Goal: Task Accomplishment & Management: Use online tool/utility

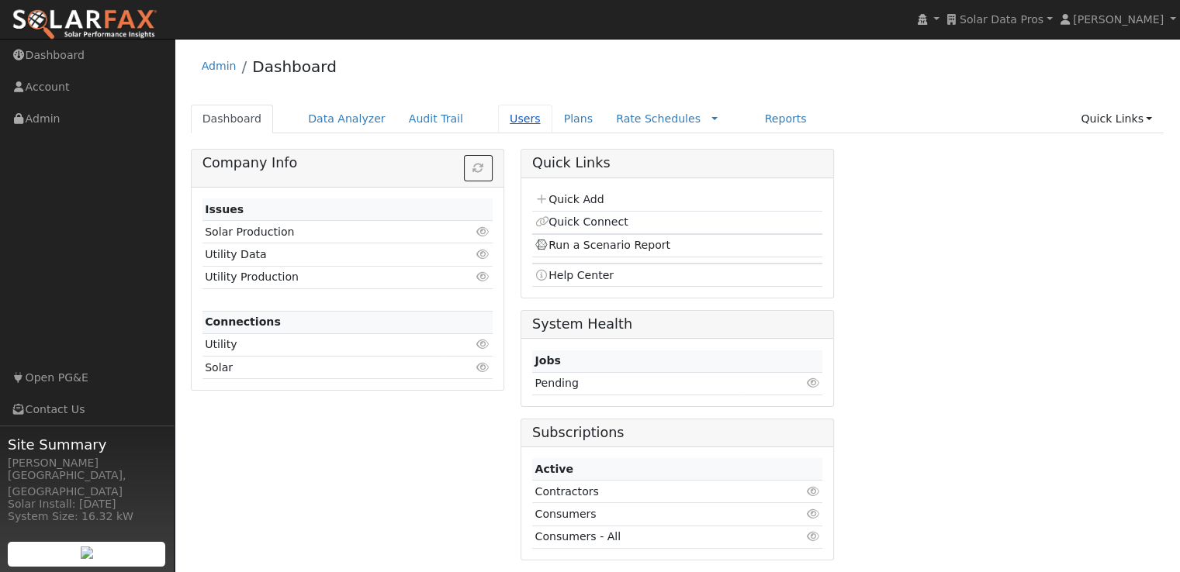
click at [501, 116] on link "Users" at bounding box center [525, 119] width 54 height 29
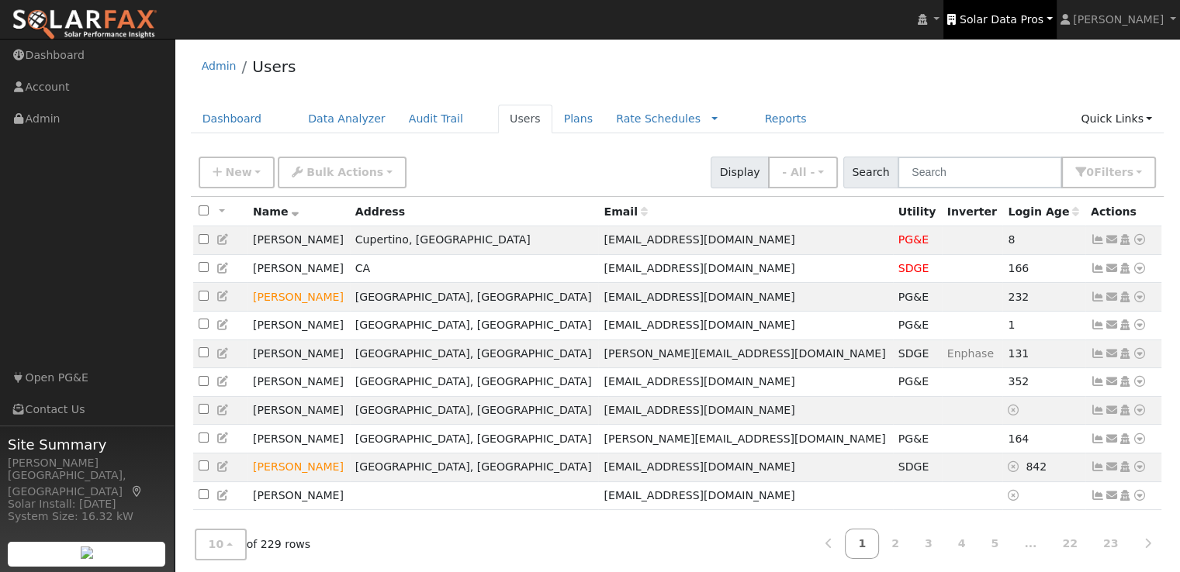
click at [1000, 17] on span "Solar Data Pros" at bounding box center [1001, 19] width 84 height 12
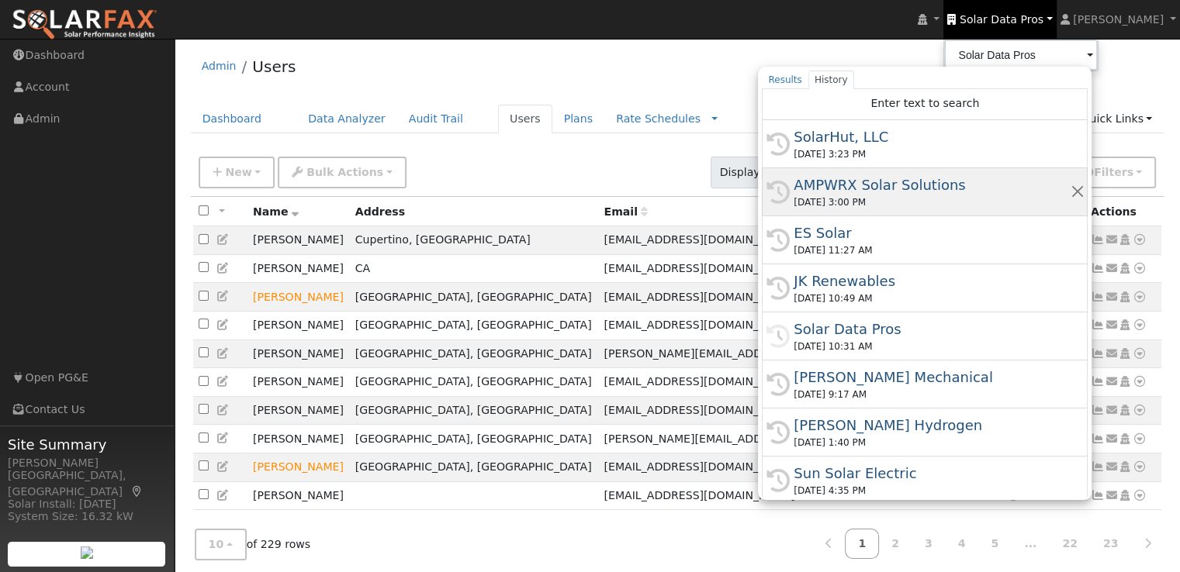
click at [891, 183] on div "AMPWRX Solar Solutions" at bounding box center [931, 184] width 276 height 21
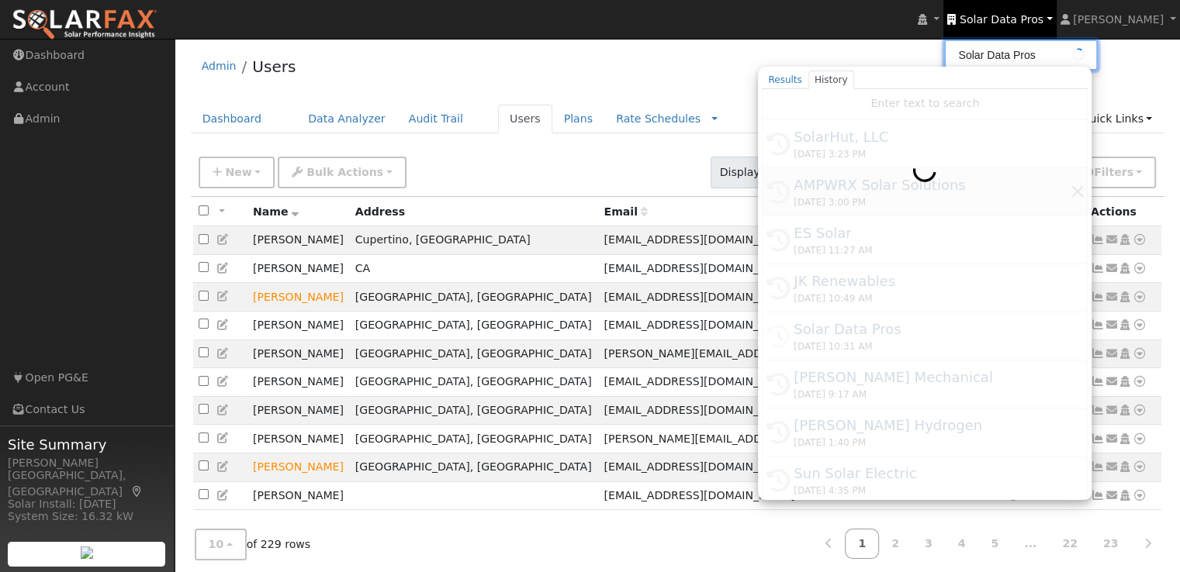
type input "AMPWRX Solar Solutions"
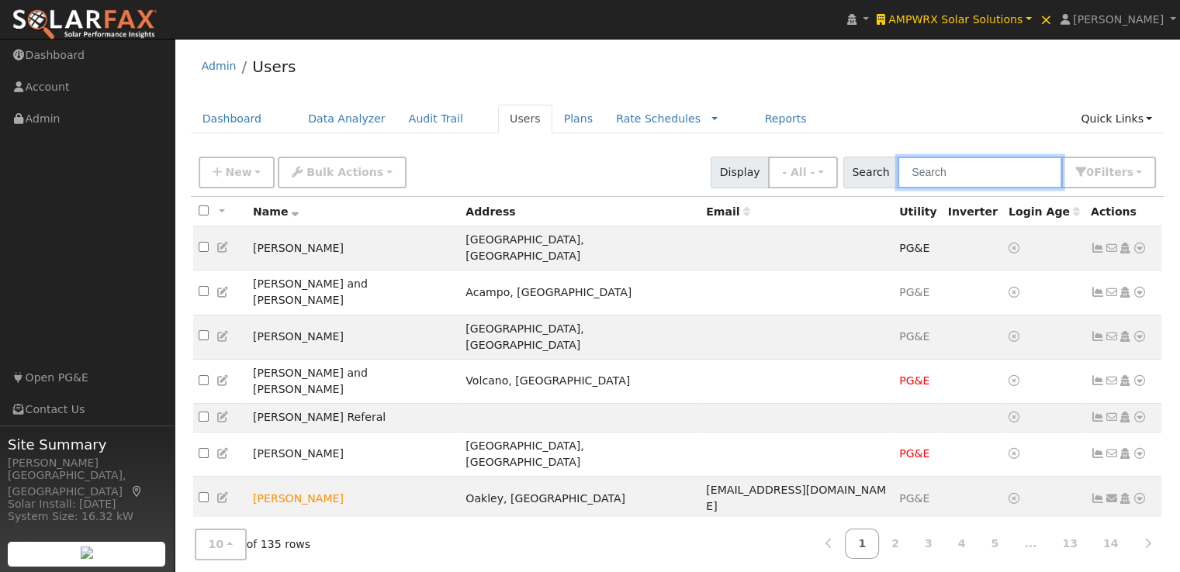
click at [935, 181] on input "text" at bounding box center [979, 173] width 164 height 32
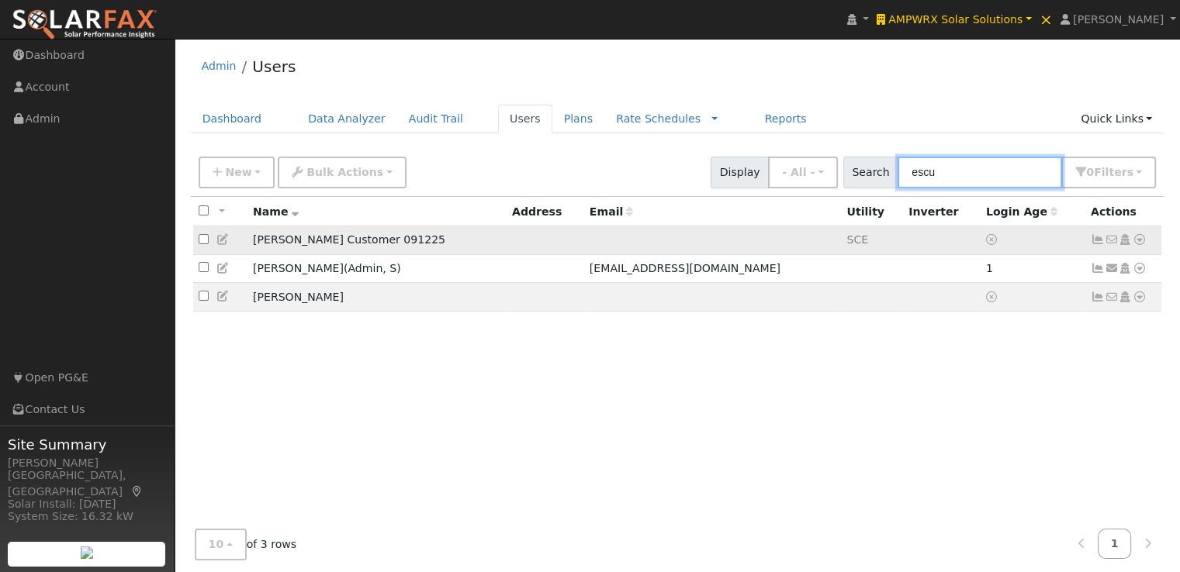
type input "escu"
click at [463, 240] on td "[PERSON_NAME] Customer 091225" at bounding box center [376, 240] width 259 height 29
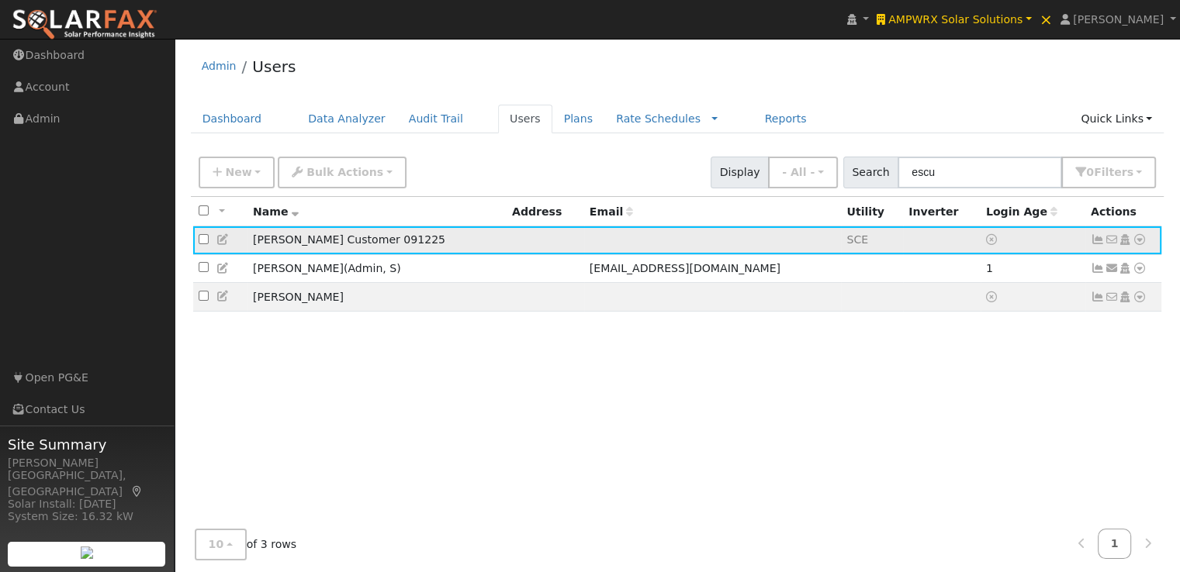
click at [220, 240] on icon at bounding box center [223, 239] width 14 height 11
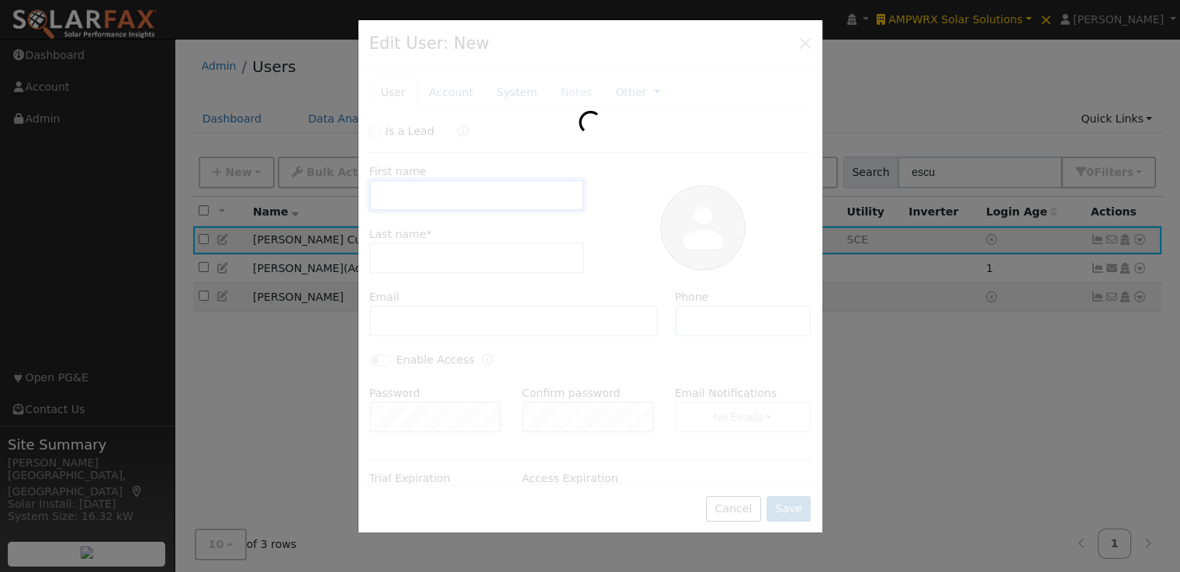
type input "[PERSON_NAME]"
type input "Customer 091225"
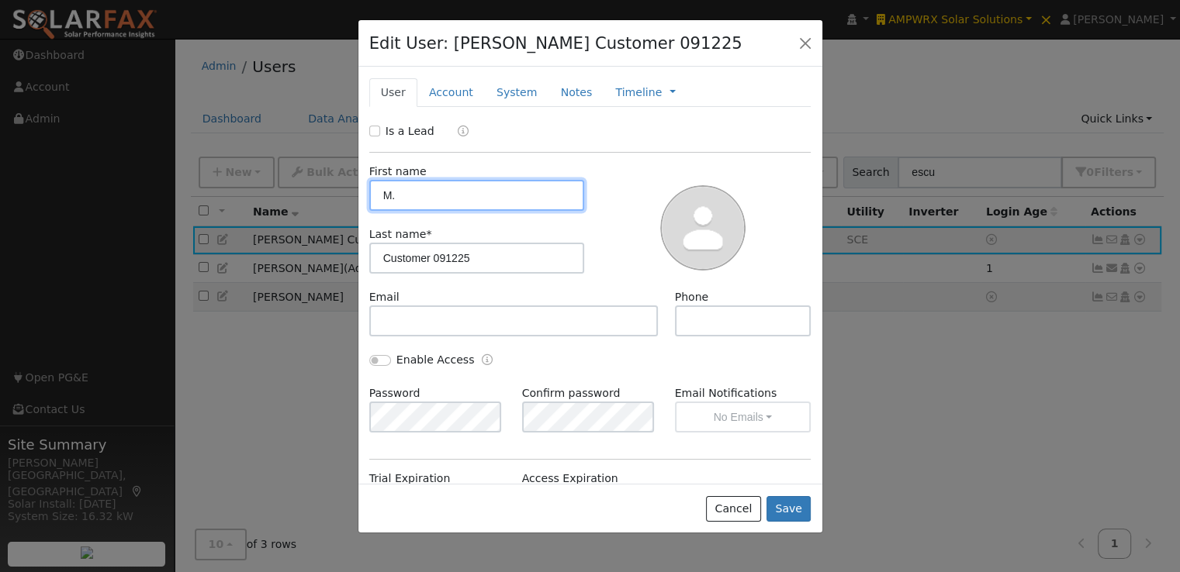
type input "M"
type input "[PERSON_NAME]"
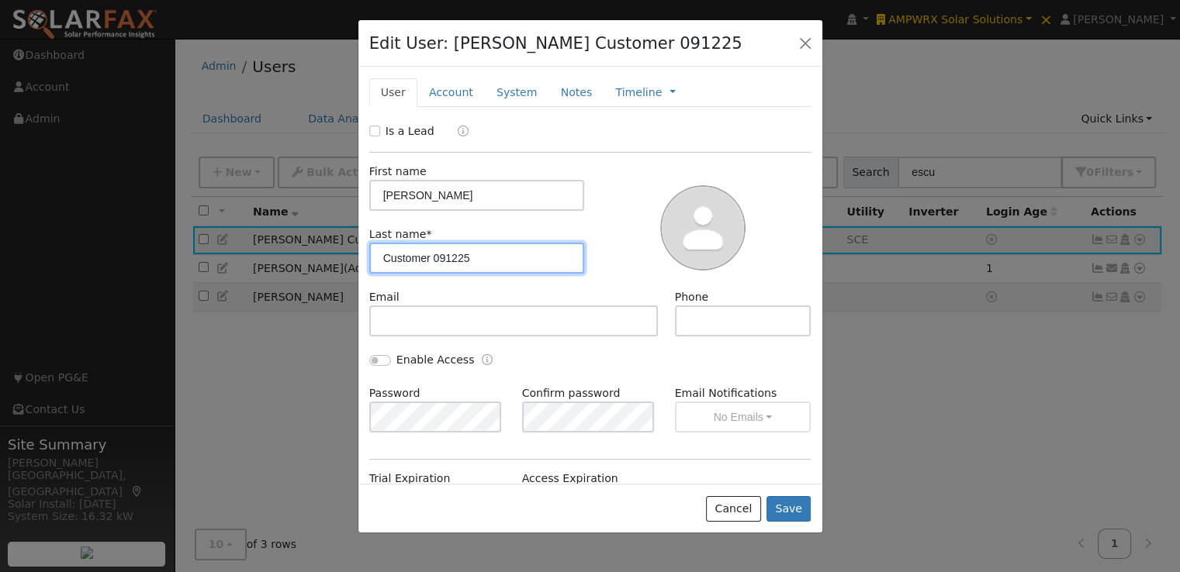
drag, startPoint x: 537, startPoint y: 258, endPoint x: 296, endPoint y: 280, distance: 241.4
click at [296, 280] on div "Edit User: M. Escudero Customer 091225 Default Account Default Account Primary …" at bounding box center [590, 286] width 1180 height 572
type input "Leblanc"
click at [788, 509] on button "Save" at bounding box center [788, 509] width 45 height 26
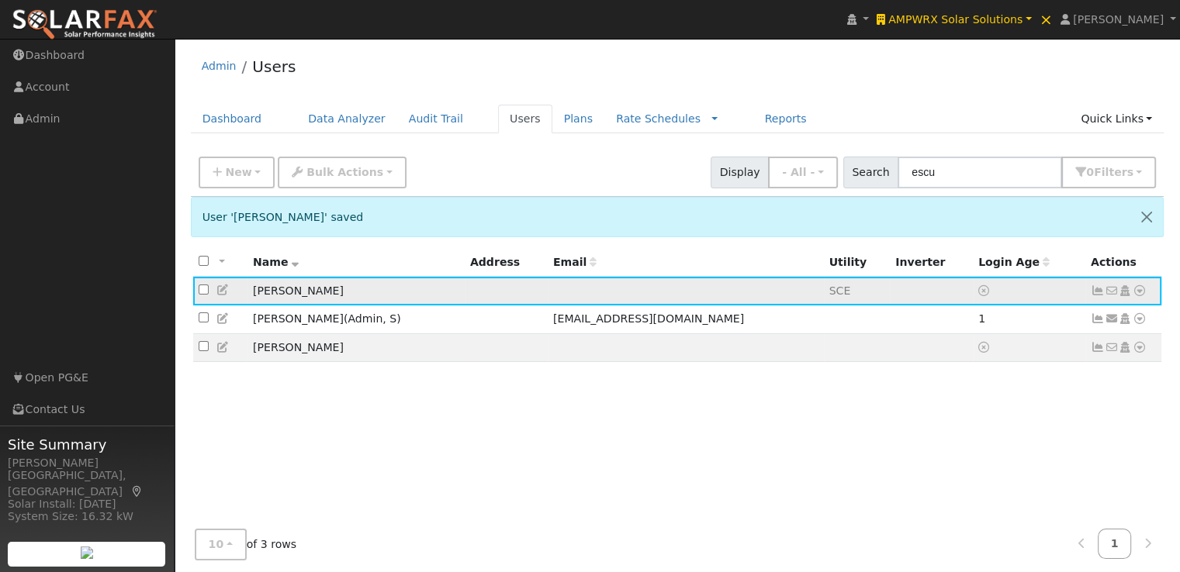
click at [226, 288] on icon at bounding box center [223, 290] width 14 height 11
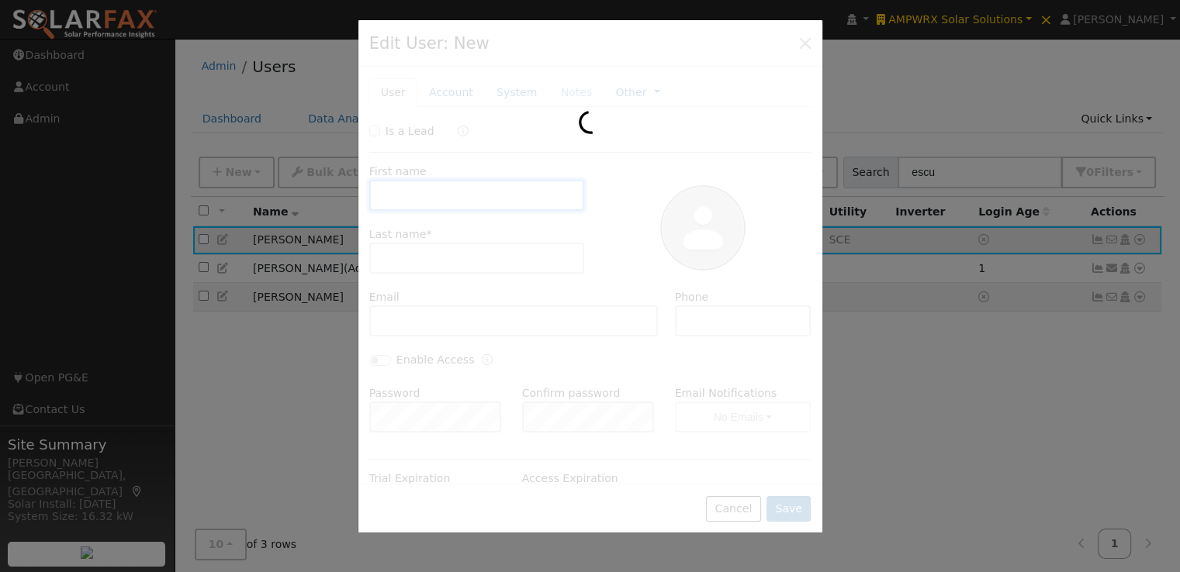
type input "Mitch"
type input "Leblanc"
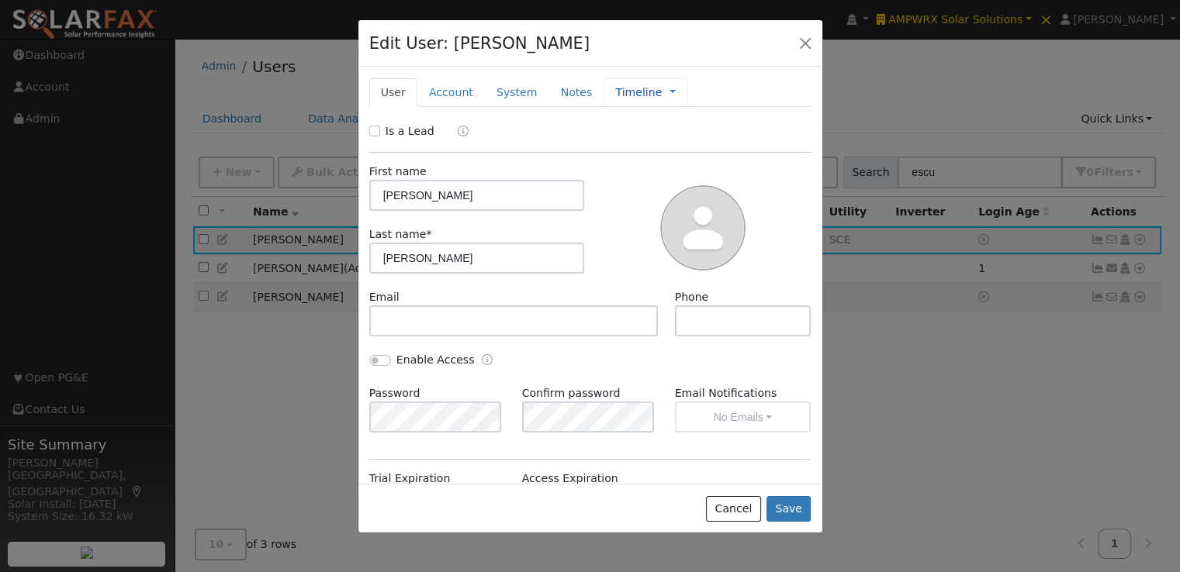
click at [615, 92] on link "Timeline" at bounding box center [638, 93] width 47 height 16
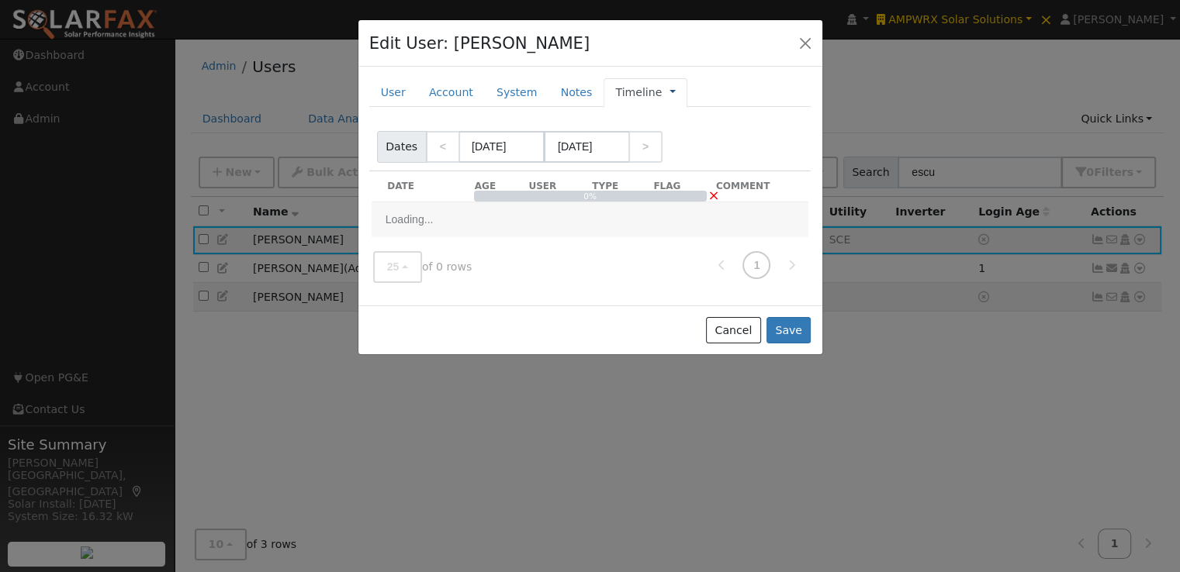
click at [669, 91] on link at bounding box center [672, 93] width 6 height 16
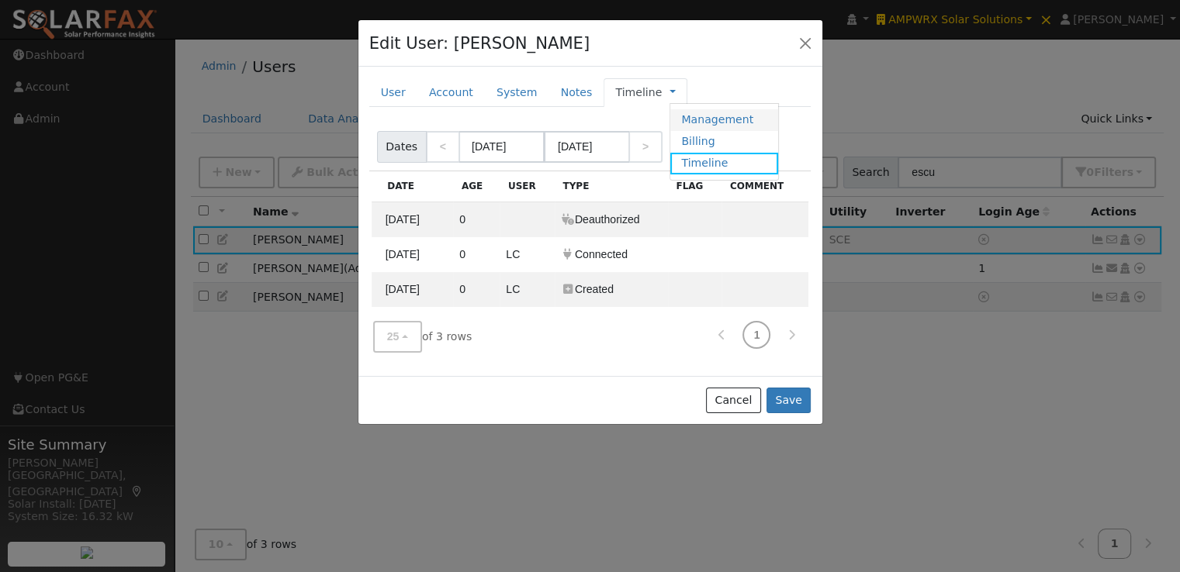
click at [671, 112] on link "Management" at bounding box center [724, 120] width 108 height 22
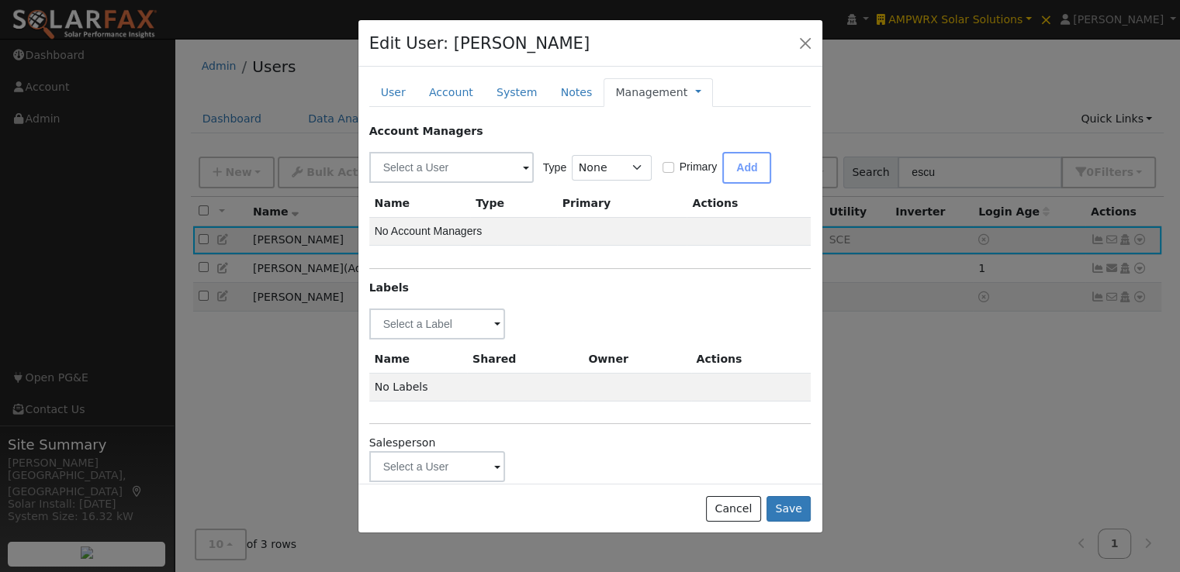
scroll to position [22, 0]
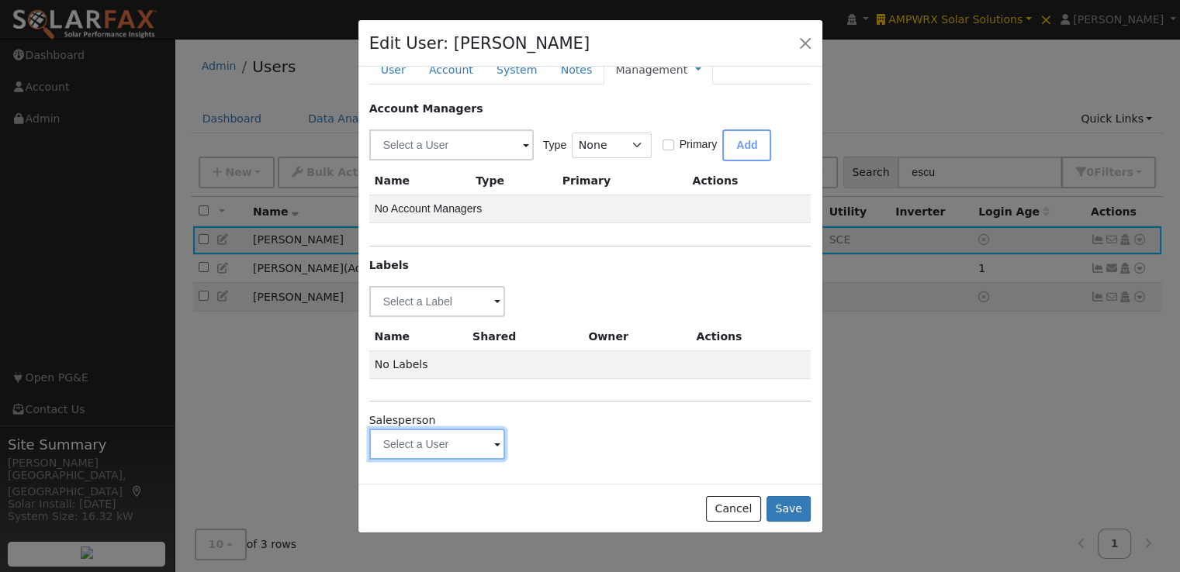
click at [465, 444] on input "text" at bounding box center [437, 444] width 136 height 31
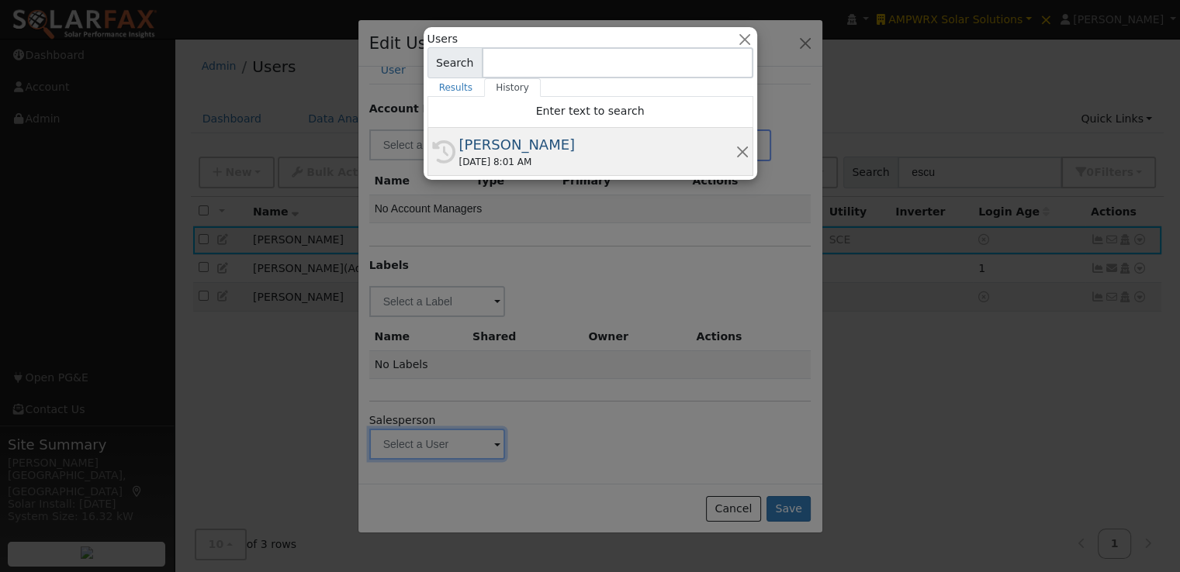
click at [493, 142] on div "Matt Escudero" at bounding box center [597, 144] width 276 height 21
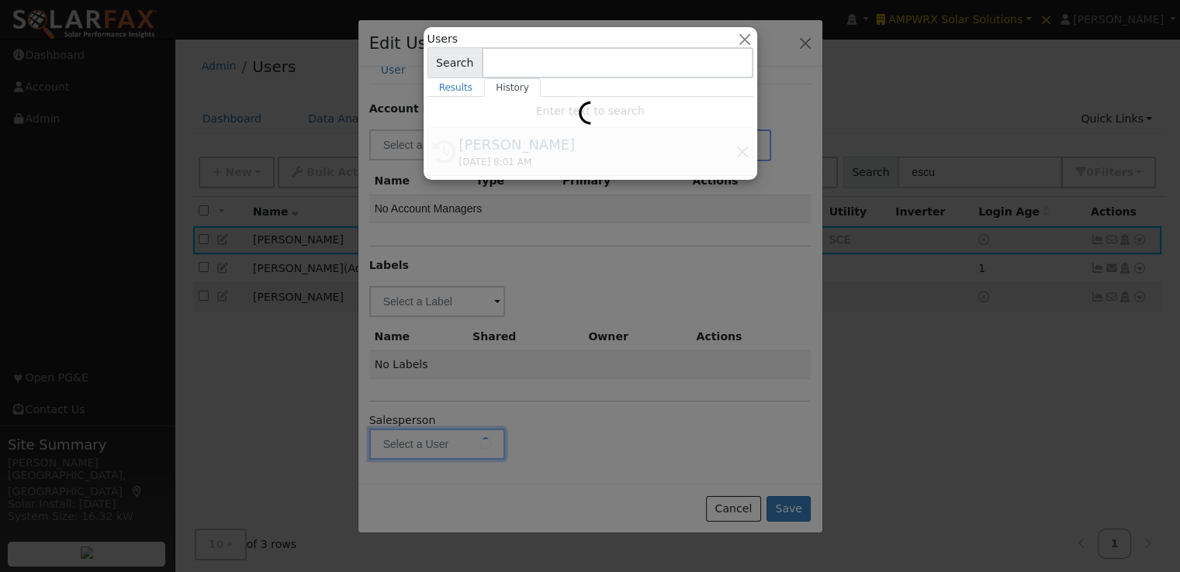
type input "Matt Escudero"
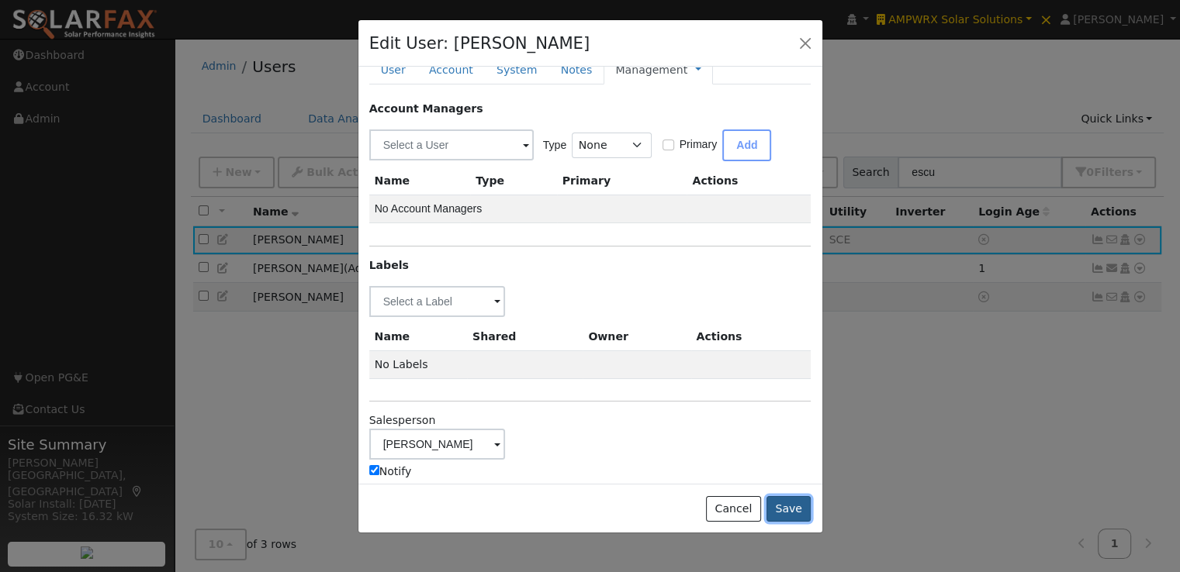
click at [793, 506] on button "Save" at bounding box center [788, 509] width 45 height 26
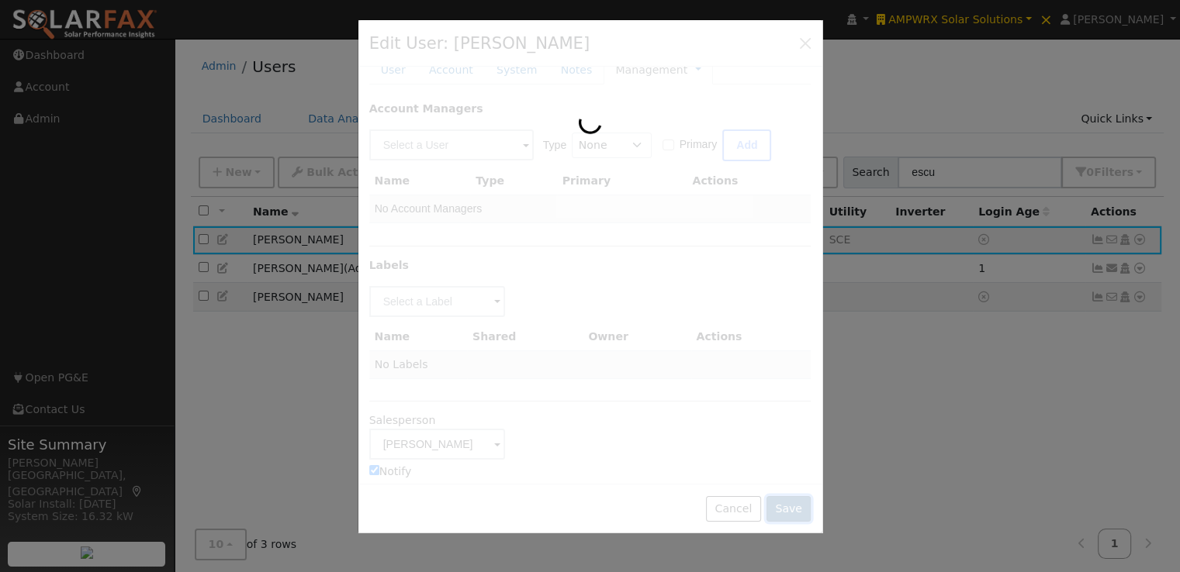
scroll to position [0, 0]
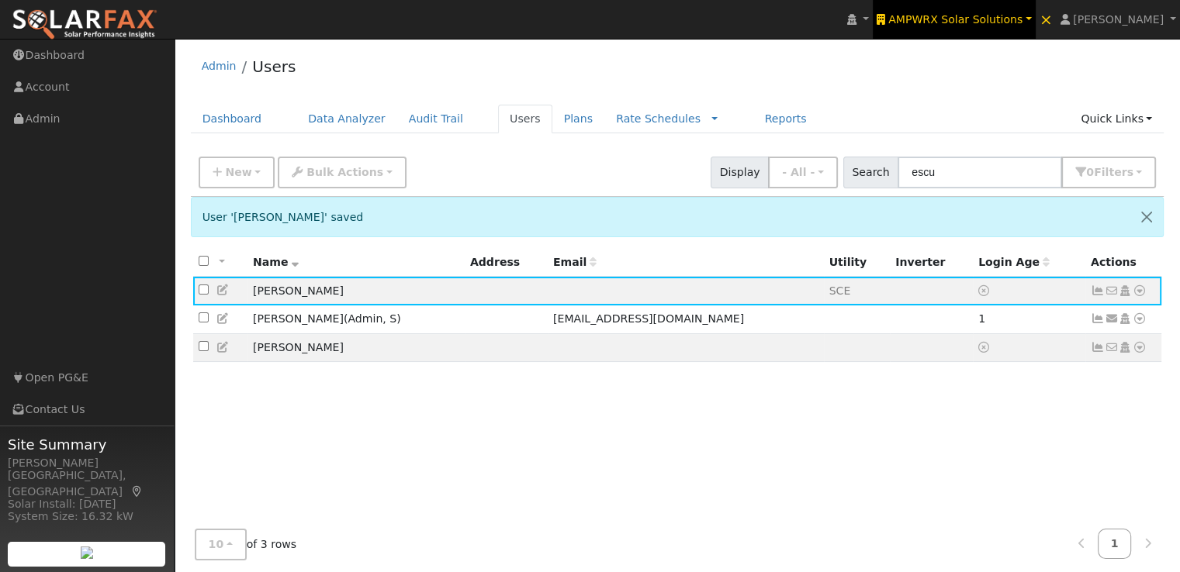
click at [967, 20] on span "AMPWRX Solar Solutions" at bounding box center [955, 19] width 134 height 12
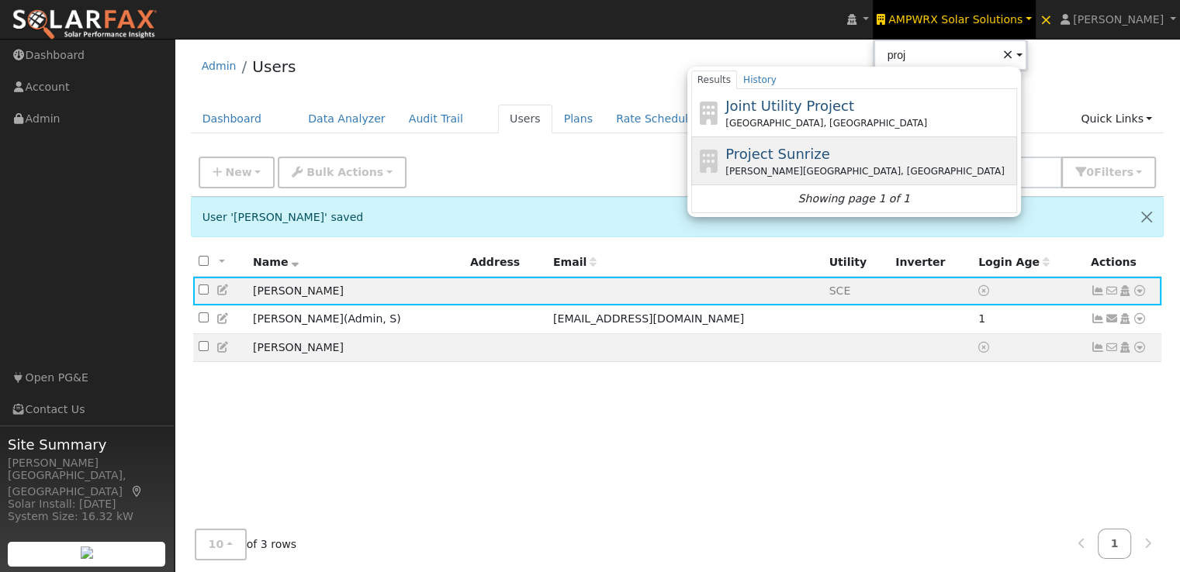
click at [801, 155] on span "Project Sunrize" at bounding box center [777, 154] width 104 height 16
type input "Project Sunrize"
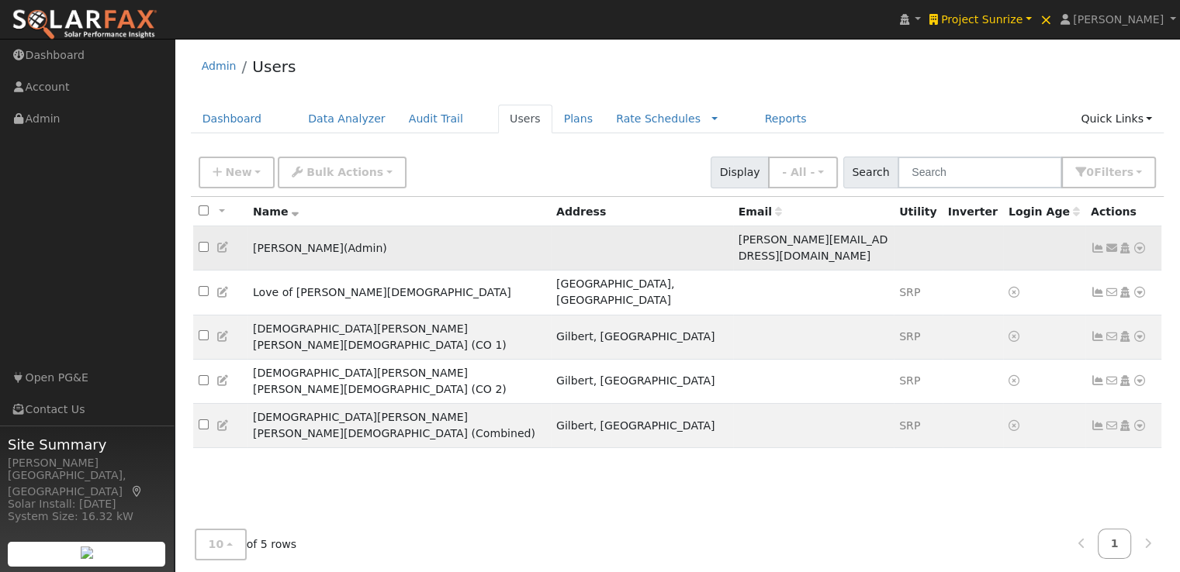
click at [223, 242] on icon at bounding box center [223, 247] width 14 height 11
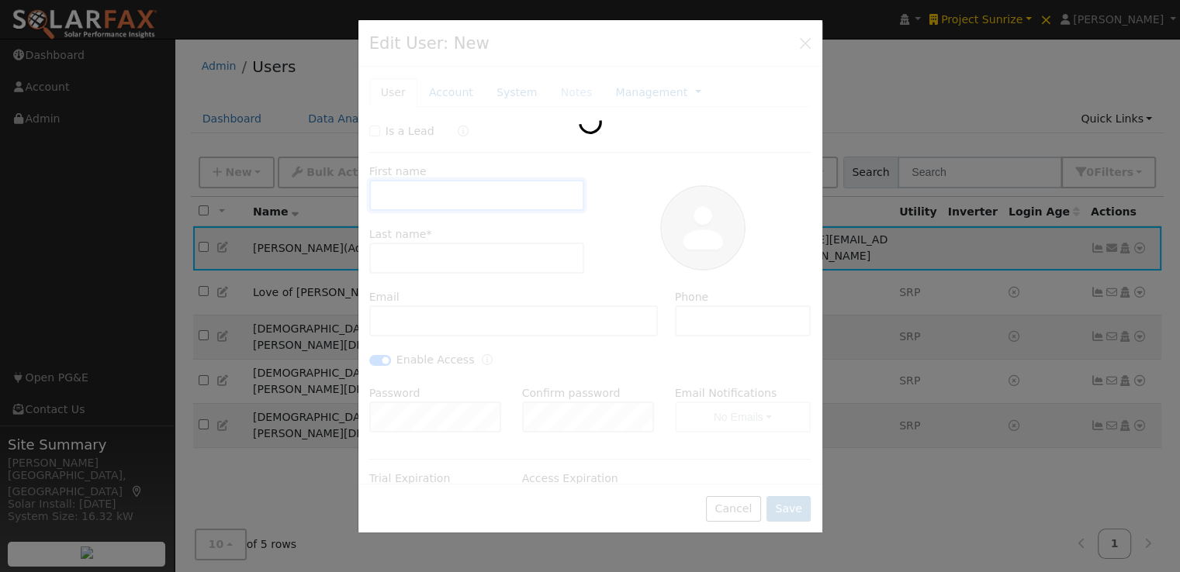
type input "Amy"
type input "Lotker"
type input "amy+portal@sunrize.green"
type input "561-314-9642"
checkbox input "true"
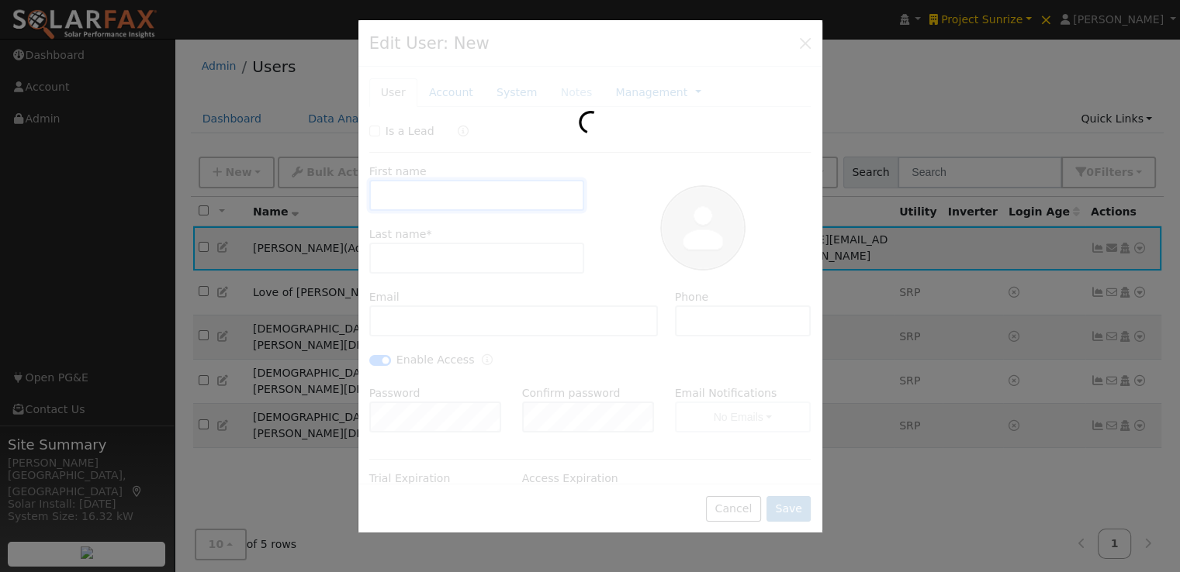
checkbox input "true"
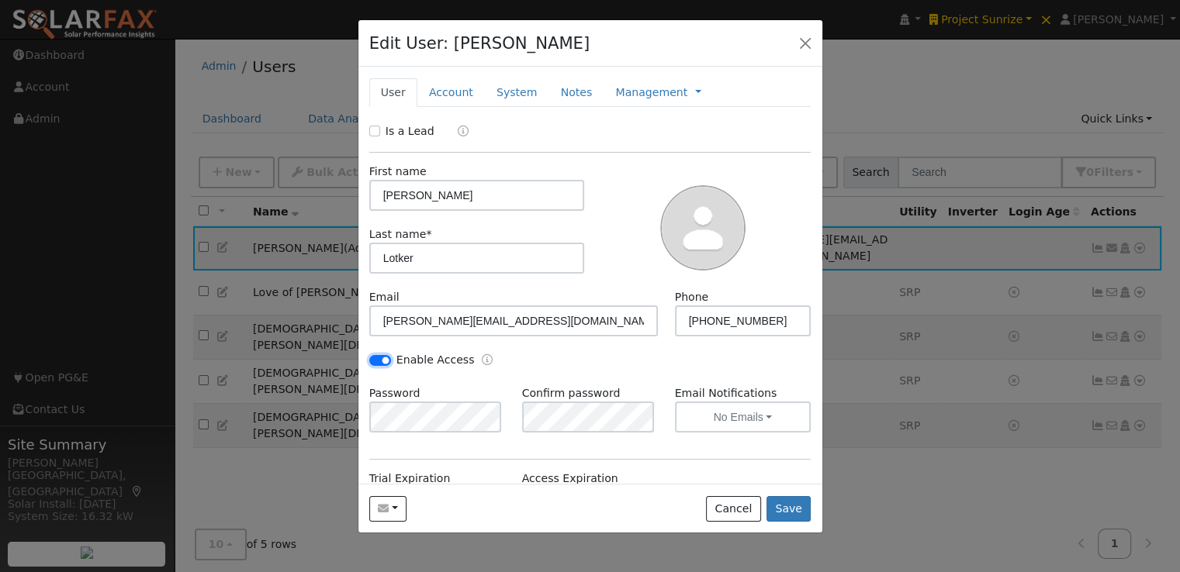
click at [383, 357] on input "Enable Access" at bounding box center [380, 360] width 22 height 11
checkbox input "false"
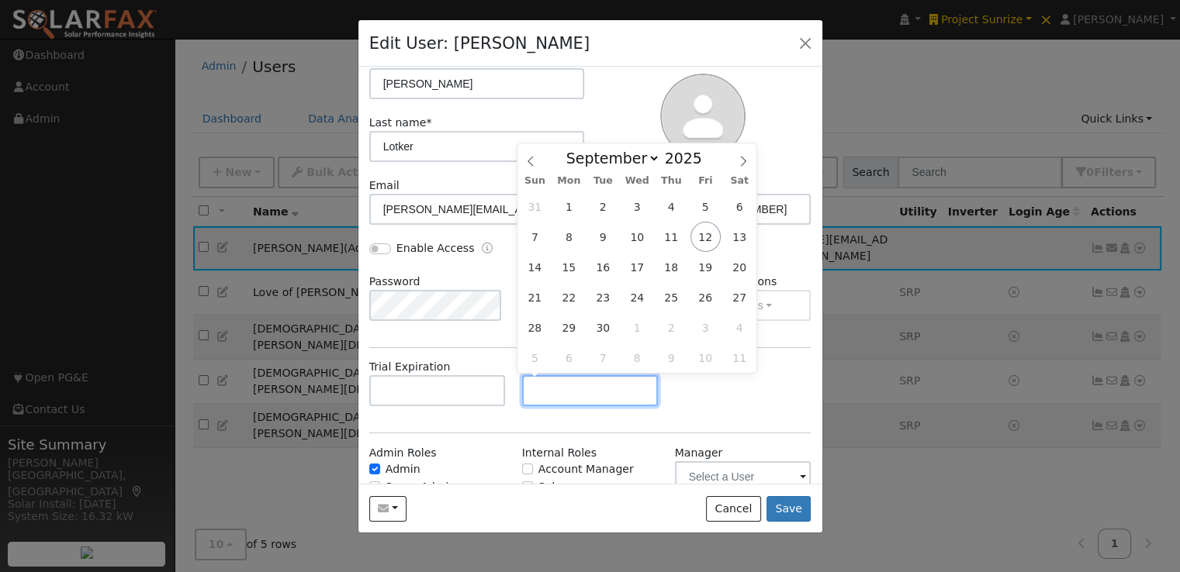
click at [594, 392] on input "text" at bounding box center [590, 390] width 136 height 31
click at [571, 210] on span "1" at bounding box center [569, 207] width 30 height 30
type input "09/01/2025"
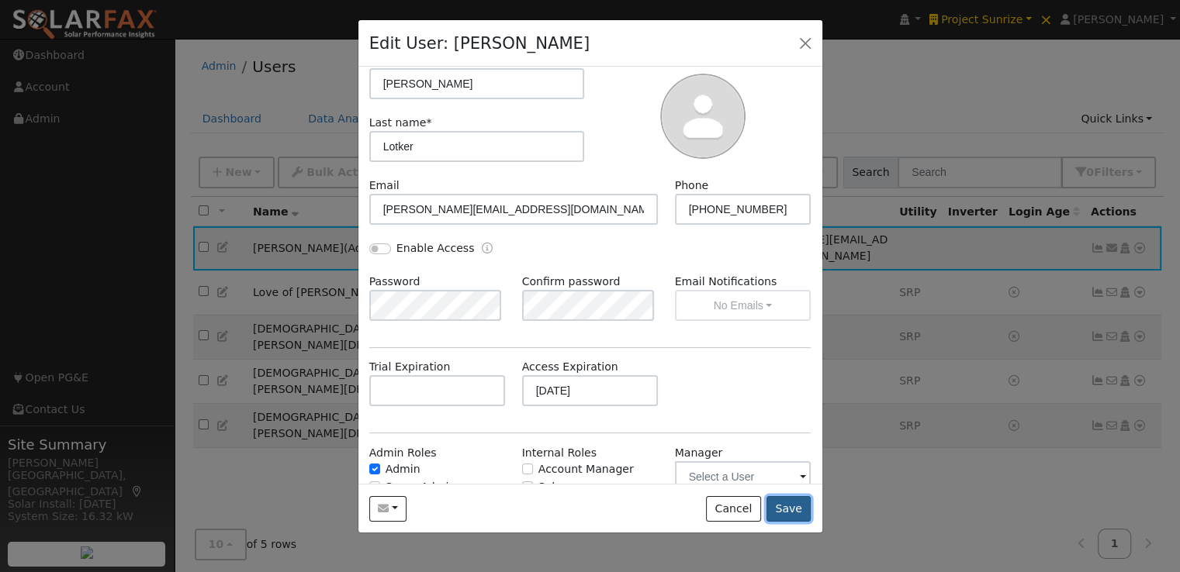
click at [791, 509] on button "Save" at bounding box center [788, 509] width 45 height 26
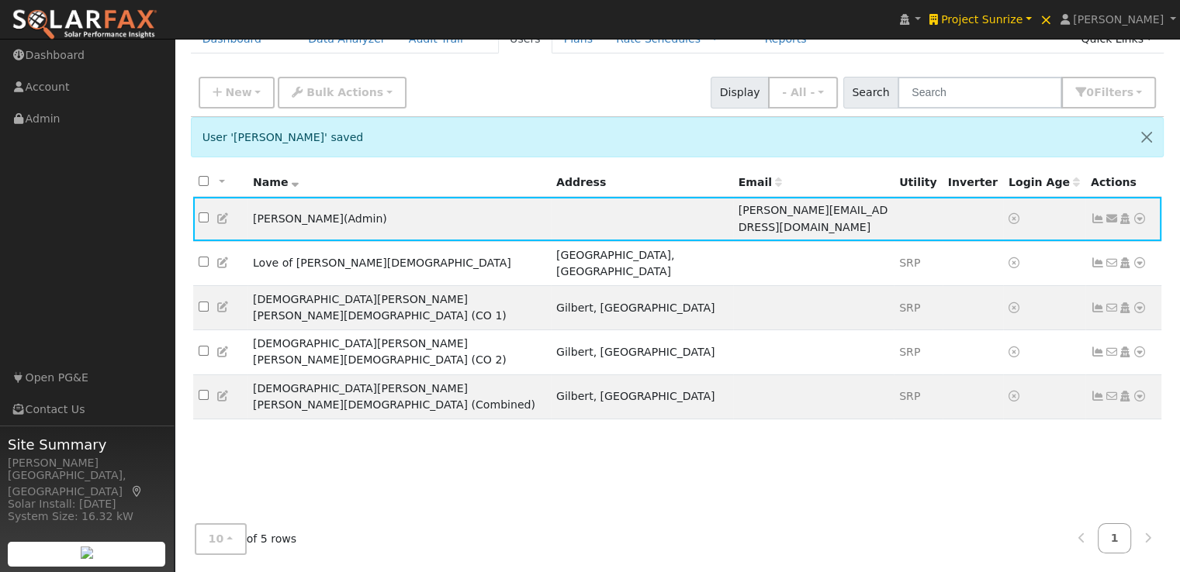
scroll to position [6, 0]
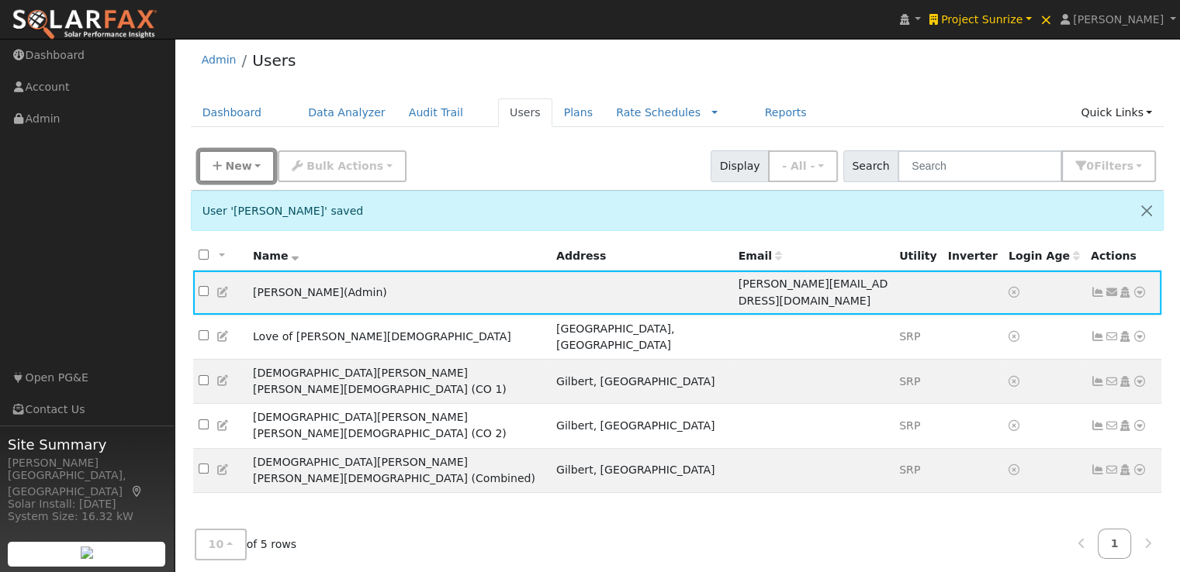
click at [240, 168] on span "New" at bounding box center [238, 166] width 26 height 12
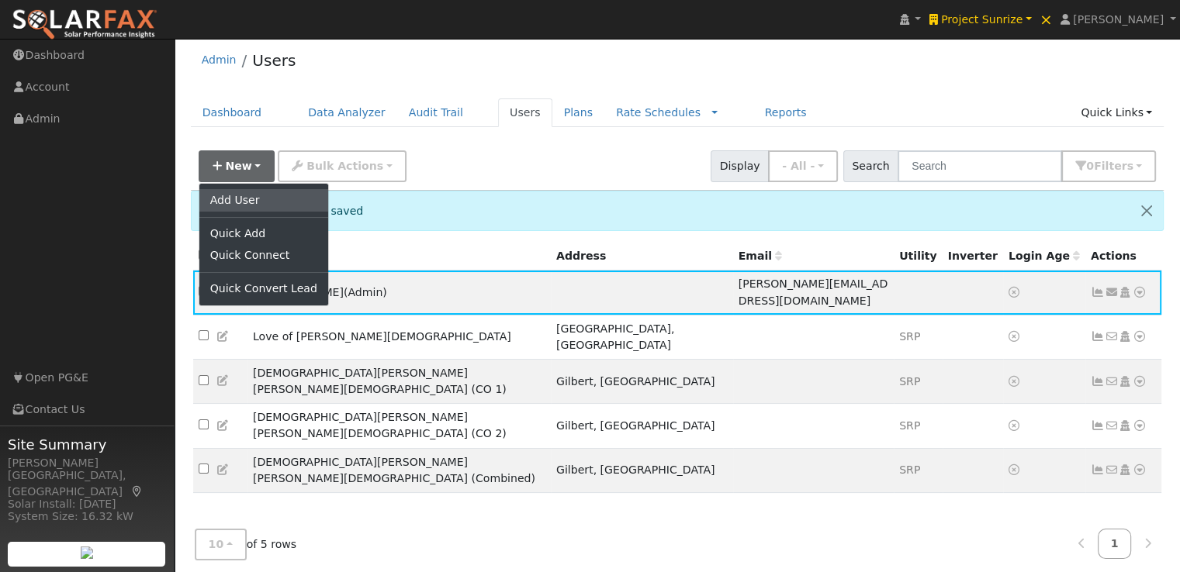
click at [240, 202] on link "Add User" at bounding box center [263, 200] width 129 height 22
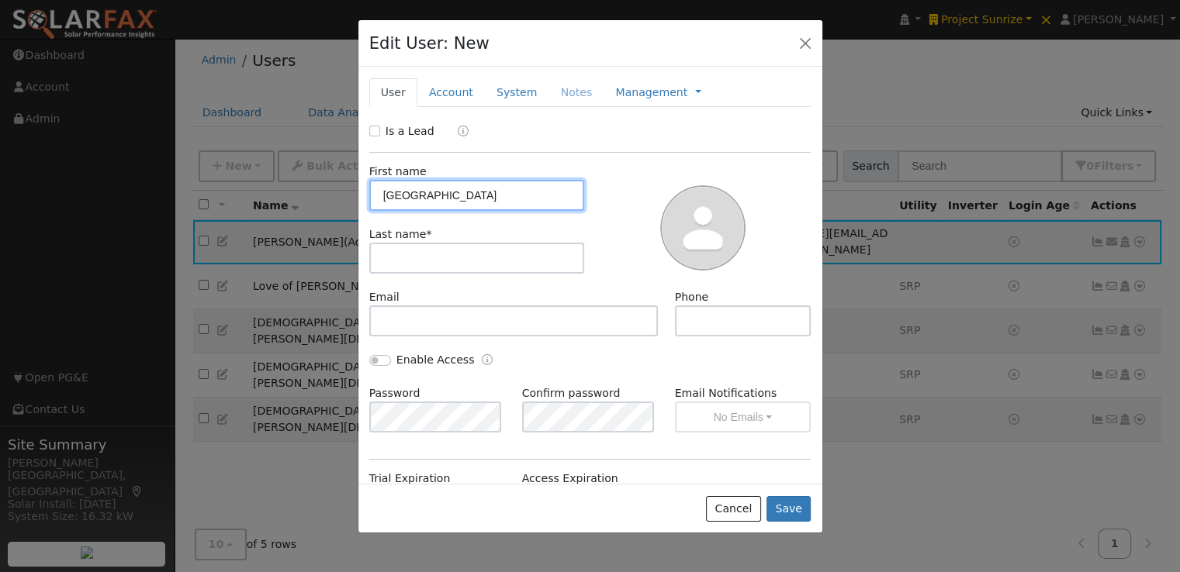
type input "Hampton Inn"
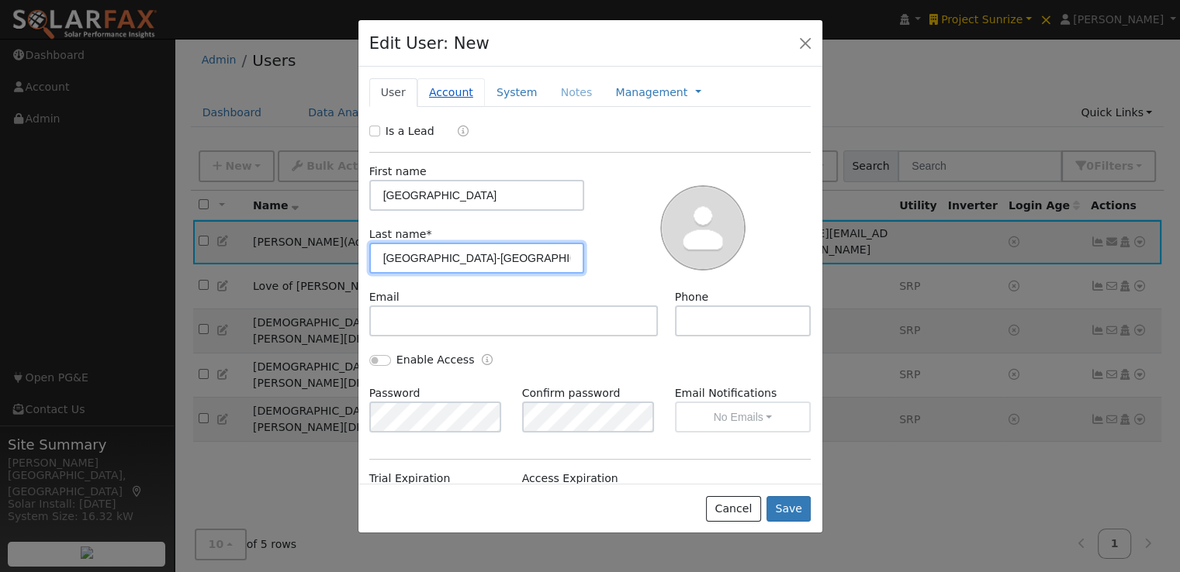
type input "Florence-Midtown"
click at [451, 95] on link "Account" at bounding box center [450, 92] width 67 height 29
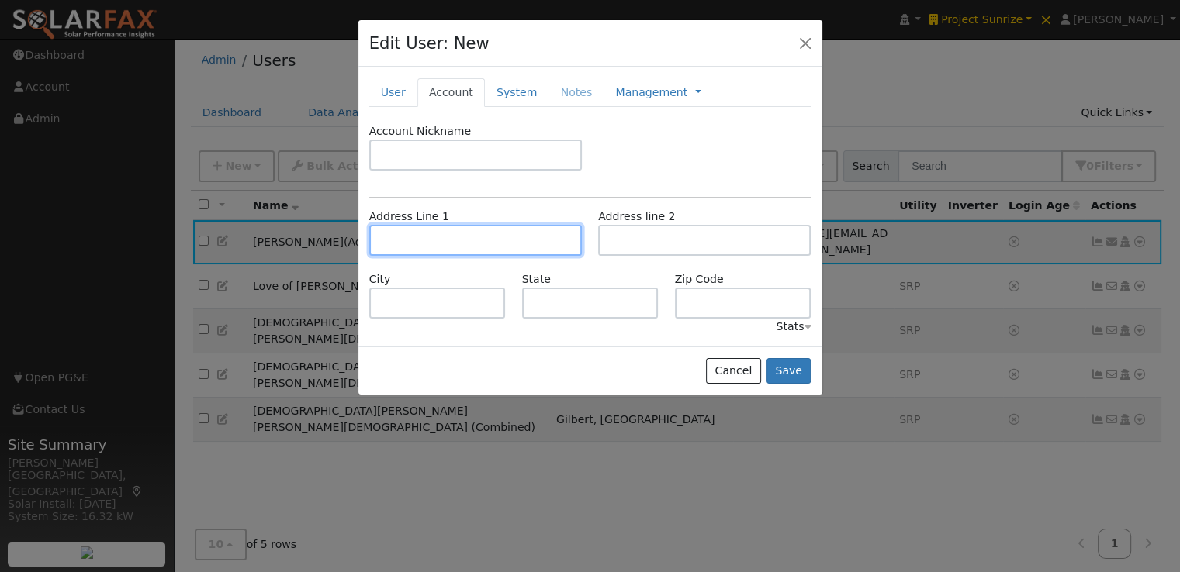
click at [437, 240] on input "text" at bounding box center [475, 240] width 212 height 31
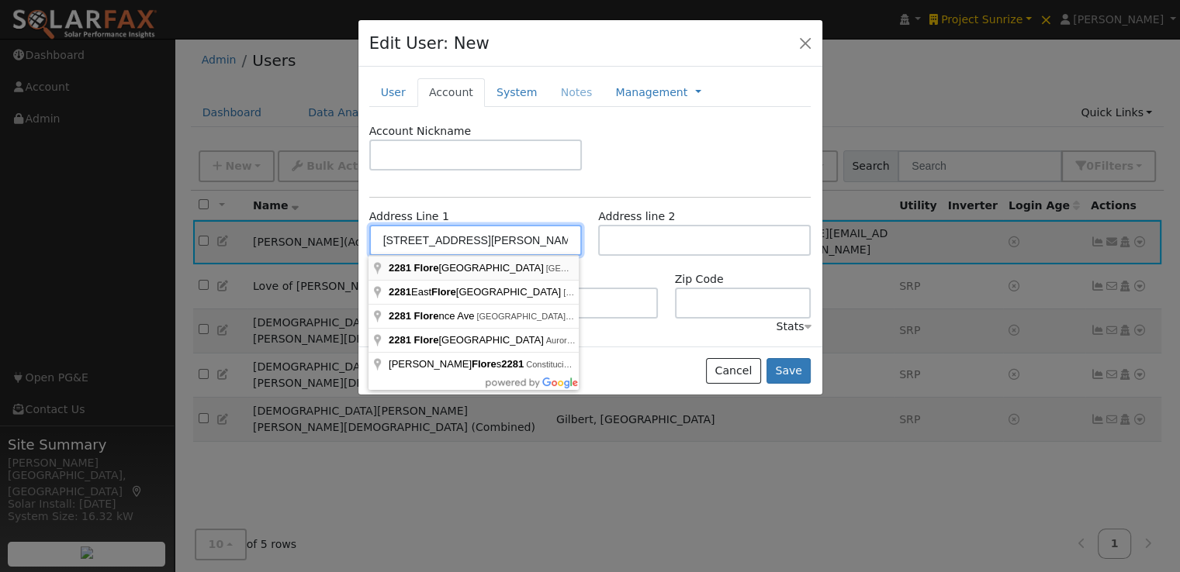
type input "2281 Florence Boulevard"
type input "Florence"
type input "AL"
type input "35630"
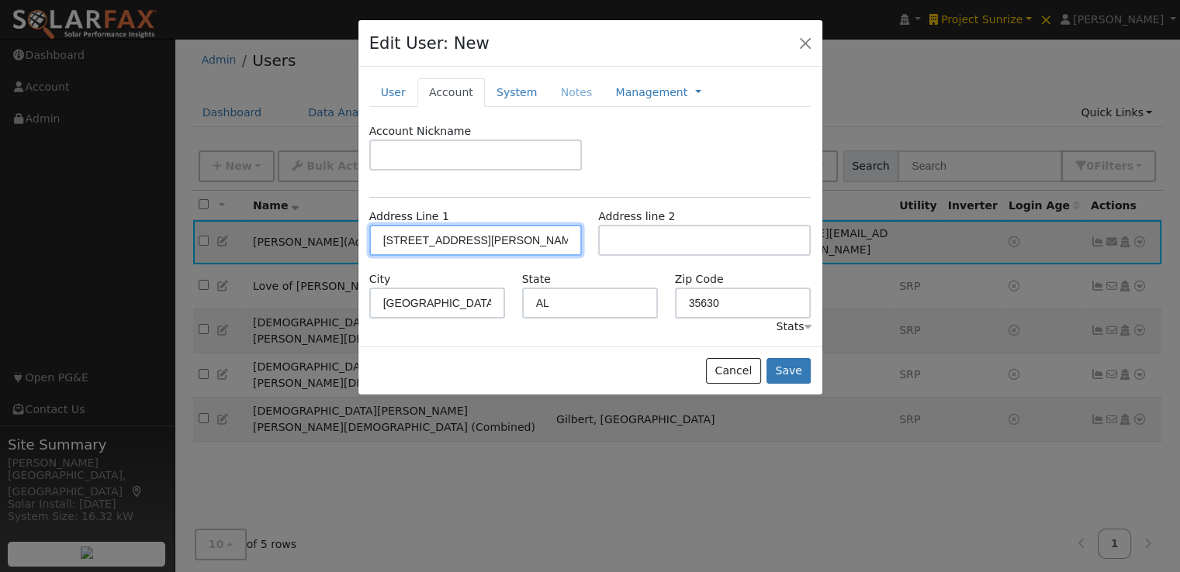
scroll to position [0, 0]
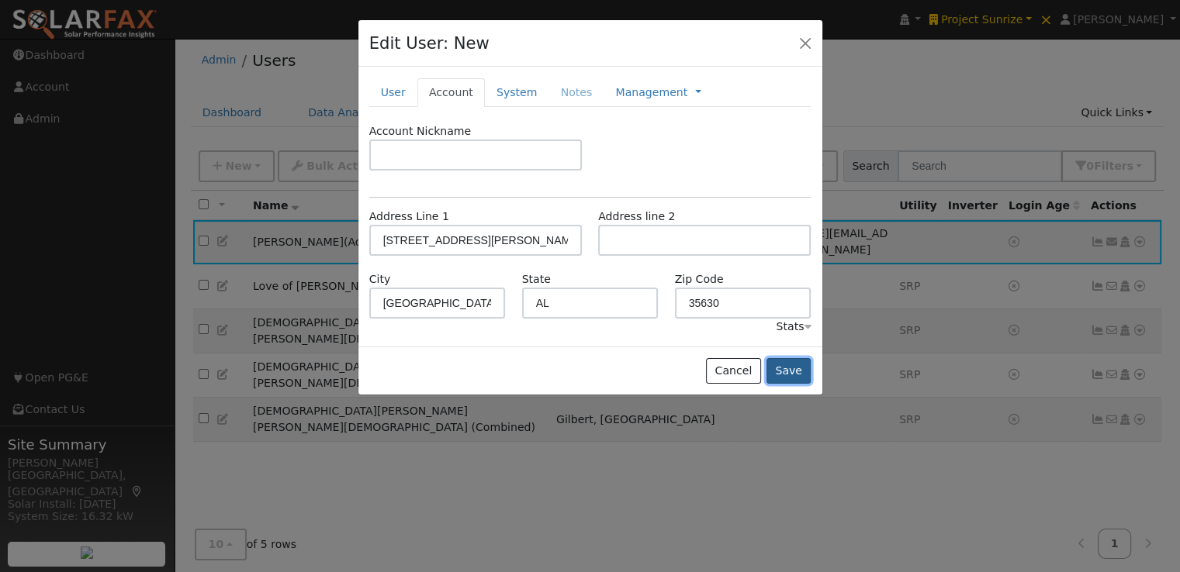
click at [788, 368] on button "Save" at bounding box center [788, 371] width 45 height 26
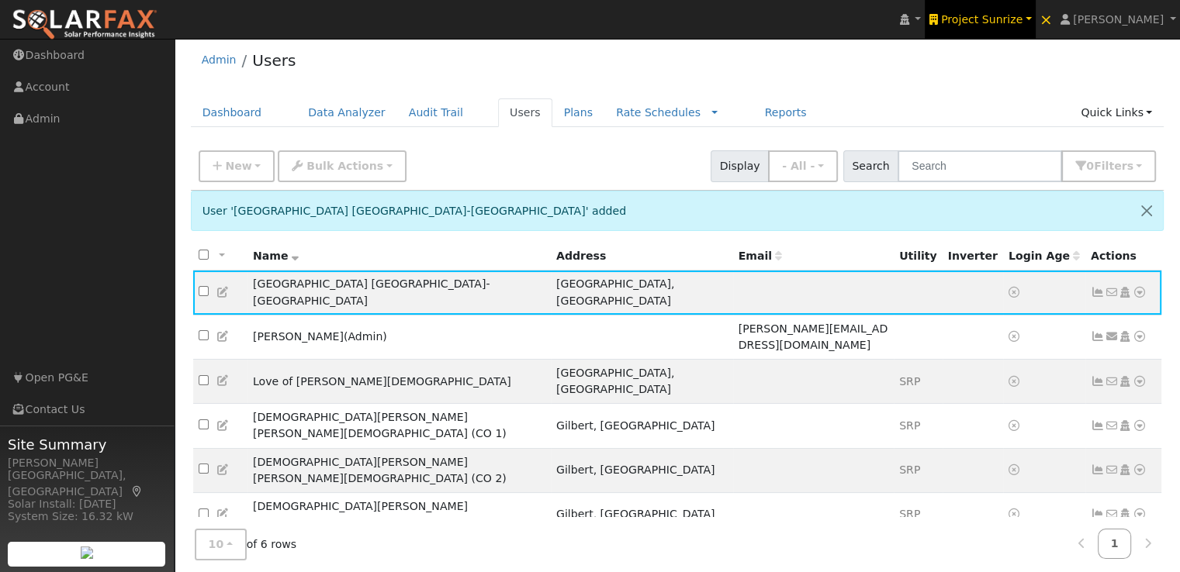
click at [1021, 19] on span "Project Sunrize" at bounding box center [981, 19] width 81 height 12
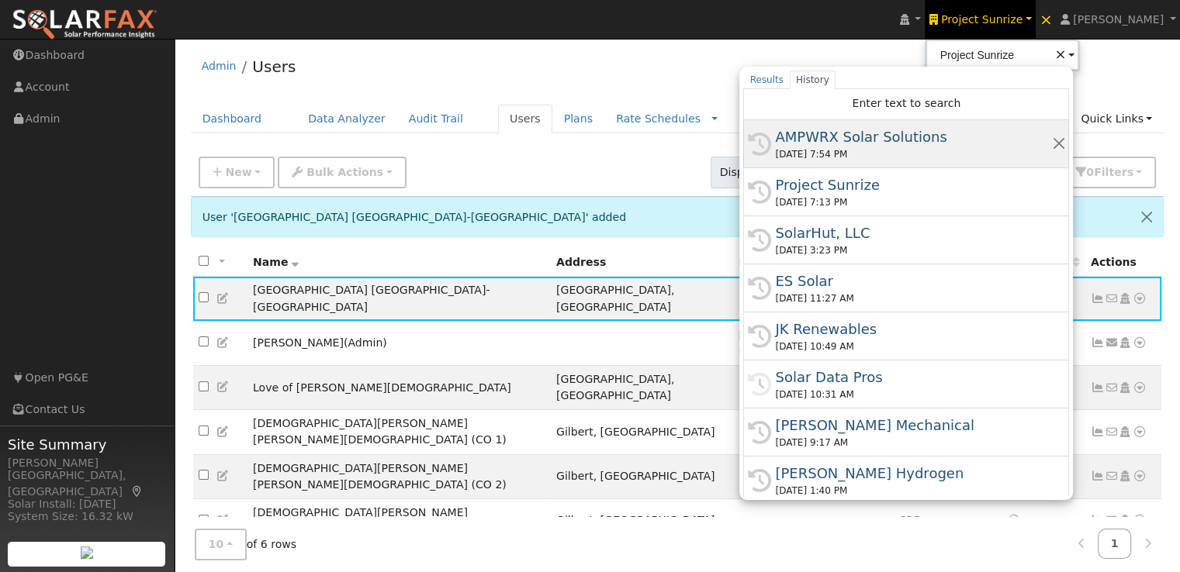
click at [875, 134] on div "AMPWRX Solar Solutions" at bounding box center [913, 136] width 276 height 21
type input "AMPWRX Solar Solutions"
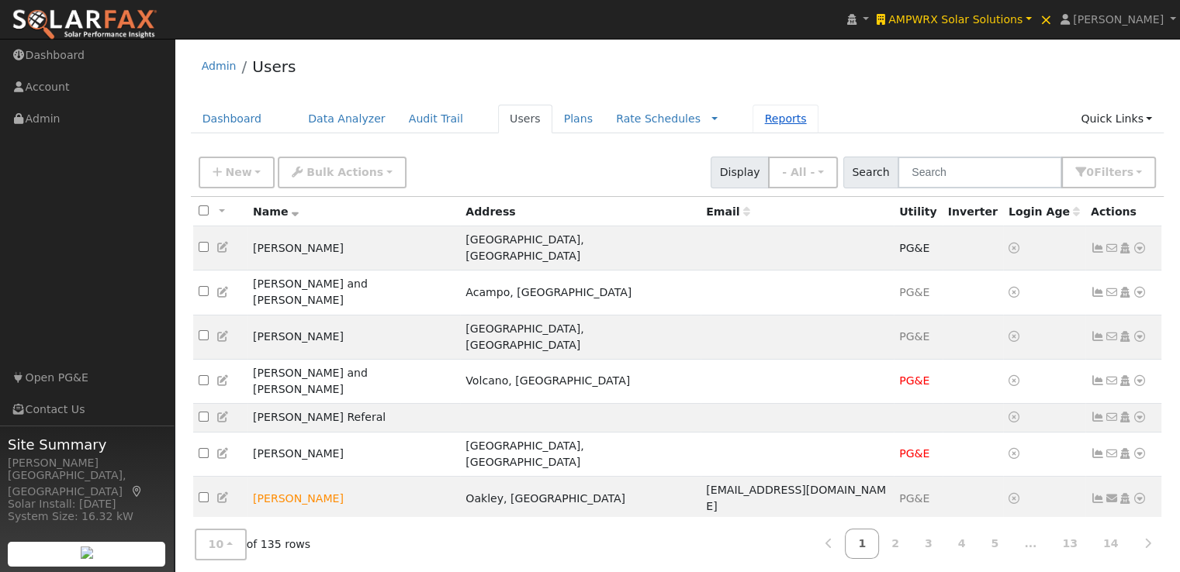
click at [752, 122] on link "Reports" at bounding box center [784, 119] width 65 height 29
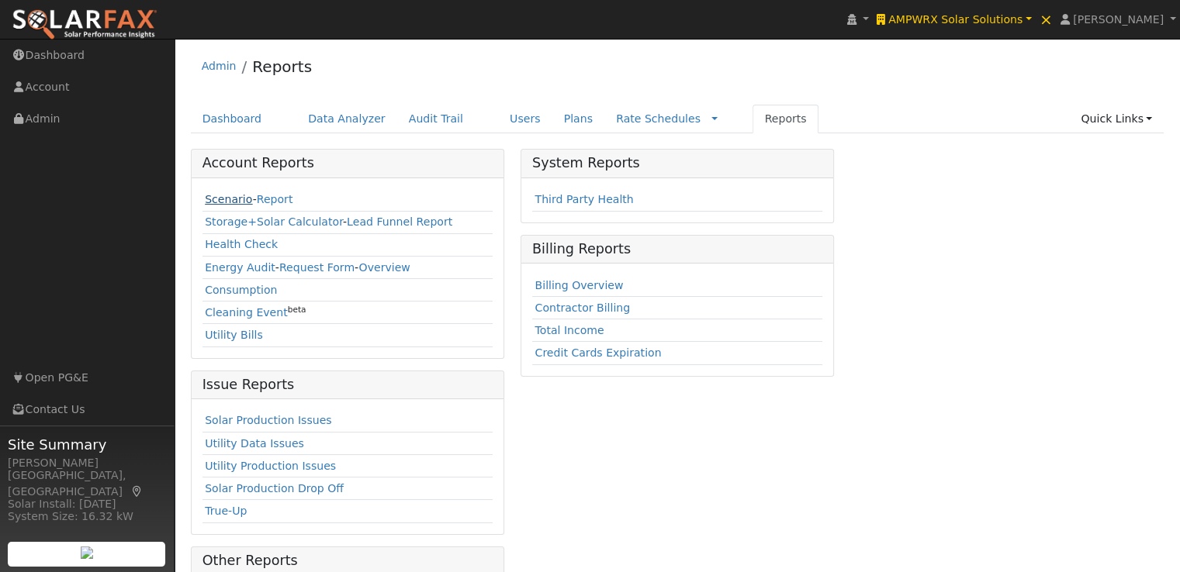
click at [221, 202] on link "Scenario" at bounding box center [228, 199] width 47 height 12
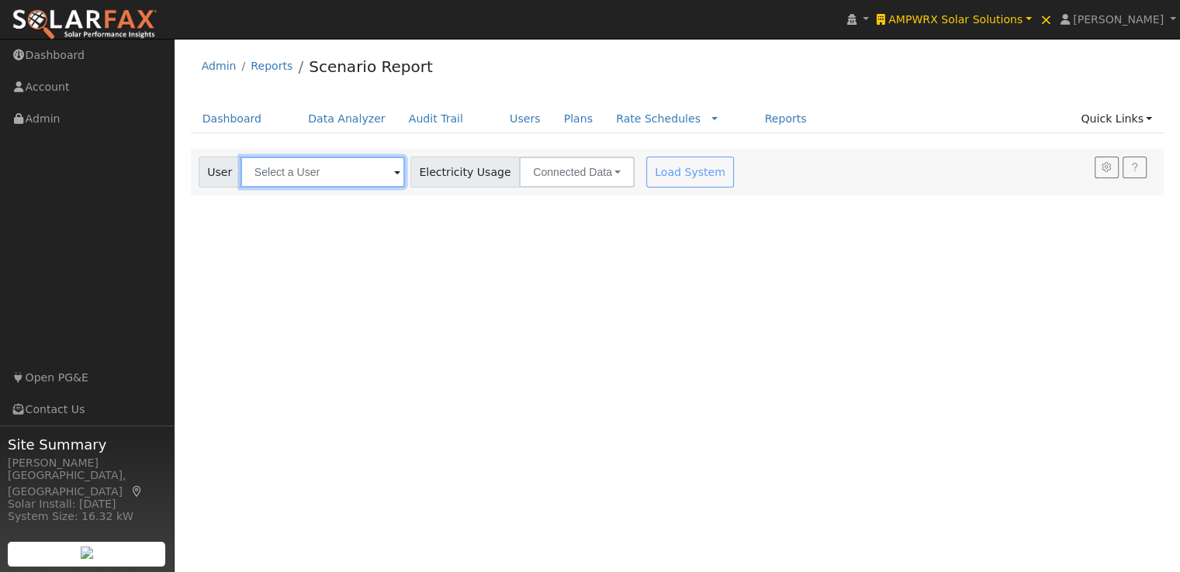
click at [367, 171] on input "text" at bounding box center [322, 172] width 164 height 31
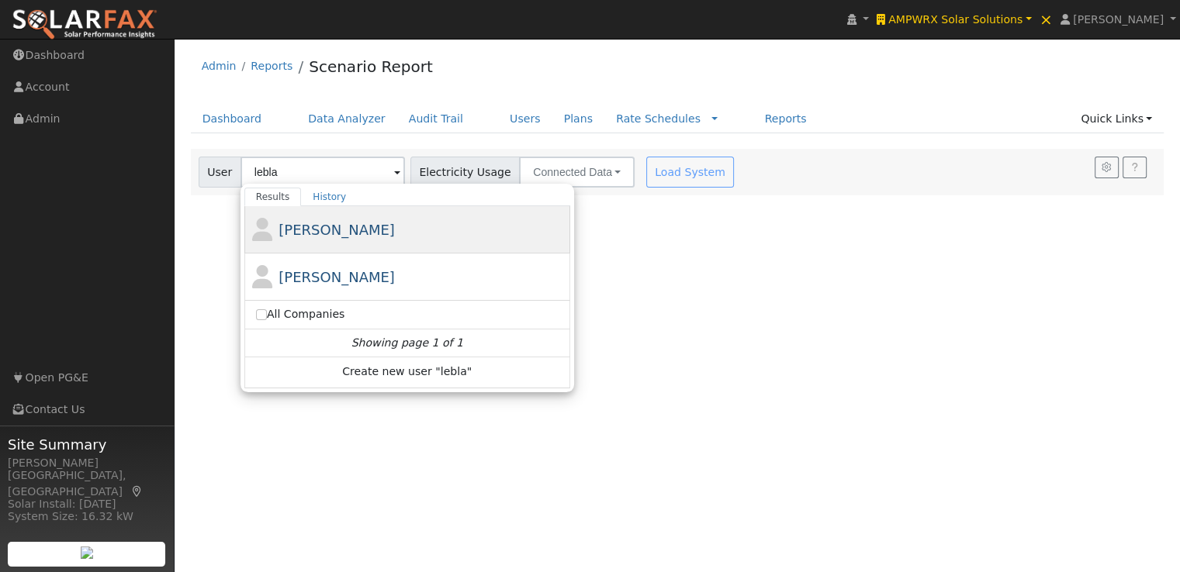
click at [337, 227] on span "[PERSON_NAME]" at bounding box center [336, 230] width 116 height 16
type input "[PERSON_NAME]"
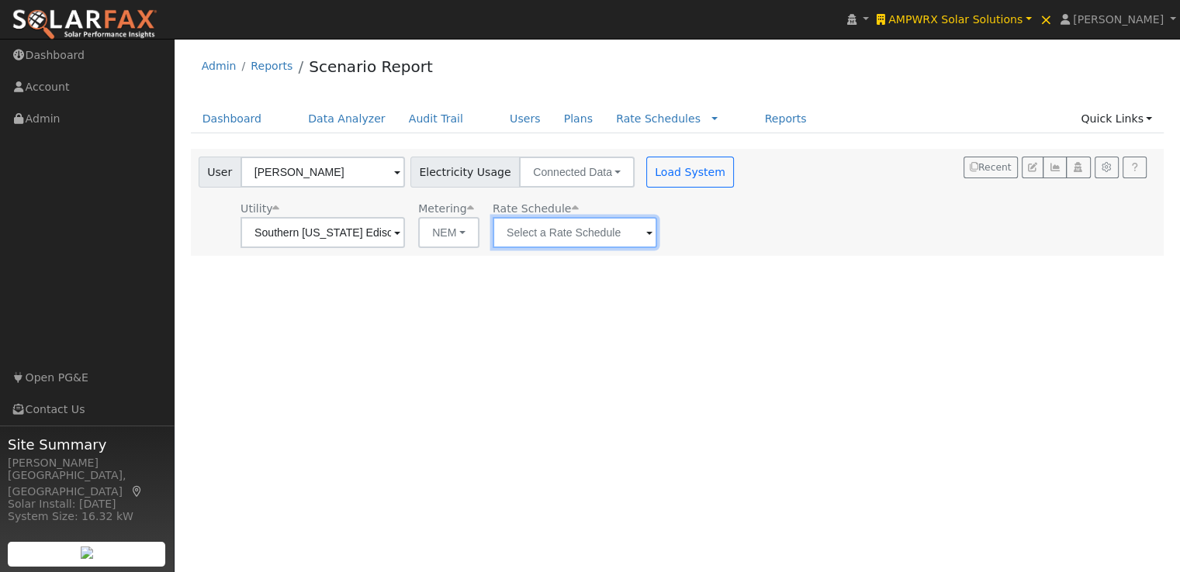
click at [612, 230] on input "text" at bounding box center [574, 232] width 164 height 31
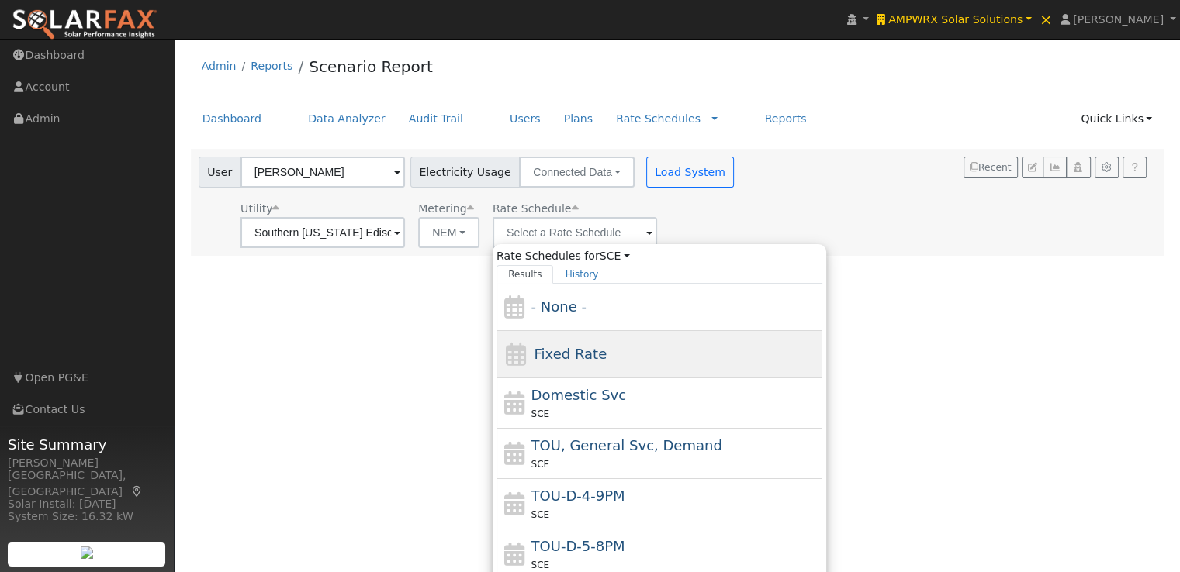
click at [589, 357] on span "Fixed Rate" at bounding box center [570, 354] width 73 height 16
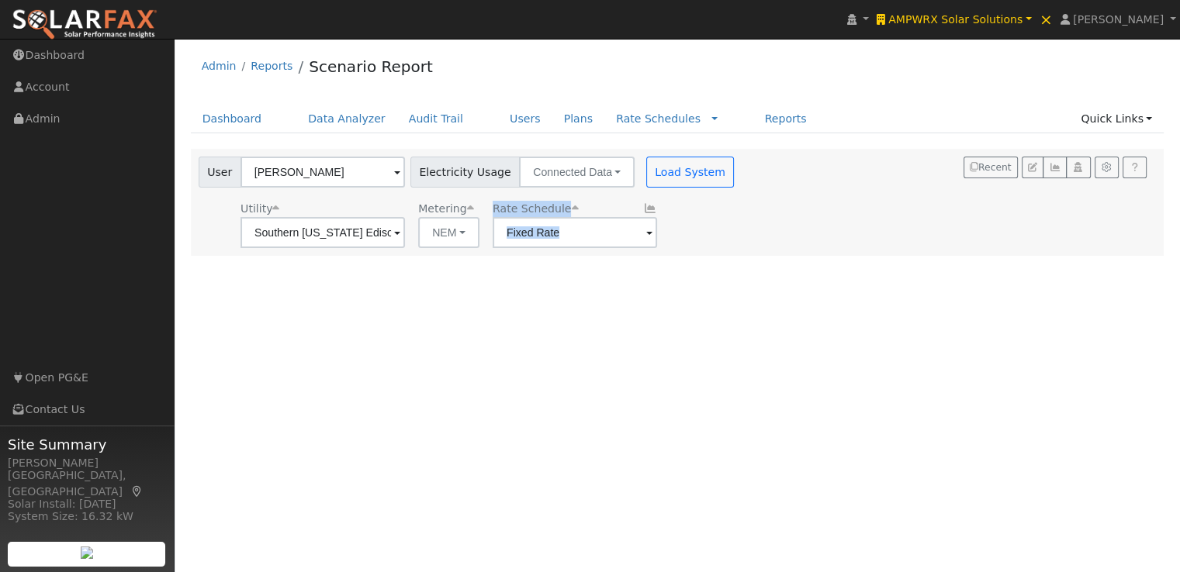
click at [589, 357] on div "User Profile First name Last name Email Email Notifications No Emails No Emails…" at bounding box center [676, 306] width 1005 height 534
click at [611, 237] on input "Fixed Rate" at bounding box center [574, 232] width 164 height 31
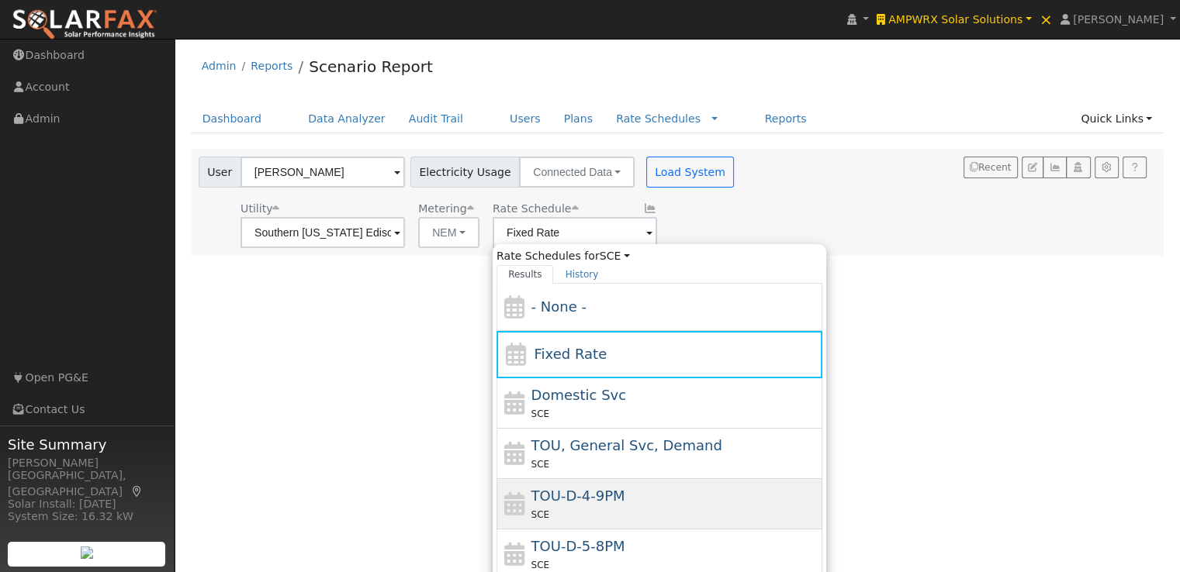
click at [599, 500] on span "TOU-D-4-9PM" at bounding box center [578, 496] width 94 height 16
type input "TOU-D-4-9PM"
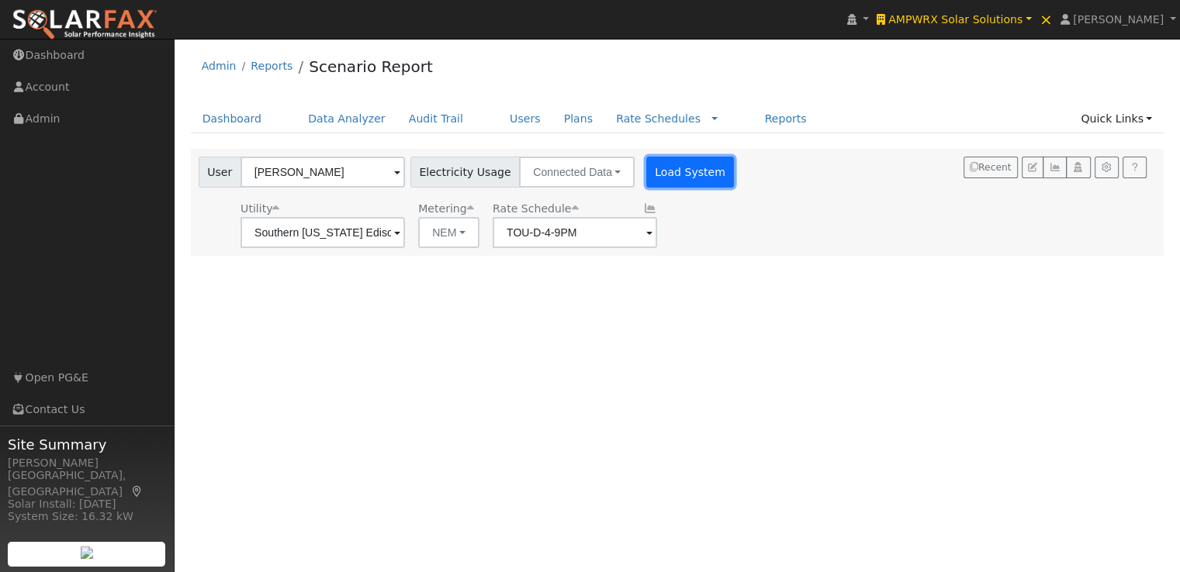
click at [675, 168] on button "Load System" at bounding box center [690, 172] width 88 height 31
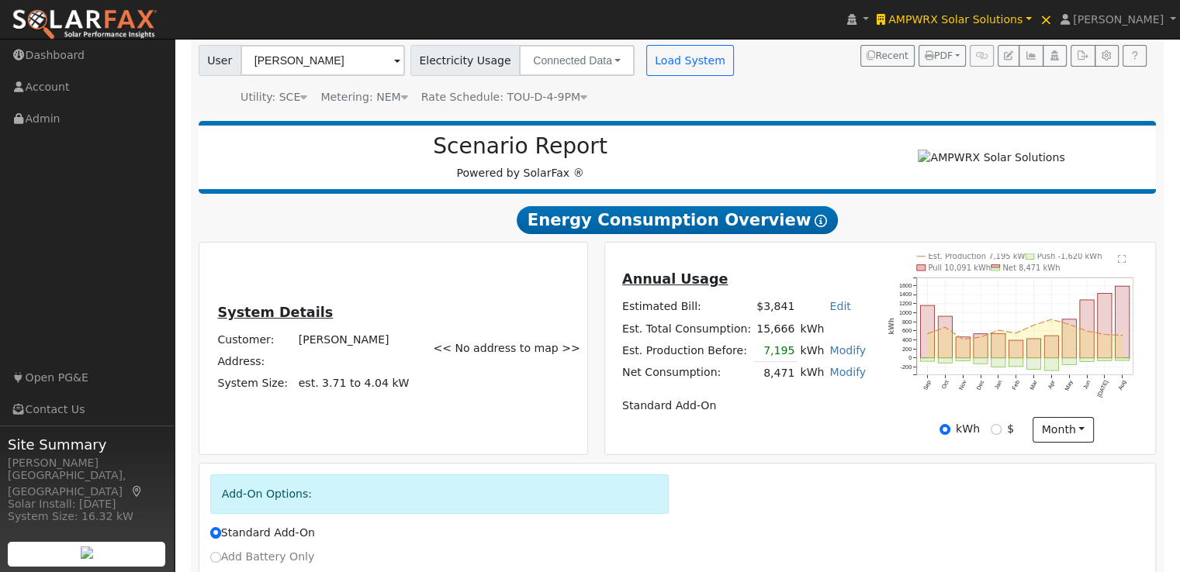
scroll to position [107, 0]
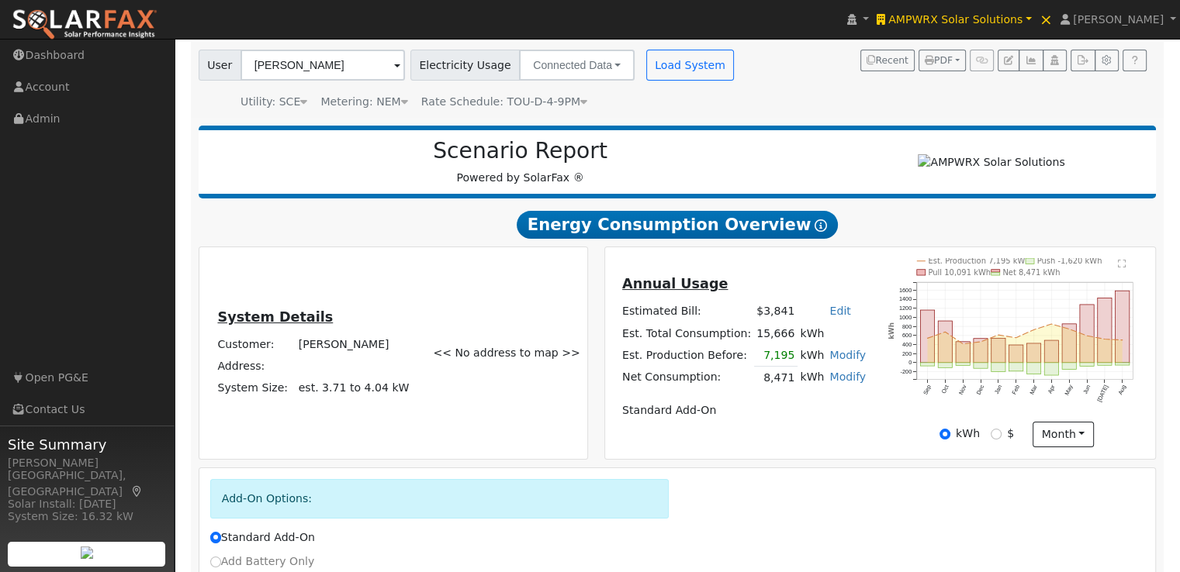
click at [855, 213] on div "Scenario Report Powered by SolarFax ® Energy Consumption Overview Show Help Thi…" at bounding box center [677, 418] width 973 height 601
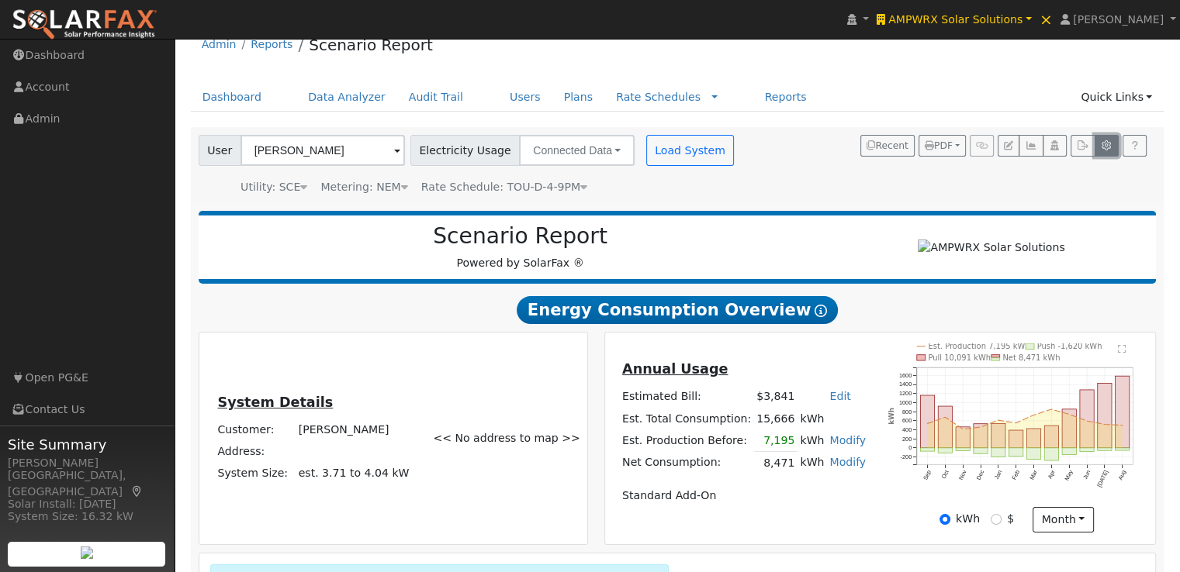
click at [1110, 141] on icon "button" at bounding box center [1106, 145] width 12 height 9
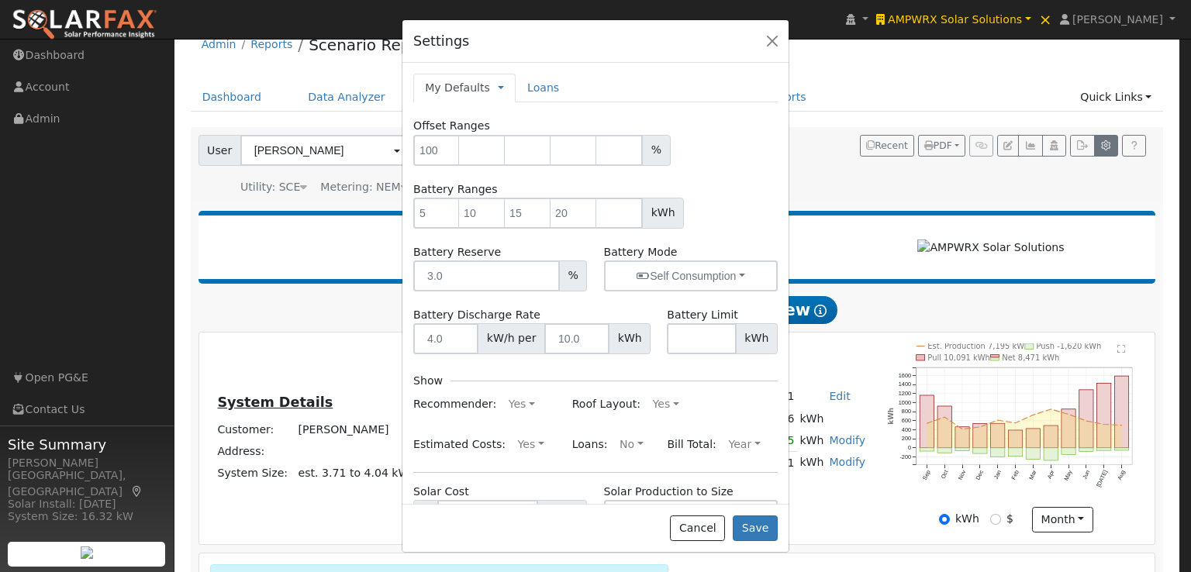
click at [1110, 141] on div "Settings My Defaults Temporary My Defaults Company Defaults System Defaults Loa…" at bounding box center [595, 286] width 1191 height 572
click at [706, 530] on button "Cancel" at bounding box center [697, 529] width 55 height 26
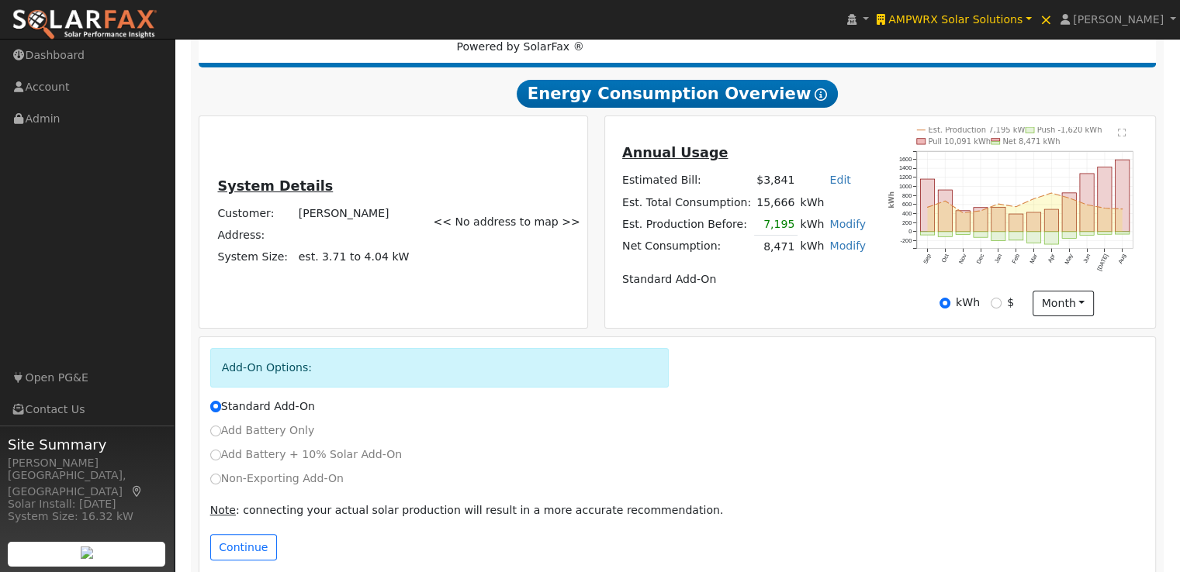
scroll to position [266, 0]
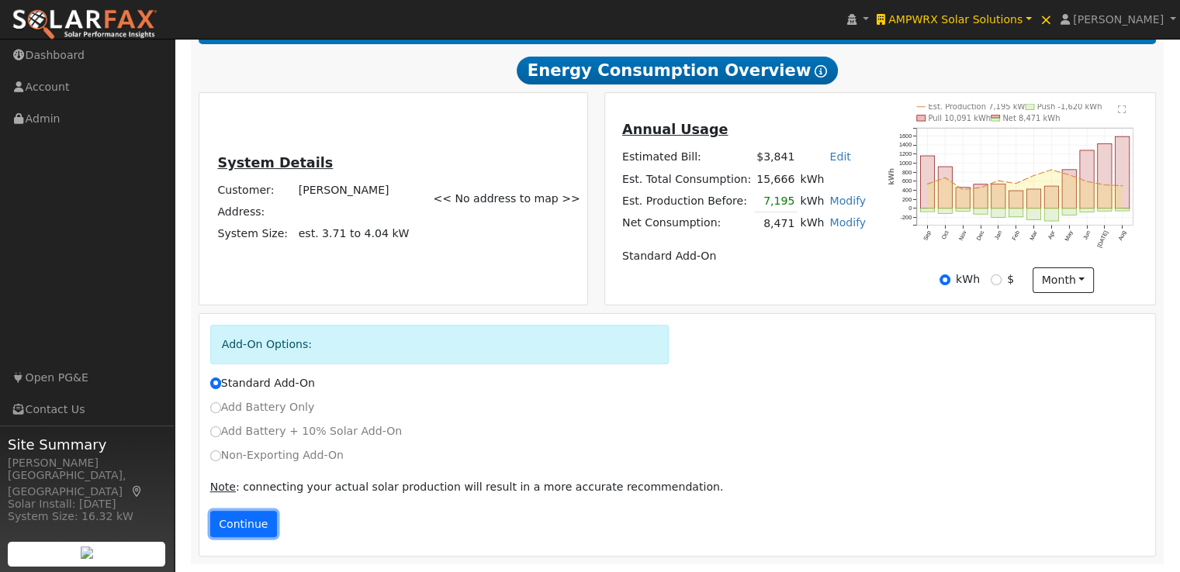
click at [246, 520] on button "Continue" at bounding box center [243, 524] width 67 height 26
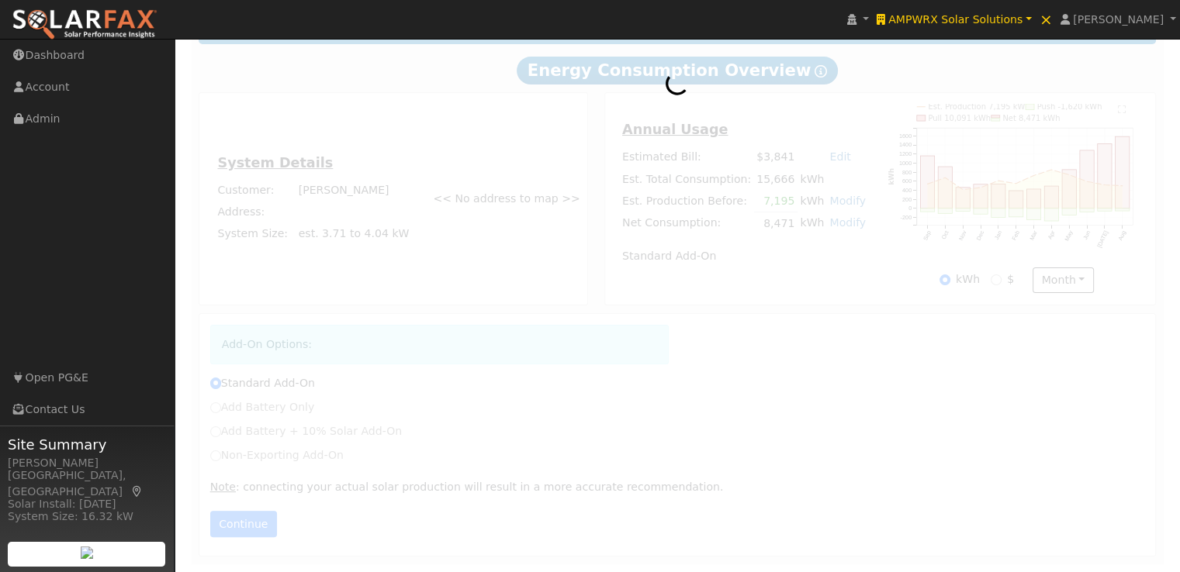
click at [246, 520] on div at bounding box center [677, 264] width 973 height 601
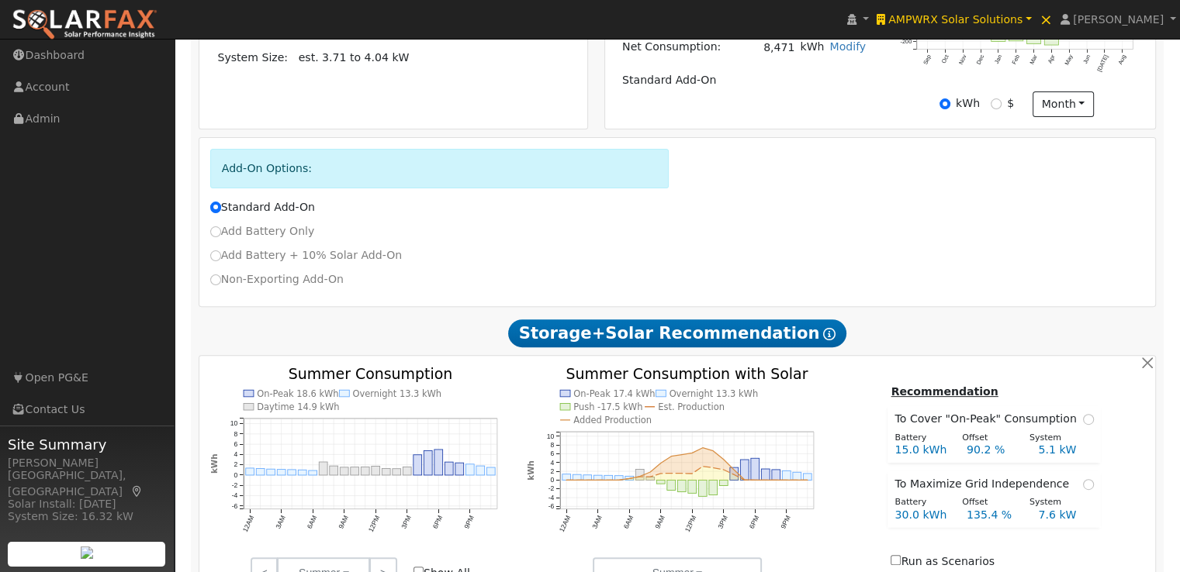
scroll to position [437, 0]
click at [216, 236] on input "Add Battery Only" at bounding box center [215, 231] width 11 height 11
radio input "true"
radio input "false"
type input "TOU-D-4-9PM"
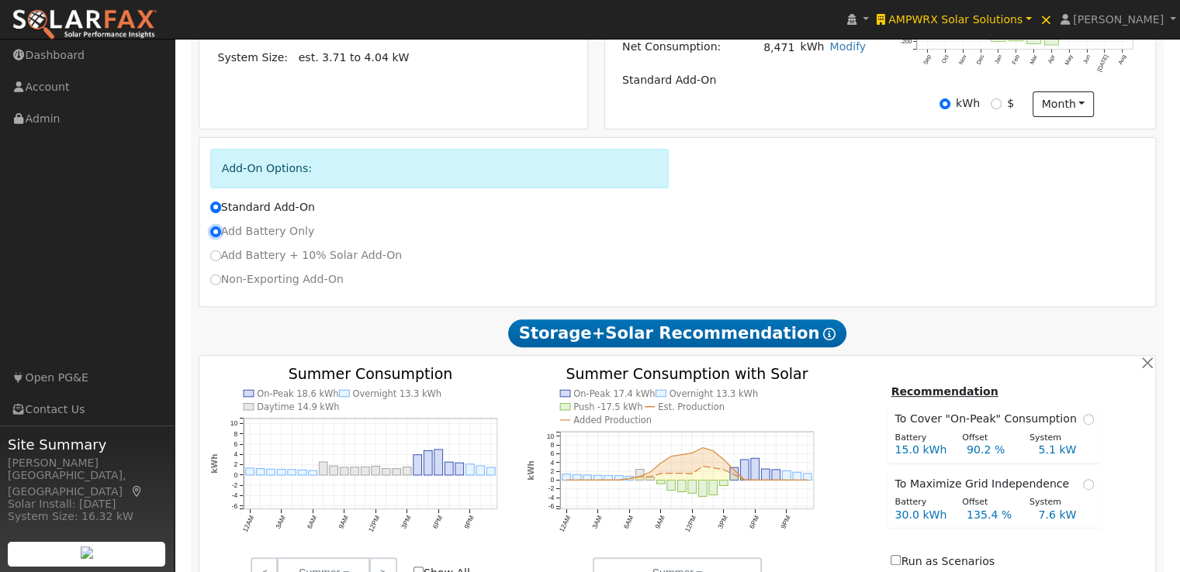
checkbox input "false"
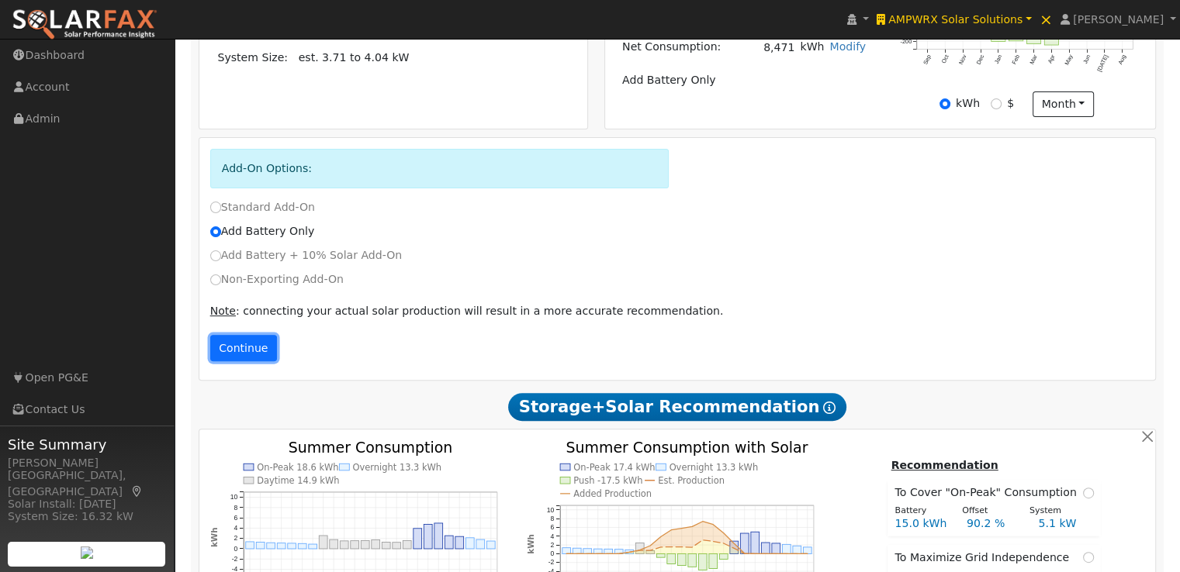
click at [233, 345] on button "Continue" at bounding box center [243, 348] width 67 height 26
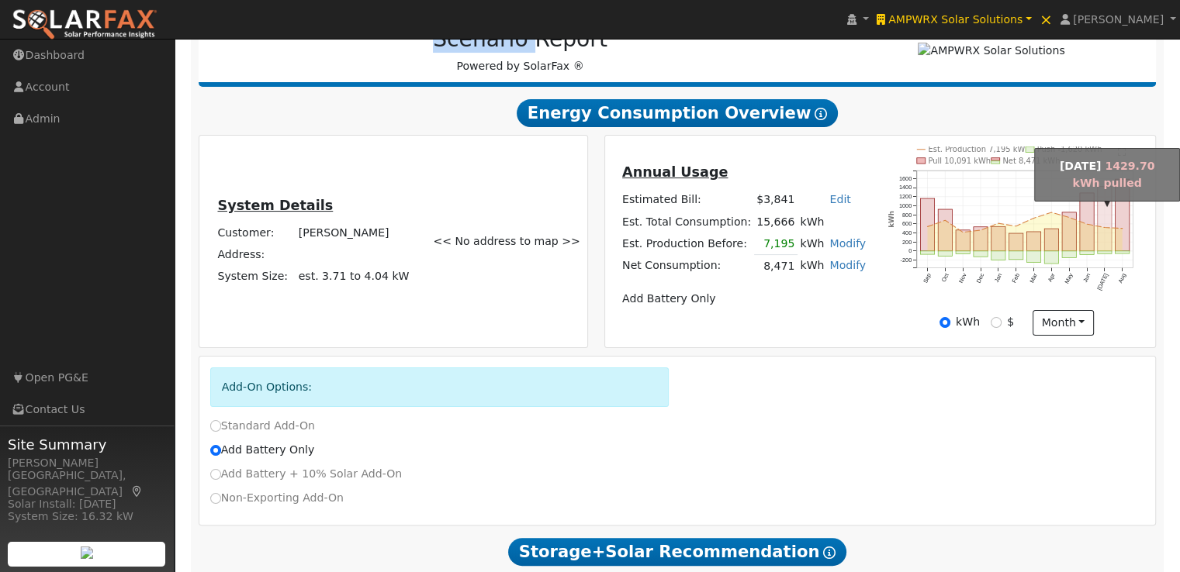
scroll to position [218, 0]
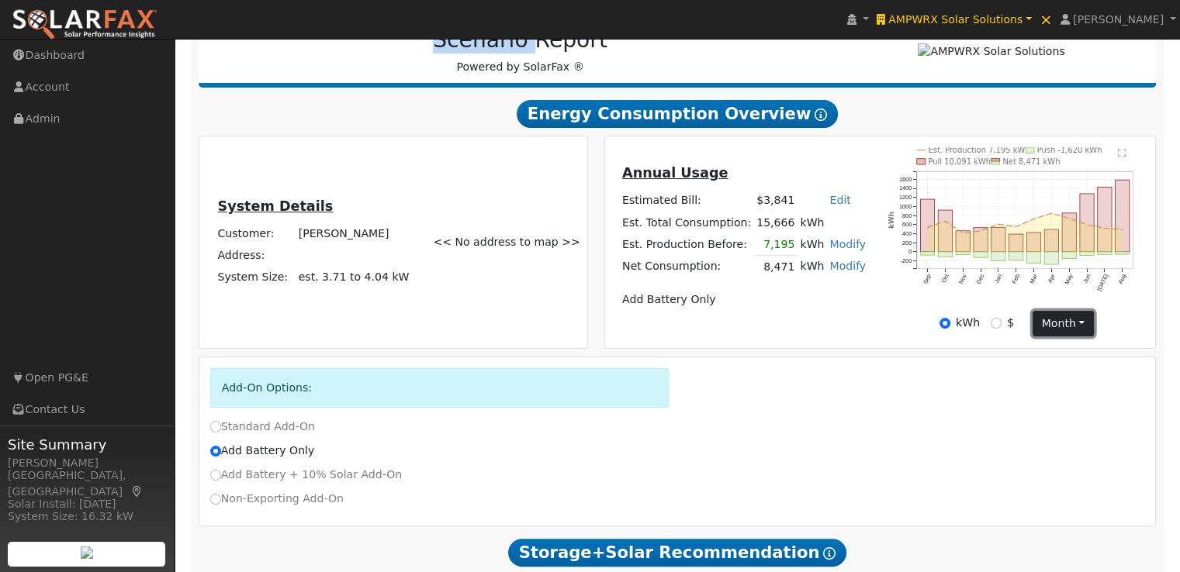
click at [1072, 329] on button "month" at bounding box center [1062, 324] width 61 height 26
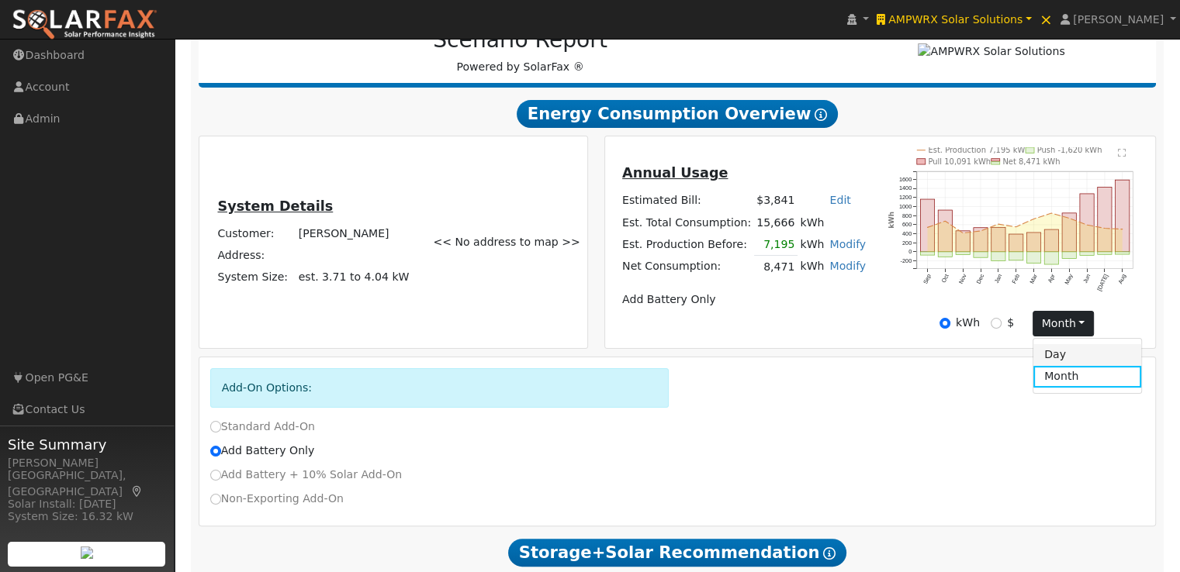
click at [1042, 365] on link "Day" at bounding box center [1087, 355] width 108 height 22
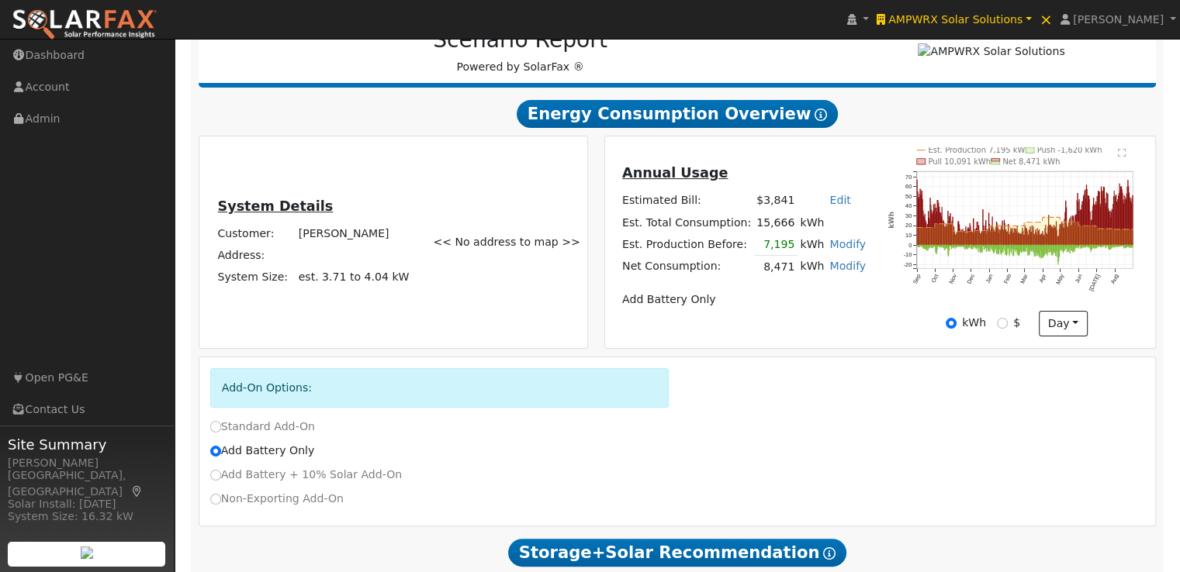
drag, startPoint x: 1123, startPoint y: 167, endPoint x: 1119, endPoint y: 154, distance: 13.0
click at [1119, 154] on icon "Est. Production 7,195 kWh Push -1,620 kWh Pull 10,091 kWh Net 8,471 kWh Sep Oct…" at bounding box center [1016, 231] width 256 height 168
click at [1119, 154] on text "" at bounding box center [1121, 152] width 9 height 9
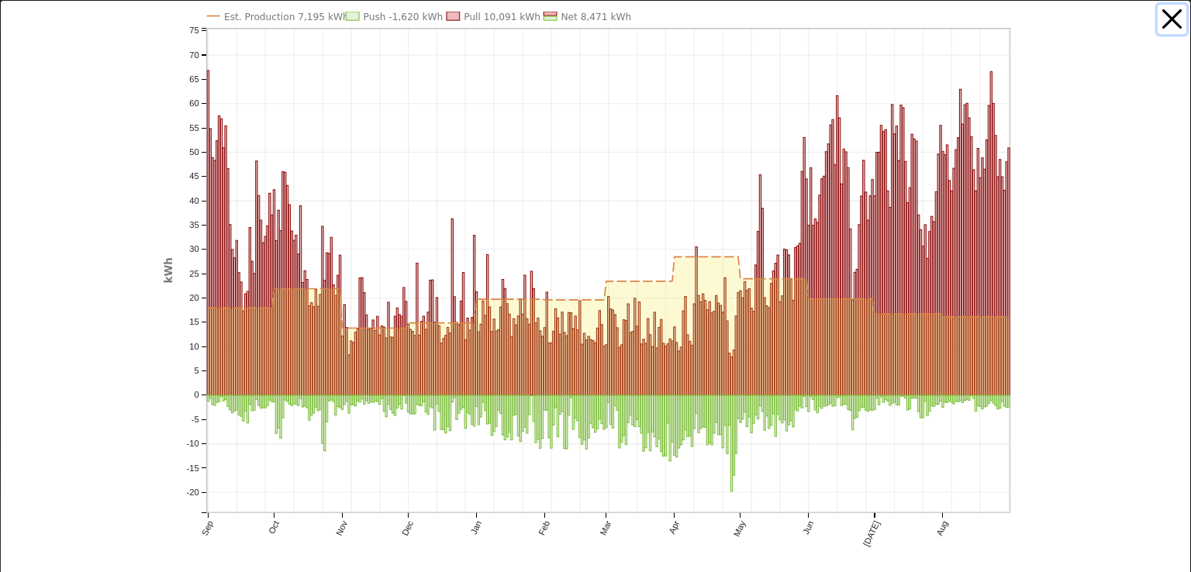
click at [1158, 19] on button "button" at bounding box center [1172, 19] width 29 height 29
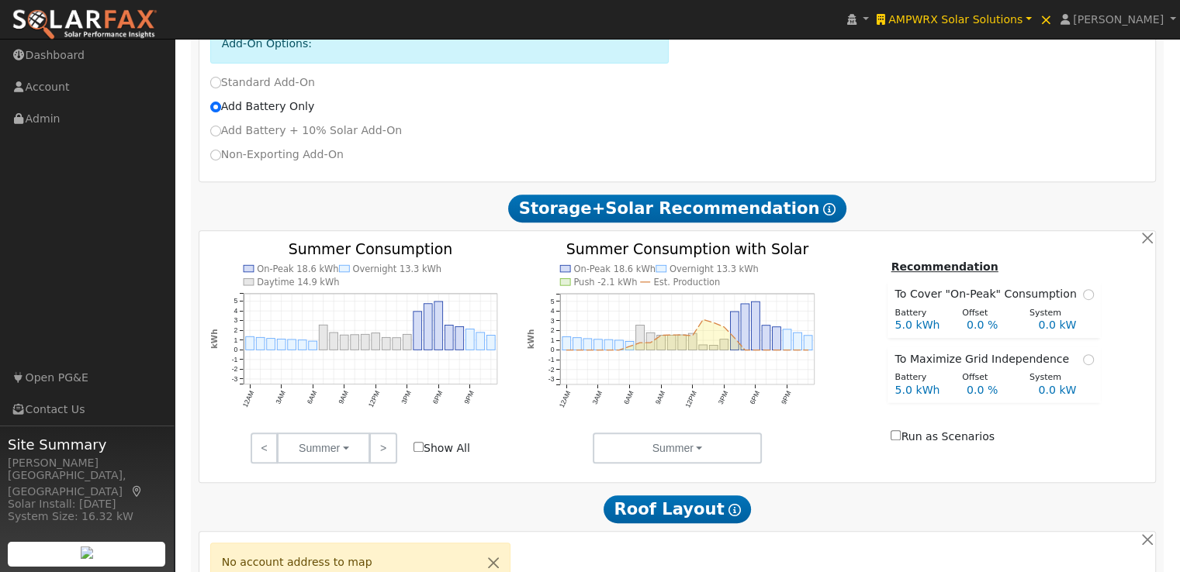
scroll to position [578, 0]
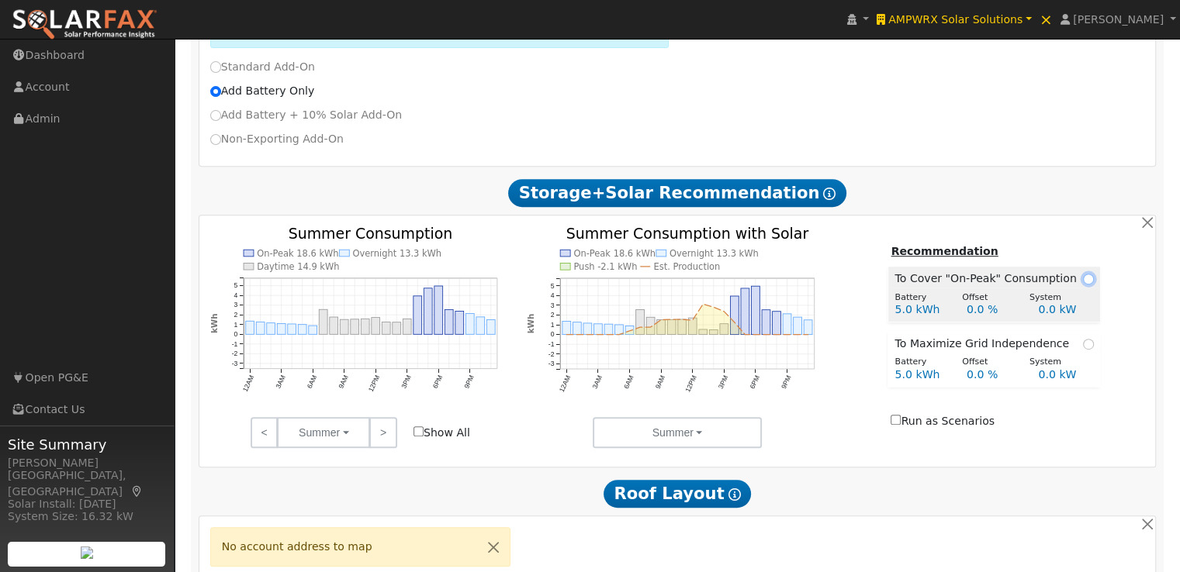
click at [1083, 280] on input "radio" at bounding box center [1088, 279] width 11 height 11
radio input "true"
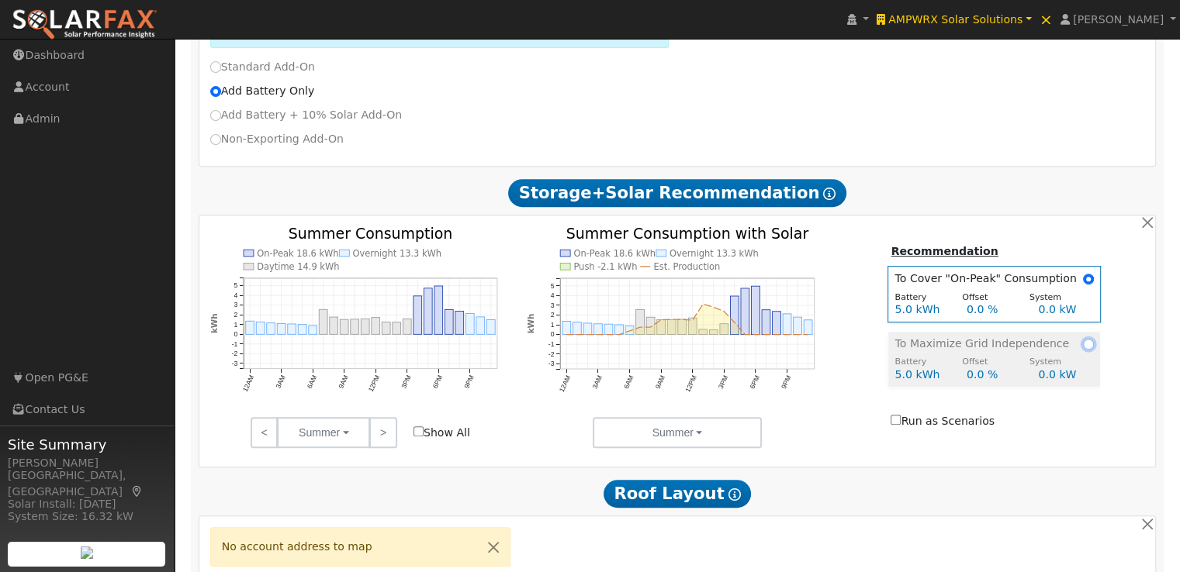
click at [1083, 350] on input "radio" at bounding box center [1088, 344] width 11 height 11
radio input "true"
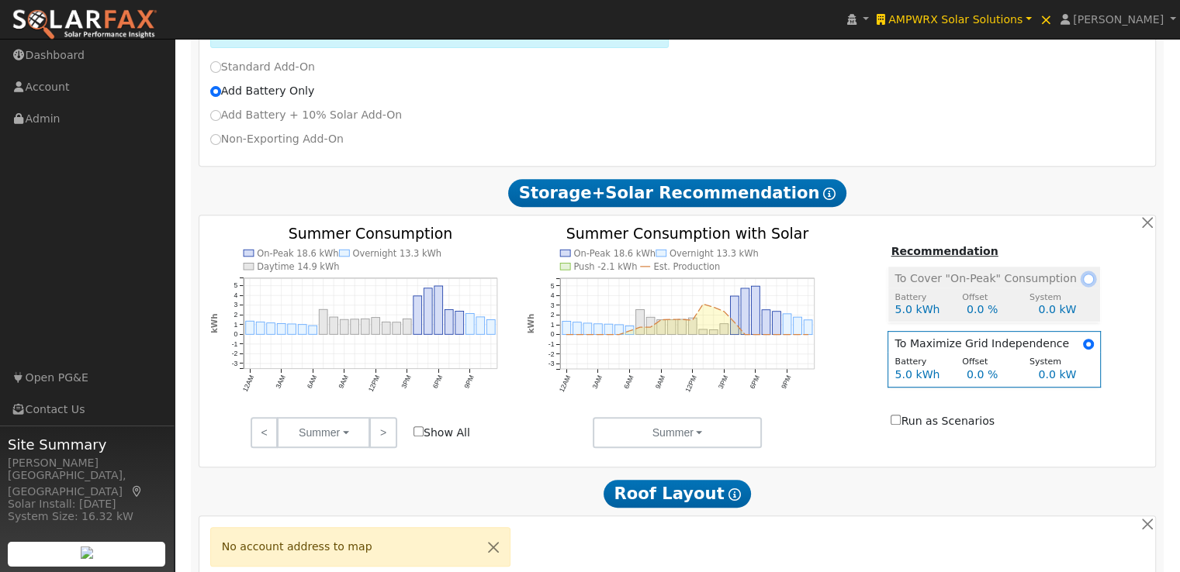
click at [1083, 285] on input "radio" at bounding box center [1088, 279] width 11 height 11
radio input "true"
radio input "false"
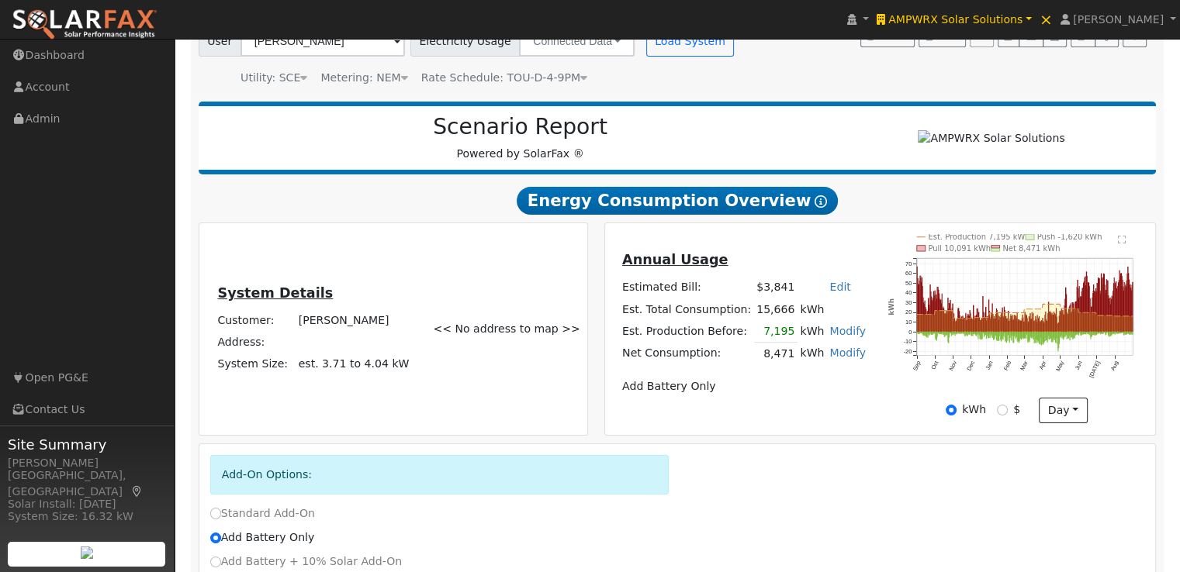
scroll to position [0, 0]
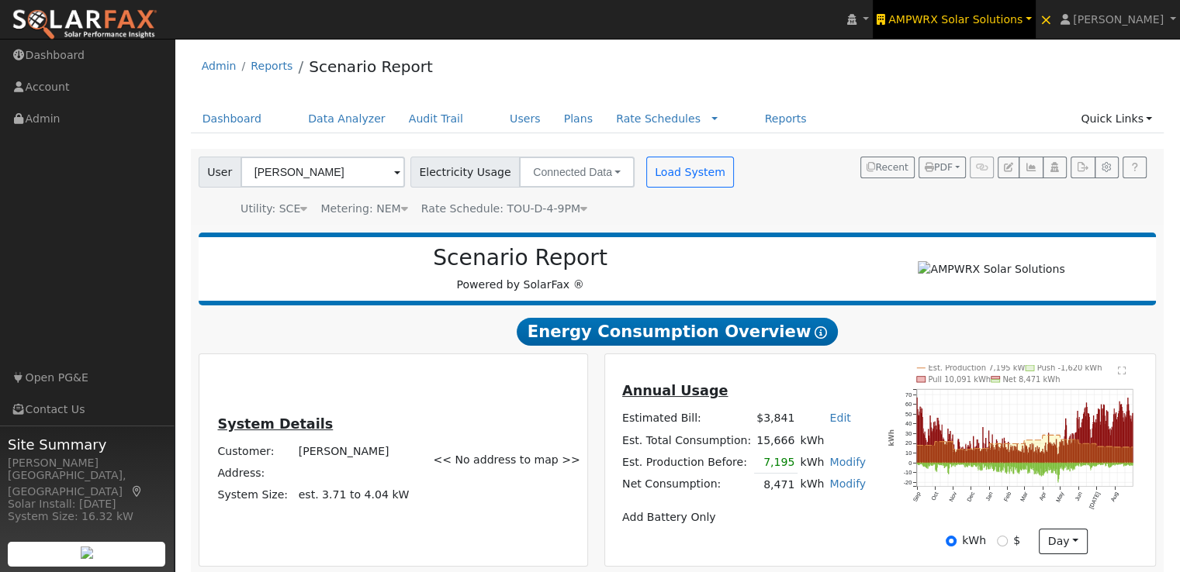
click at [971, 22] on span "AMPWRX Solar Solutions" at bounding box center [955, 19] width 134 height 12
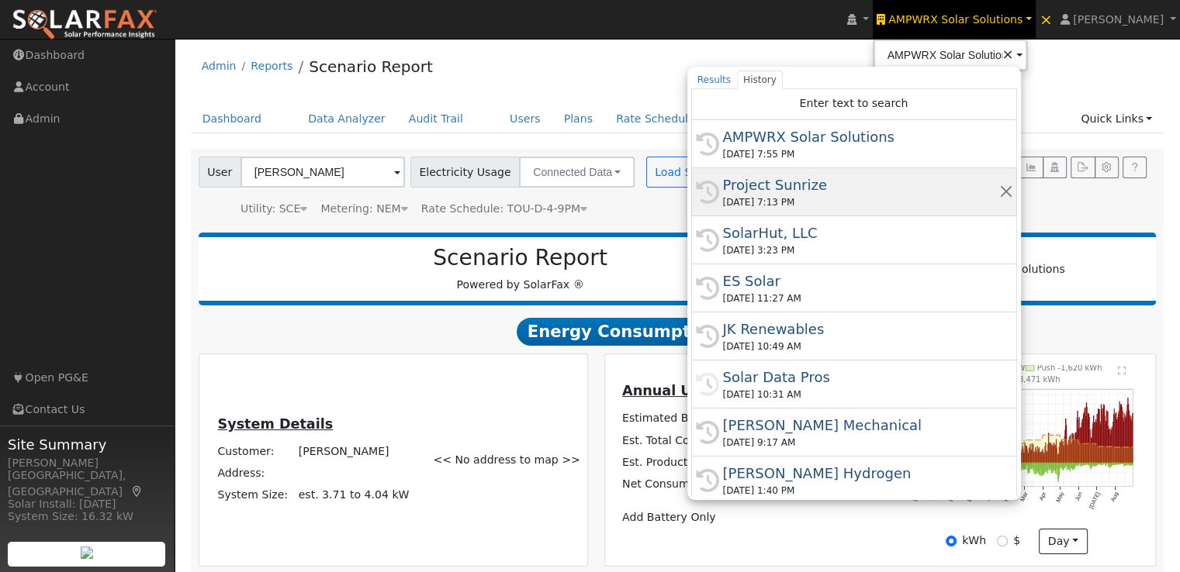
click at [810, 185] on div "Project Sunrize" at bounding box center [861, 184] width 276 height 21
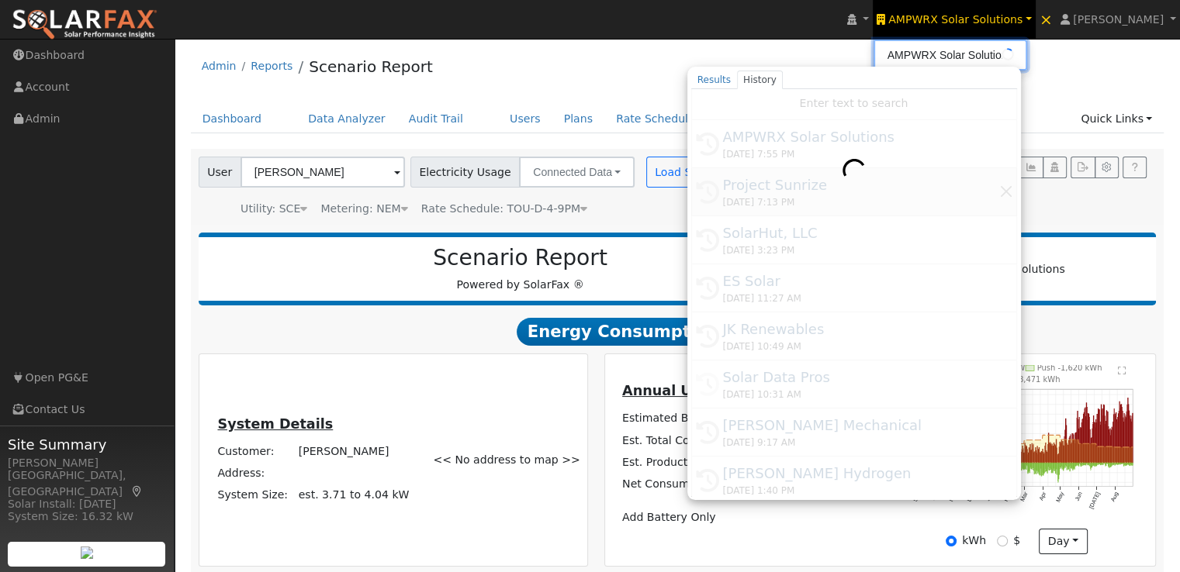
type input "Project Sunrize"
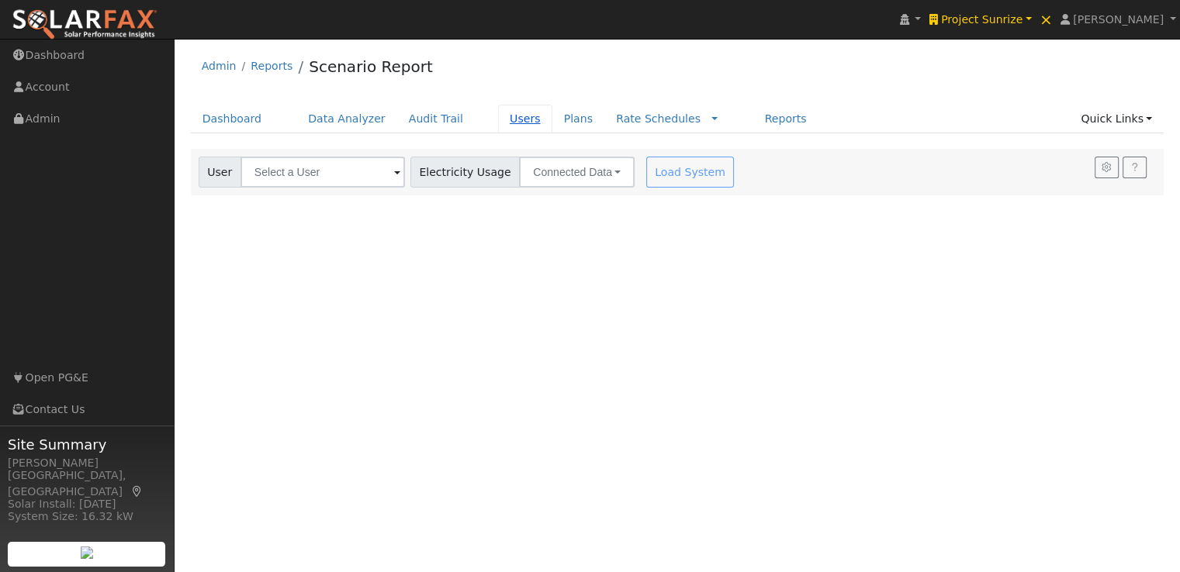
click at [498, 123] on link "Users" at bounding box center [525, 119] width 54 height 29
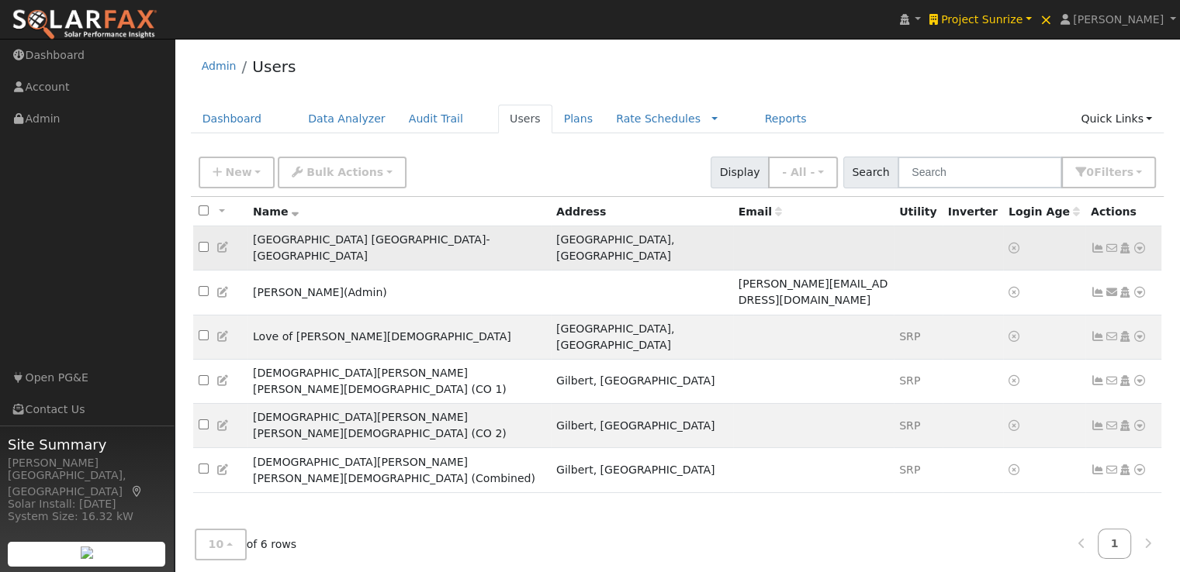
click at [323, 254] on td "[GEOGRAPHIC_DATA] [GEOGRAPHIC_DATA]-[GEOGRAPHIC_DATA]" at bounding box center [398, 248] width 303 height 44
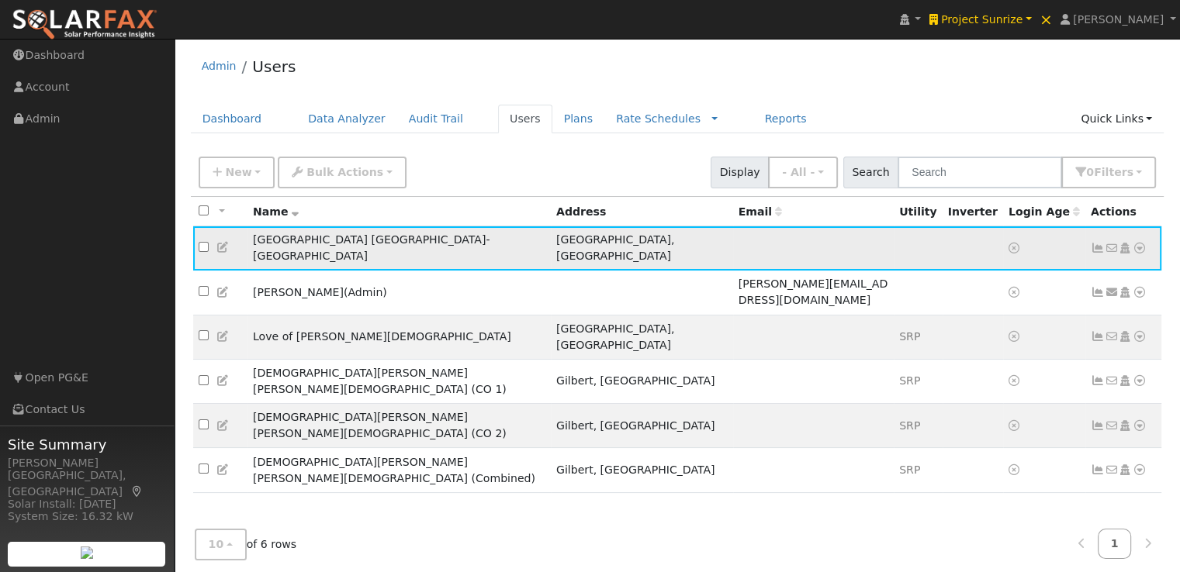
click at [1137, 243] on icon at bounding box center [1139, 248] width 14 height 11
click at [980, 321] on link "Import From CSV" at bounding box center [975, 332] width 114 height 22
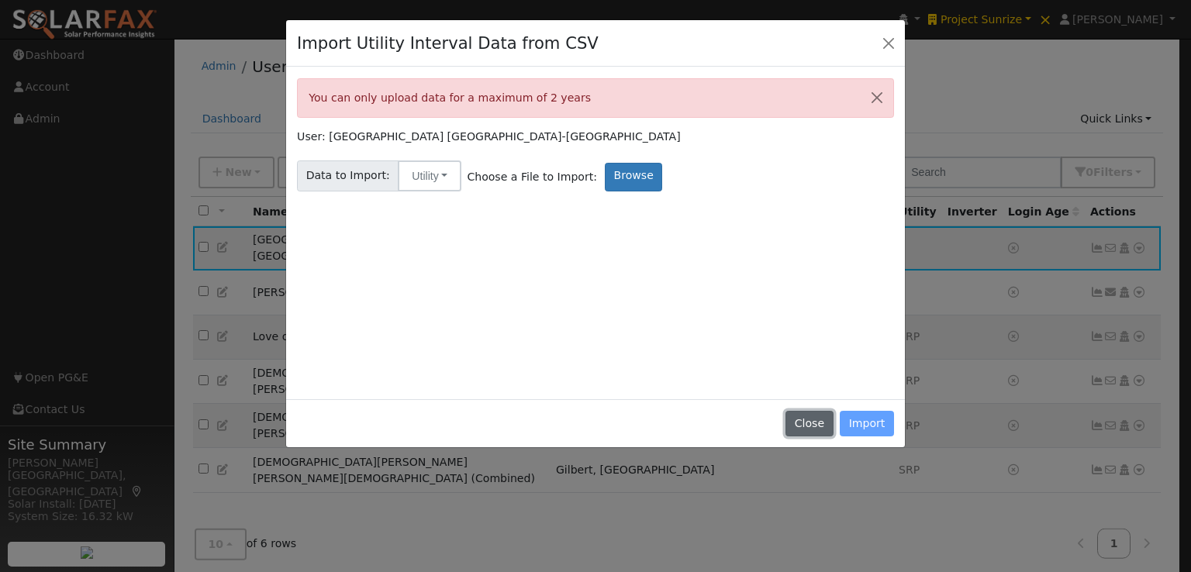
click at [815, 423] on button "Close" at bounding box center [809, 424] width 47 height 26
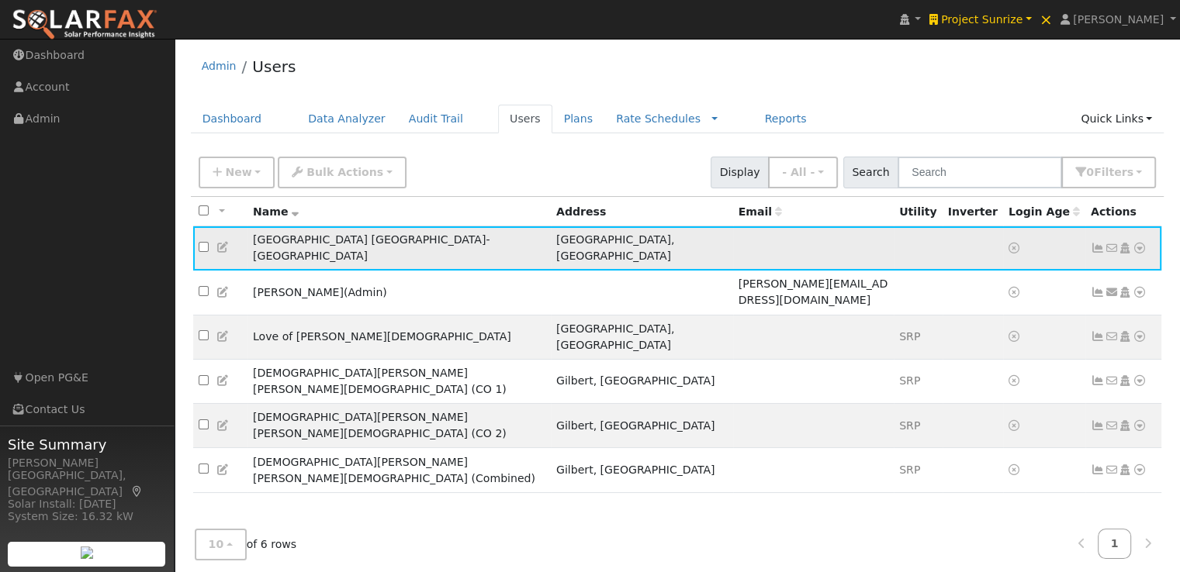
click at [1140, 243] on icon at bounding box center [1139, 248] width 14 height 11
click at [940, 321] on link "Import From CSV" at bounding box center [975, 332] width 114 height 22
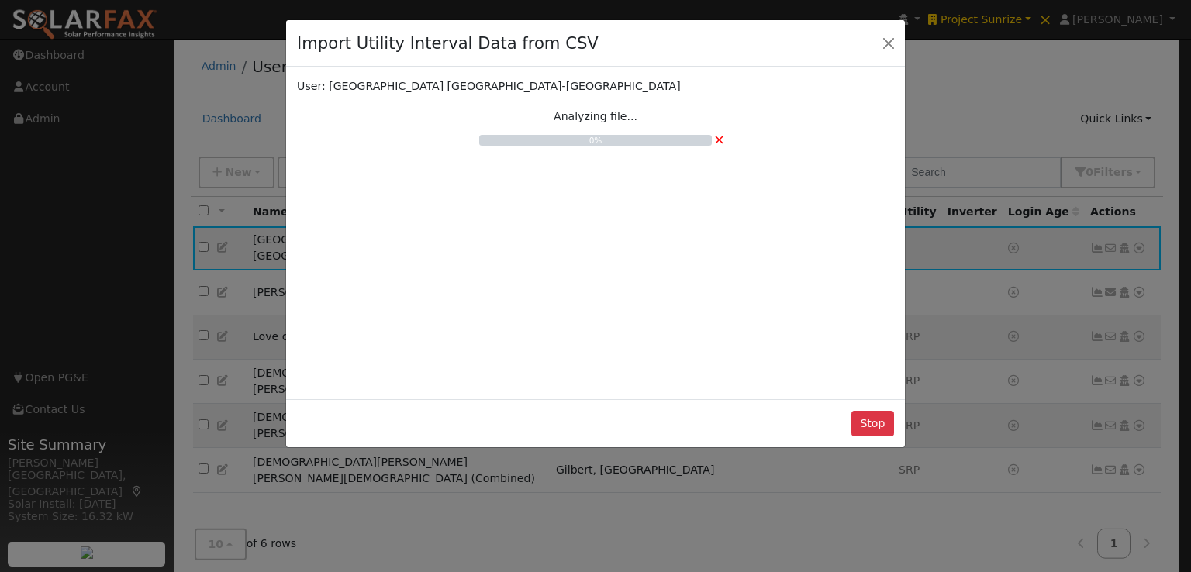
click at [693, 280] on div "User: Hampton Inn Florence-Midtown Analyzing file... 0% ×" at bounding box center [595, 233] width 597 height 310
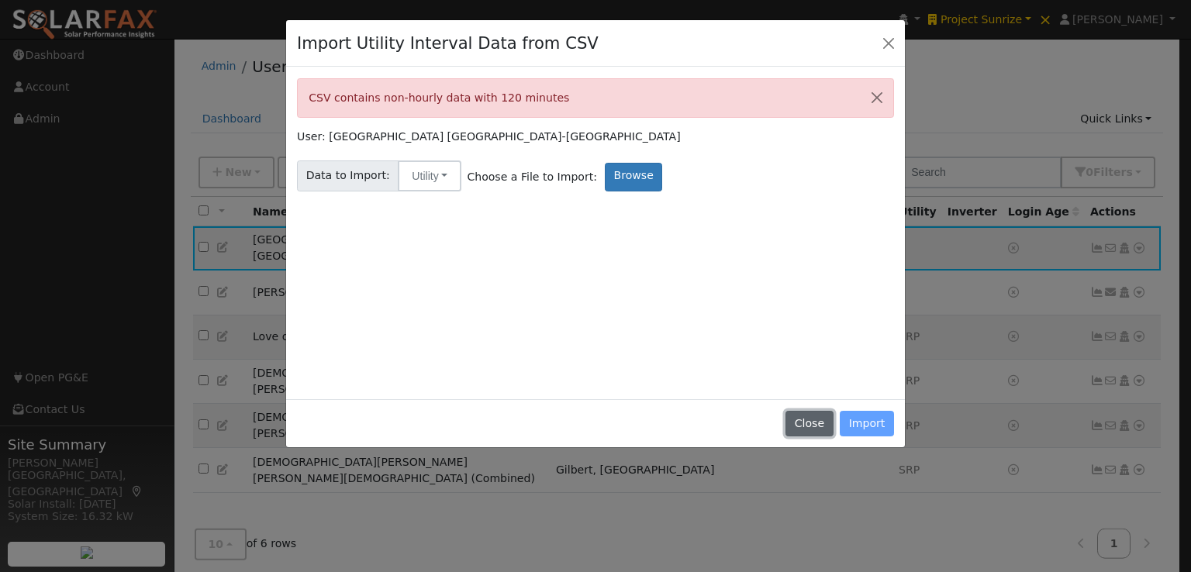
click at [803, 420] on button "Close" at bounding box center [809, 424] width 47 height 26
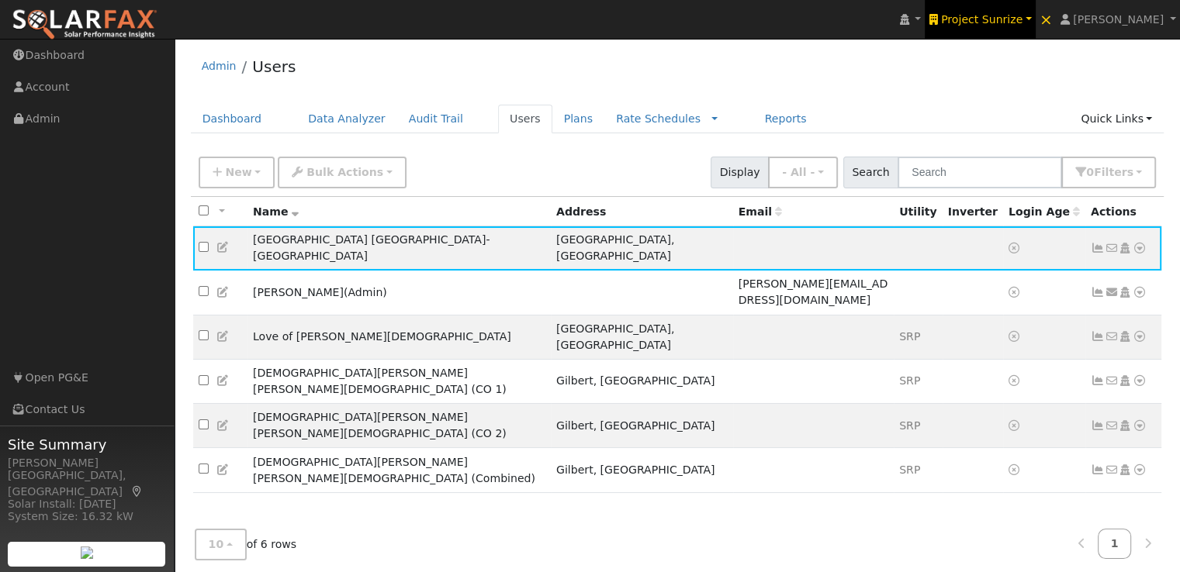
click at [1001, 26] on span "Project Sunrize" at bounding box center [981, 19] width 81 height 12
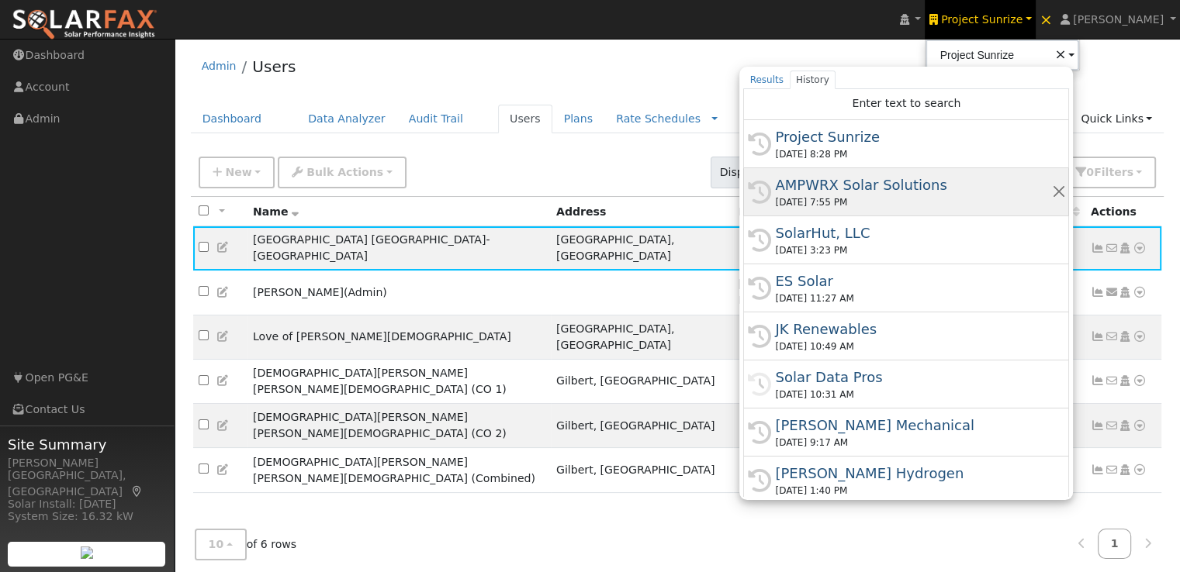
click at [859, 185] on div "AMPWRX Solar Solutions" at bounding box center [913, 184] width 276 height 21
type input "AMPWRX Solar Solutions"
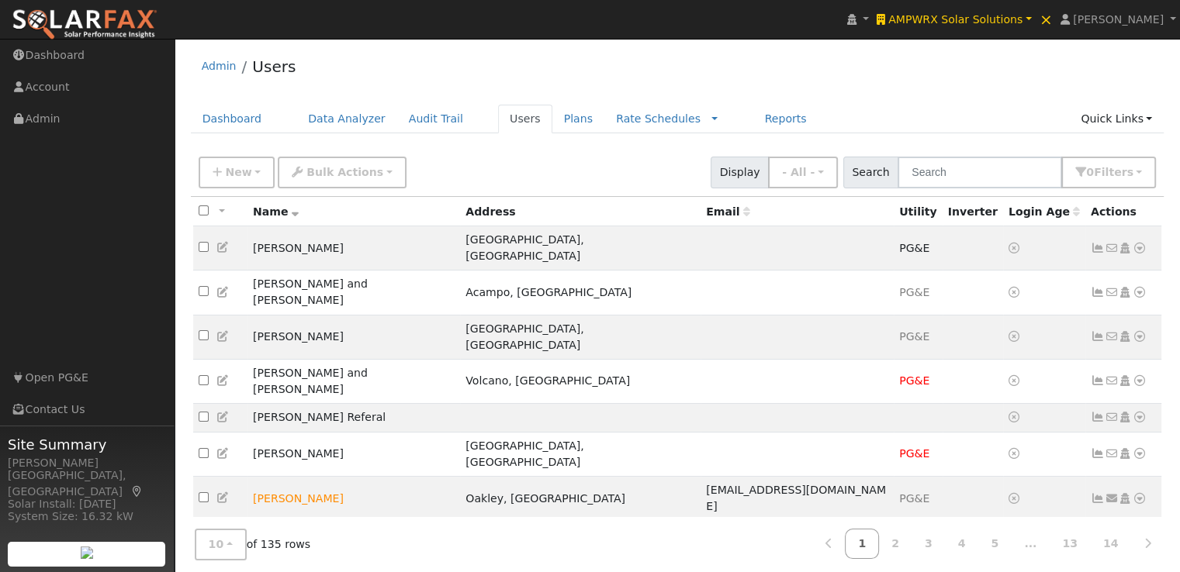
click at [1099, 537] on icon at bounding box center [1097, 542] width 14 height 11
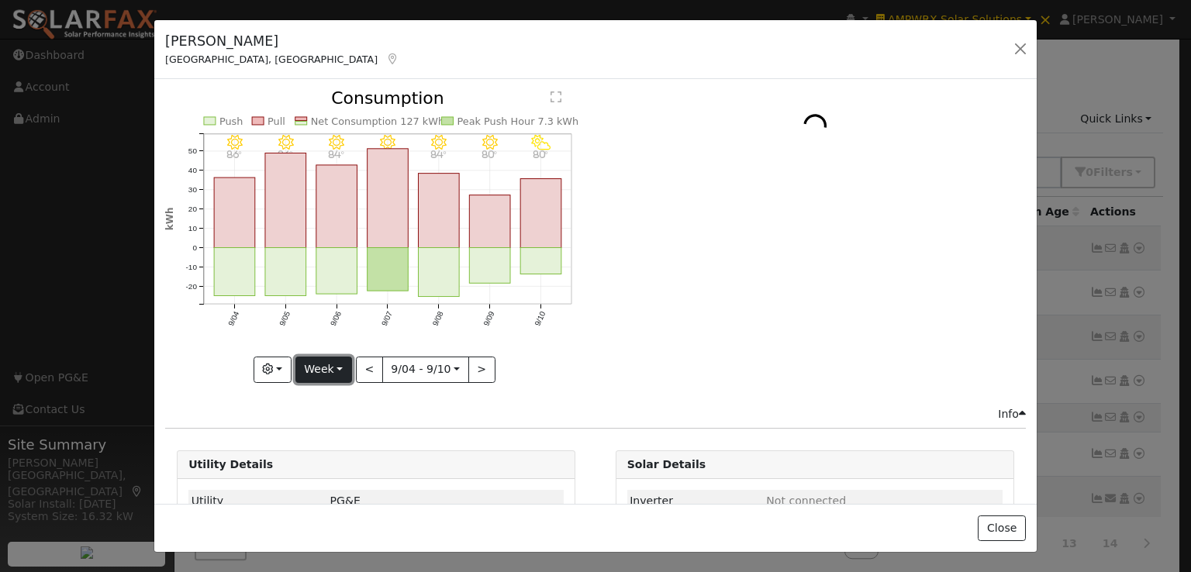
click at [324, 371] on button "Week" at bounding box center [323, 370] width 57 height 26
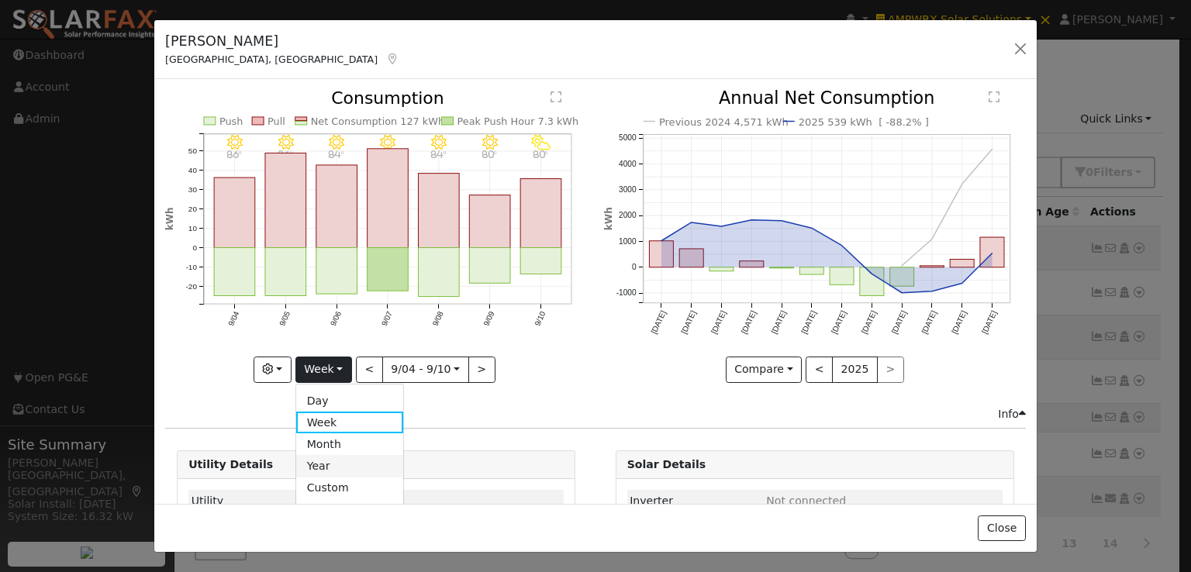
click at [318, 461] on link "Year" at bounding box center [350, 466] width 108 height 22
type input "[DATE]"
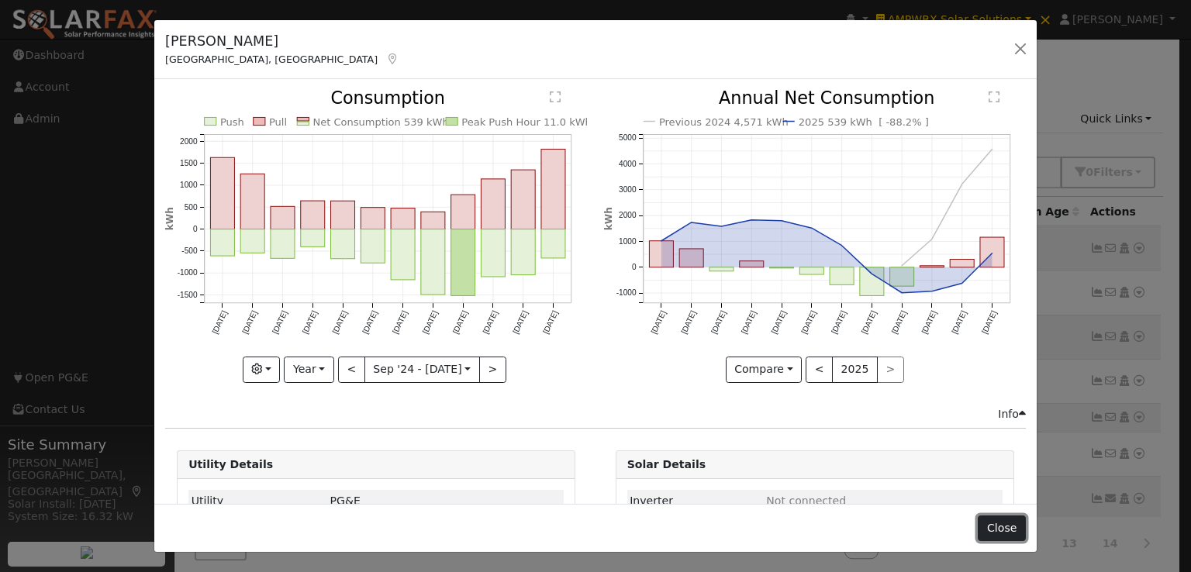
click at [1007, 528] on button "Close" at bounding box center [1001, 529] width 47 height 26
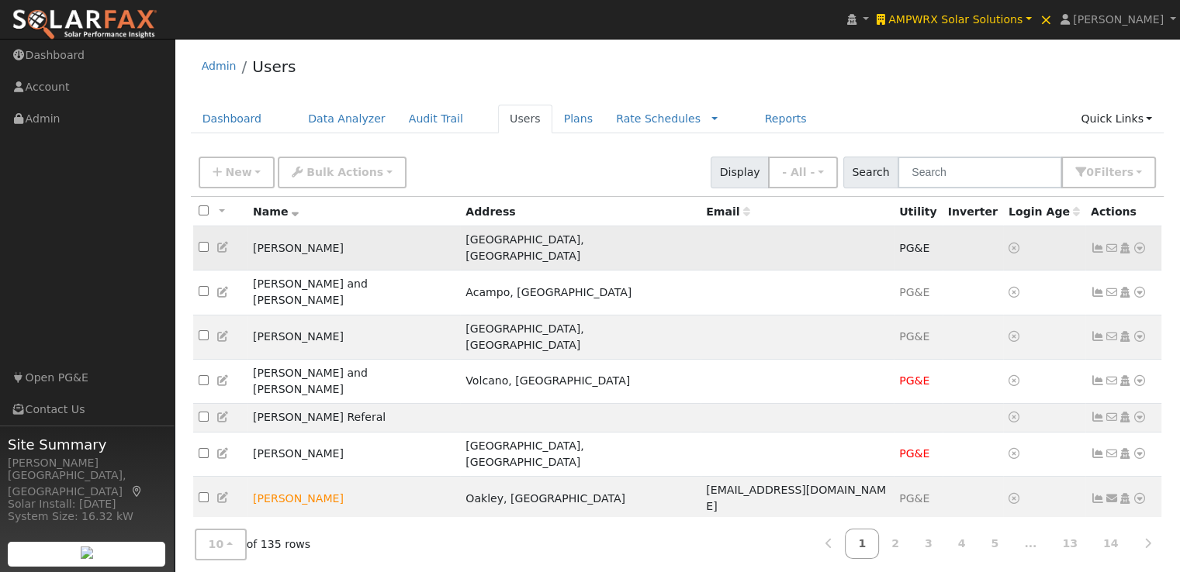
click at [1098, 243] on icon at bounding box center [1097, 248] width 14 height 11
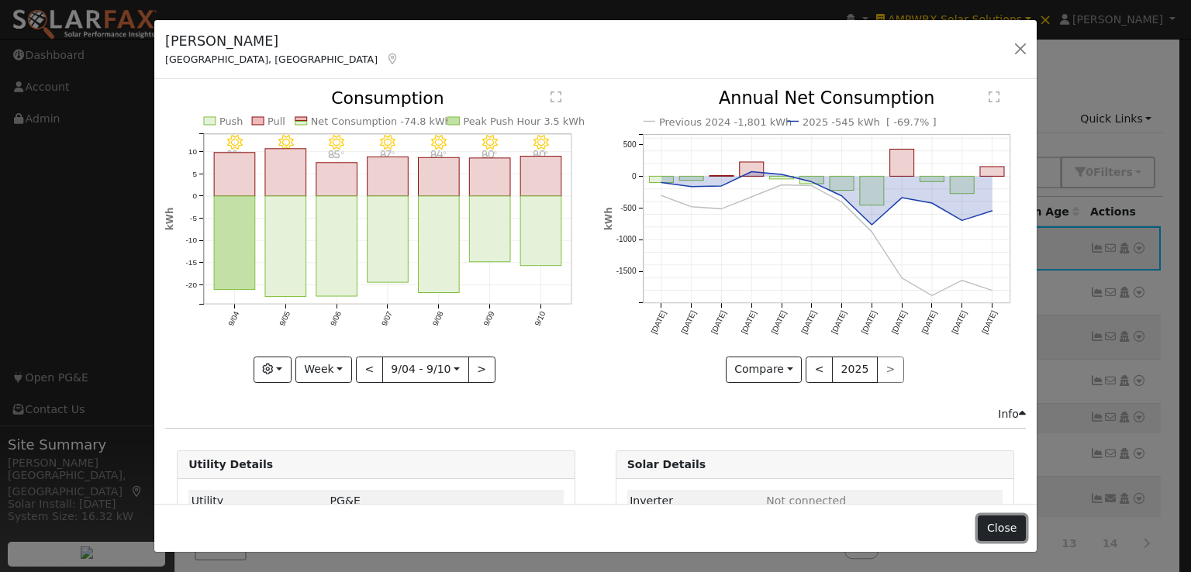
click at [1001, 522] on button "Close" at bounding box center [1001, 529] width 47 height 26
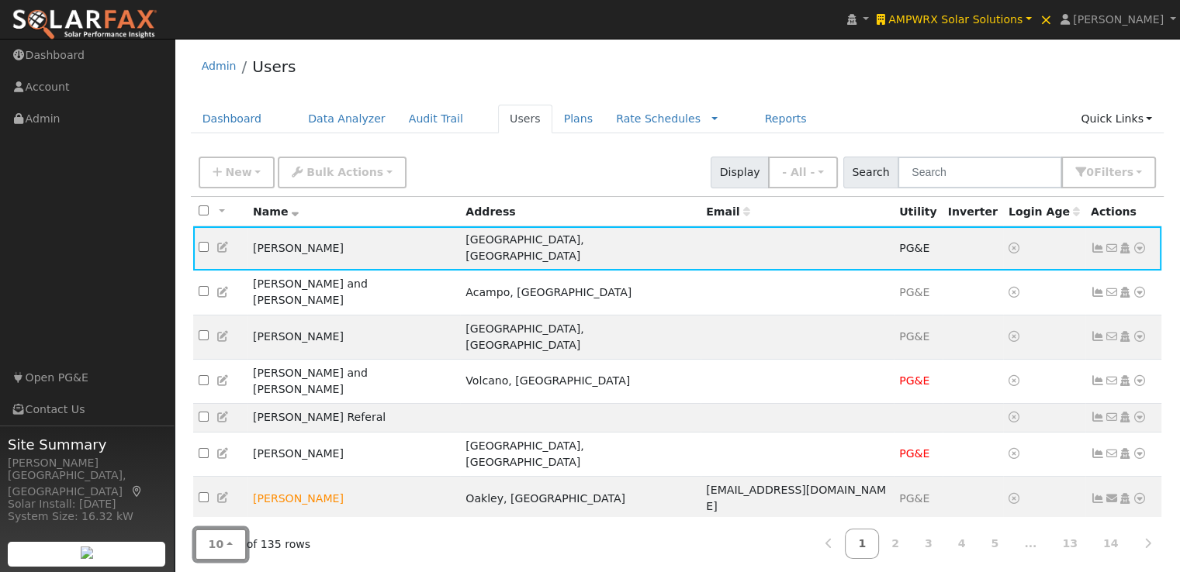
click at [218, 548] on span "10" at bounding box center [217, 544] width 16 height 12
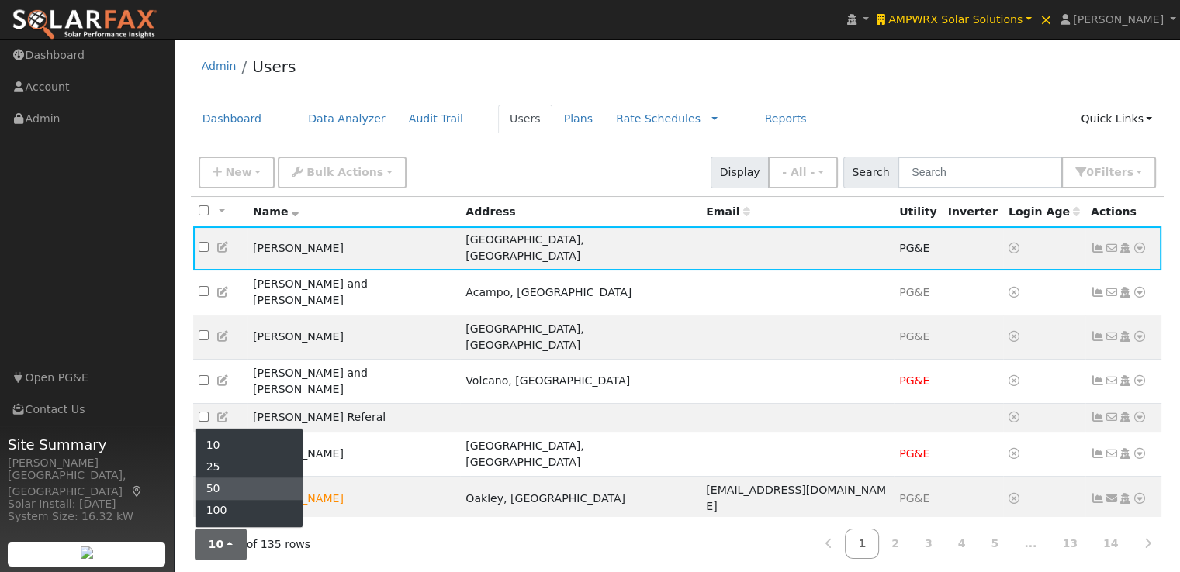
click at [236, 490] on link "50" at bounding box center [249, 489] width 108 height 22
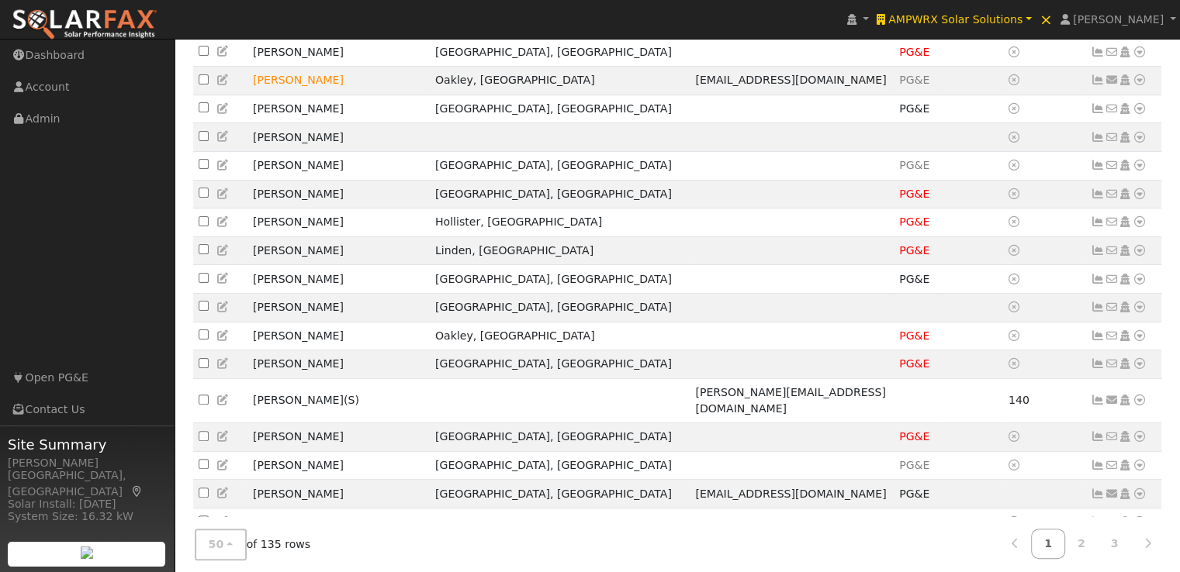
scroll to position [382, 0]
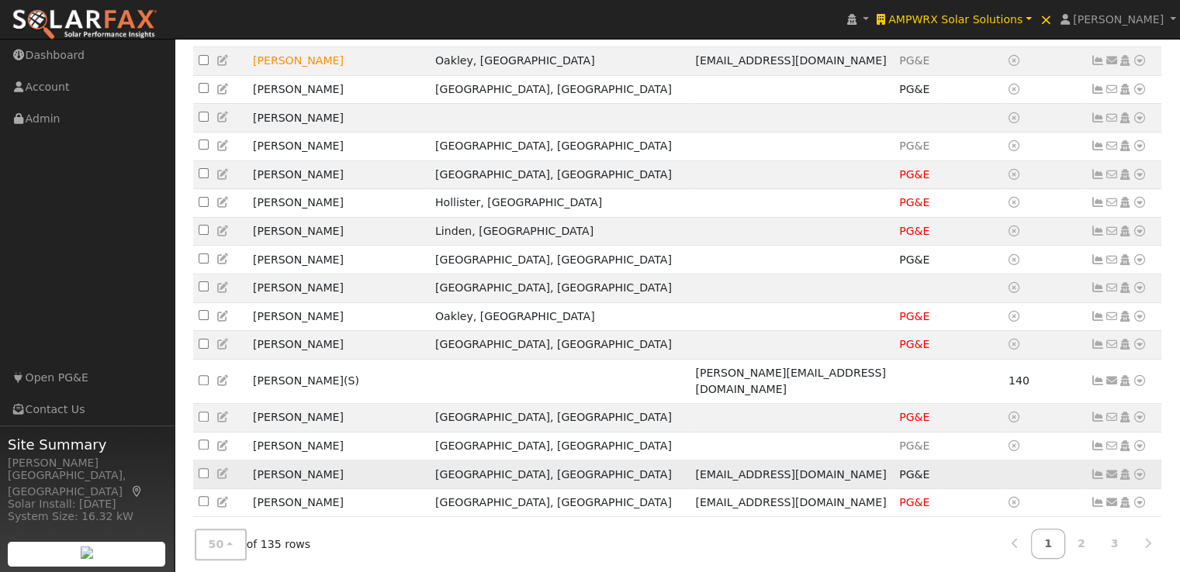
click at [1100, 469] on icon at bounding box center [1097, 474] width 14 height 11
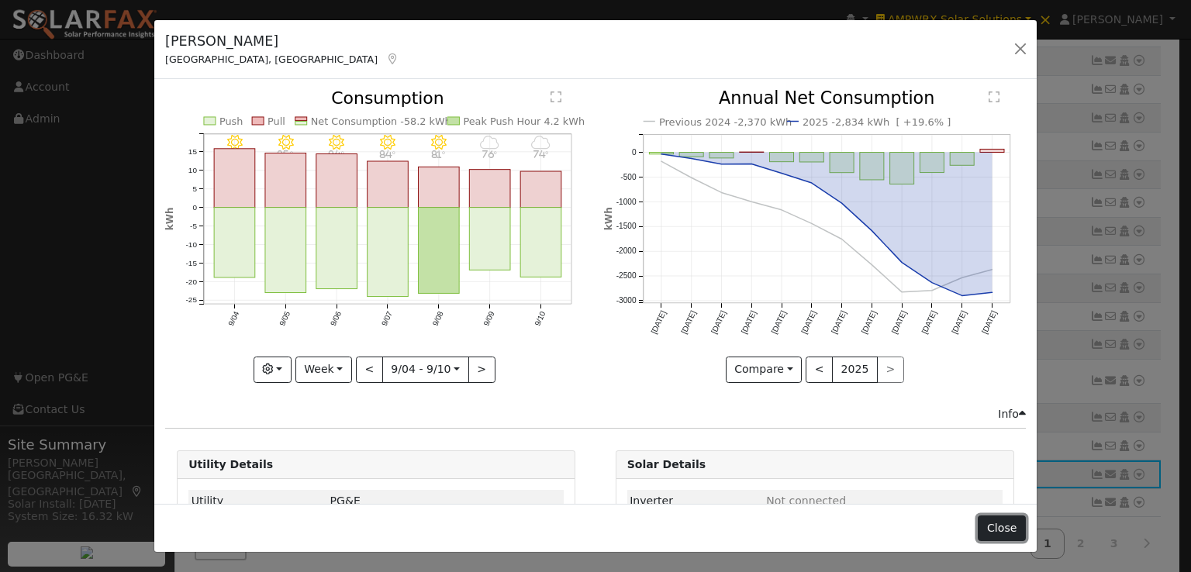
click at [999, 535] on button "Close" at bounding box center [1001, 529] width 47 height 26
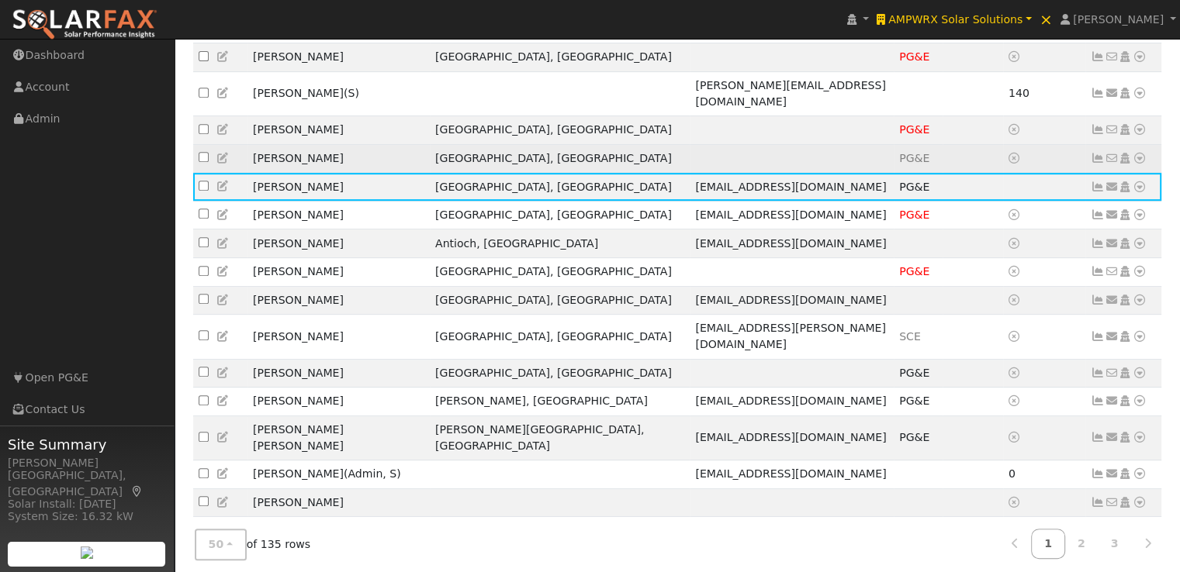
scroll to position [670, 0]
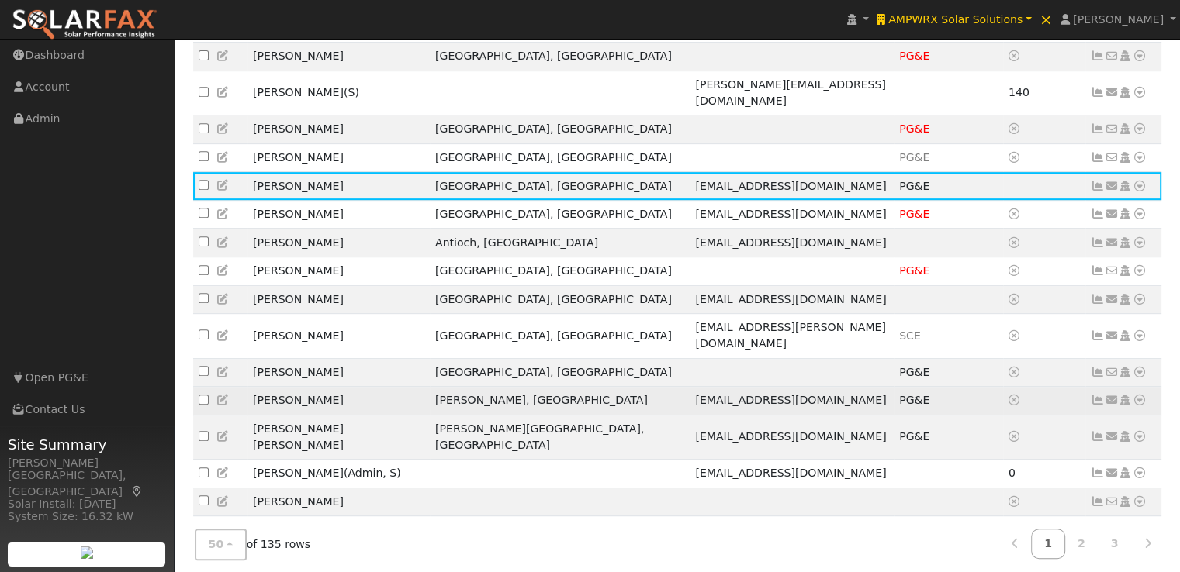
click at [1094, 395] on icon at bounding box center [1097, 400] width 14 height 11
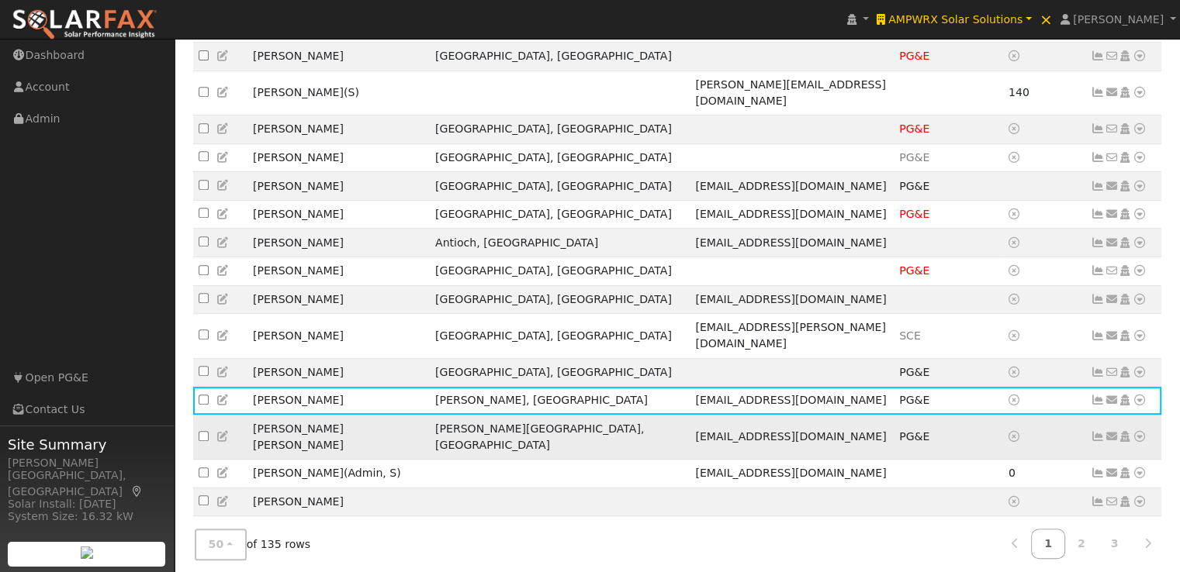
click at [1095, 431] on icon at bounding box center [1097, 436] width 14 height 11
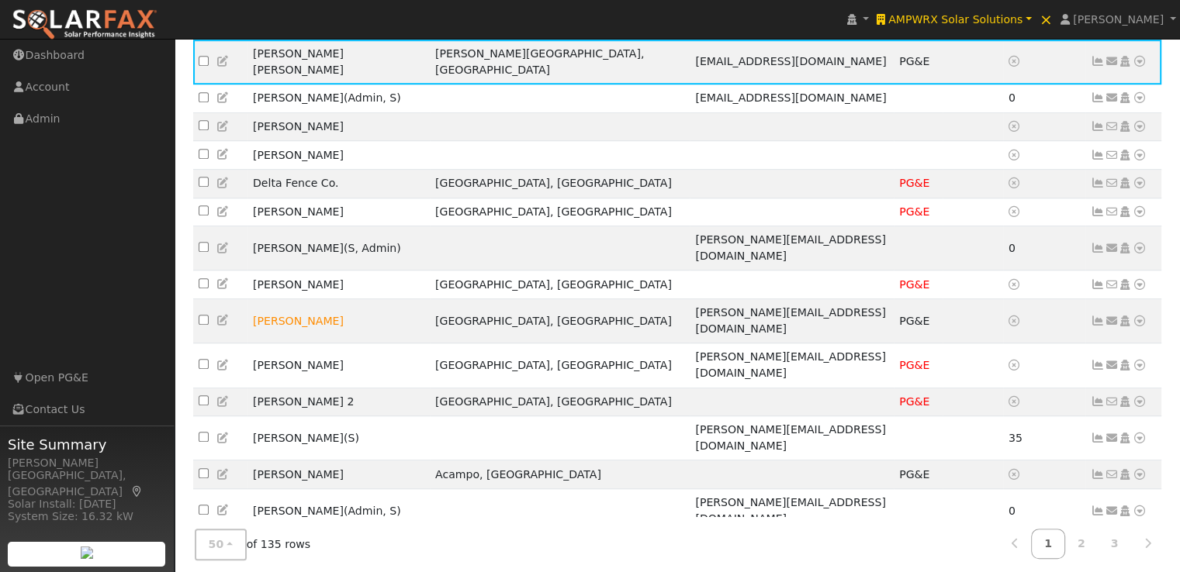
scroll to position [1067, 0]
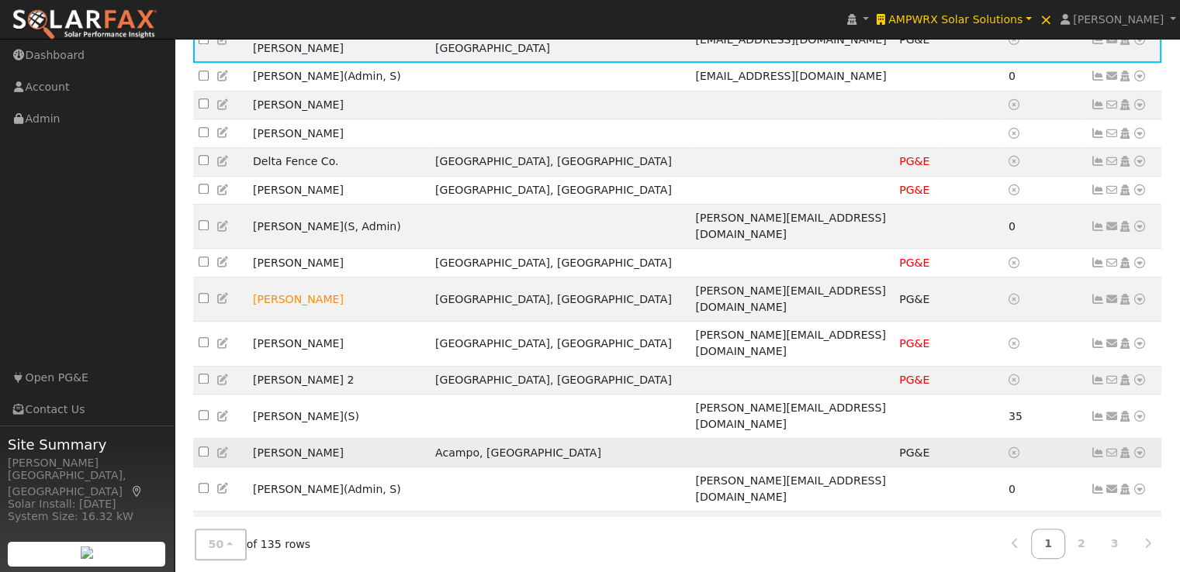
click at [1095, 447] on icon at bounding box center [1097, 452] width 14 height 11
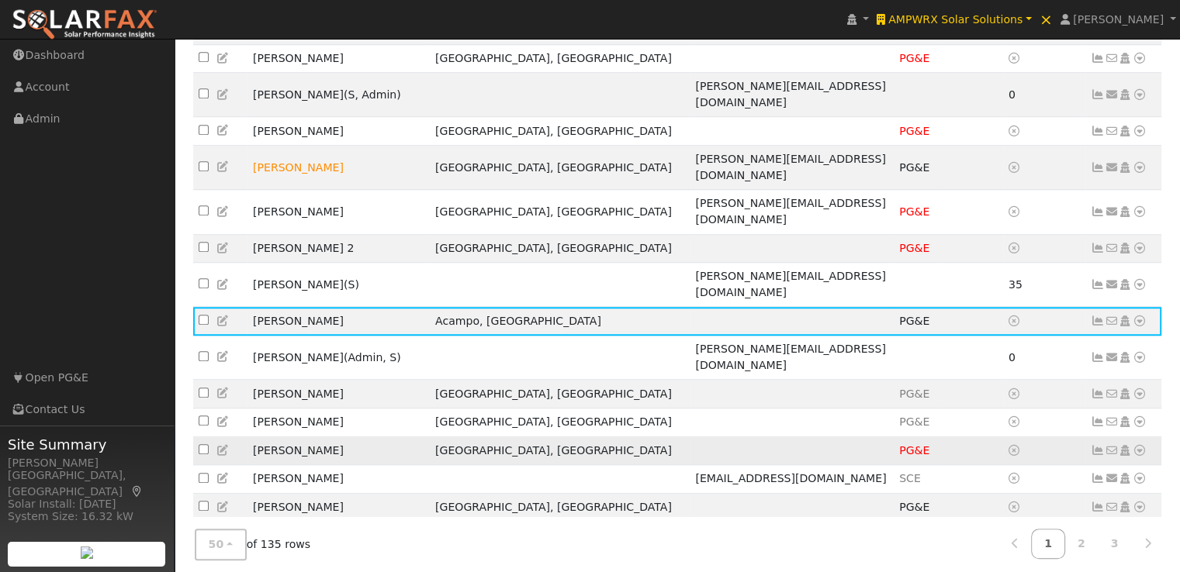
scroll to position [1198, 0]
click at [1095, 503] on icon at bounding box center [1097, 508] width 14 height 11
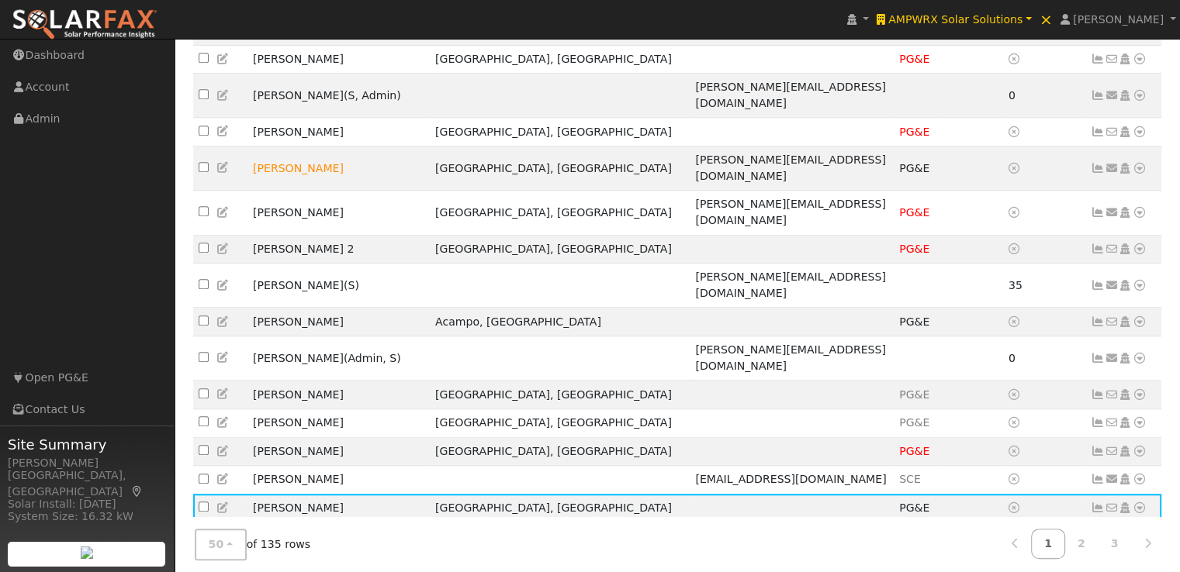
click at [1091, 531] on icon at bounding box center [1097, 536] width 14 height 11
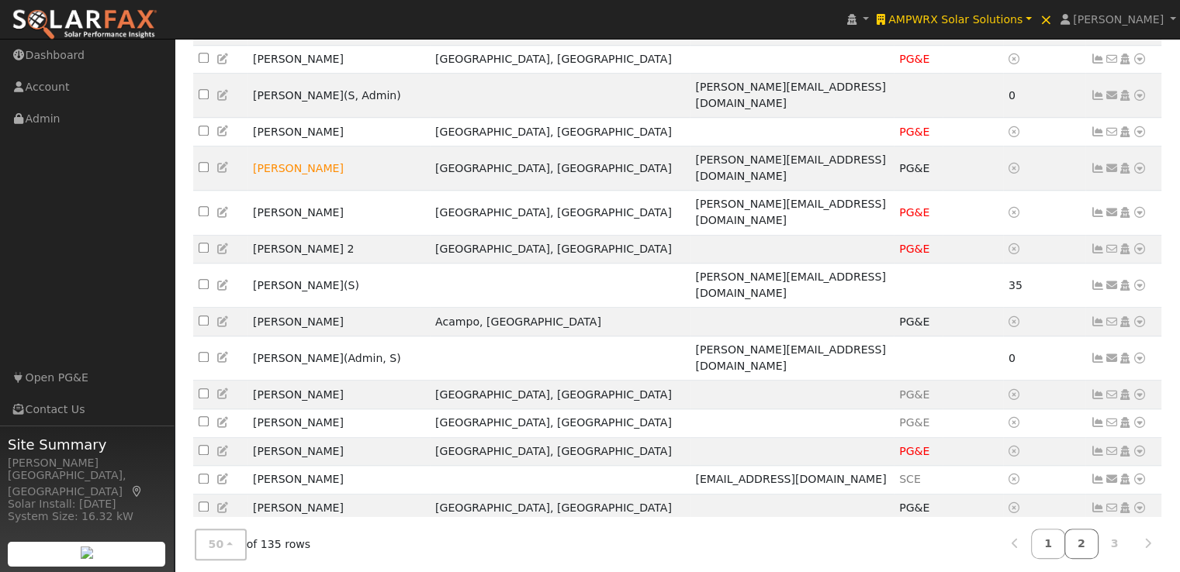
click at [1084, 541] on link "2" at bounding box center [1081, 544] width 34 height 30
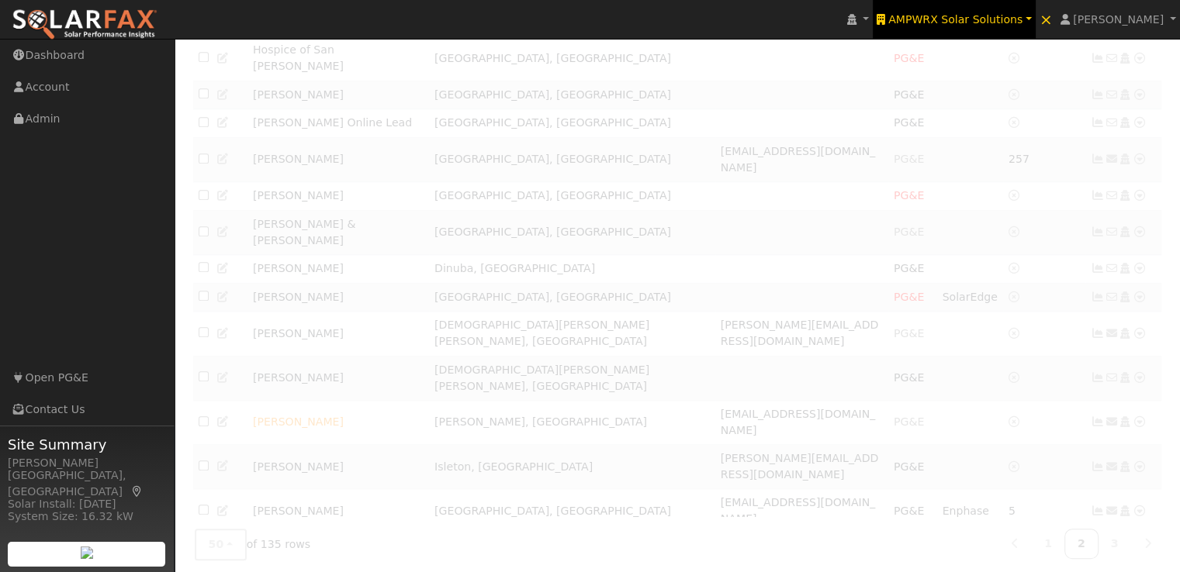
click at [989, 16] on span "AMPWRX Solar Solutions" at bounding box center [955, 19] width 134 height 12
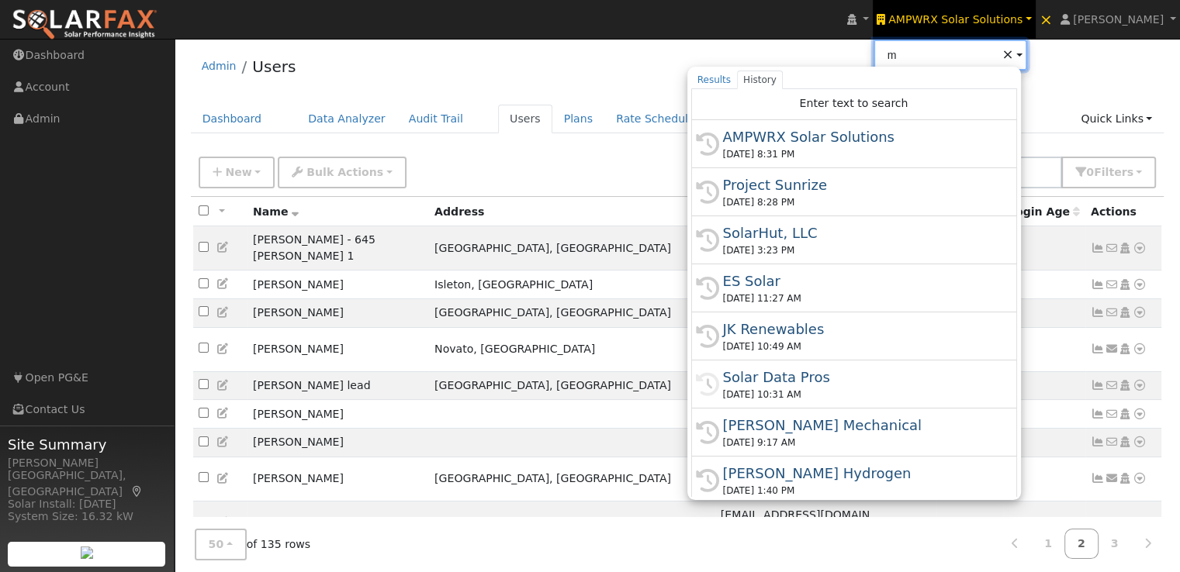
scroll to position [0, 0]
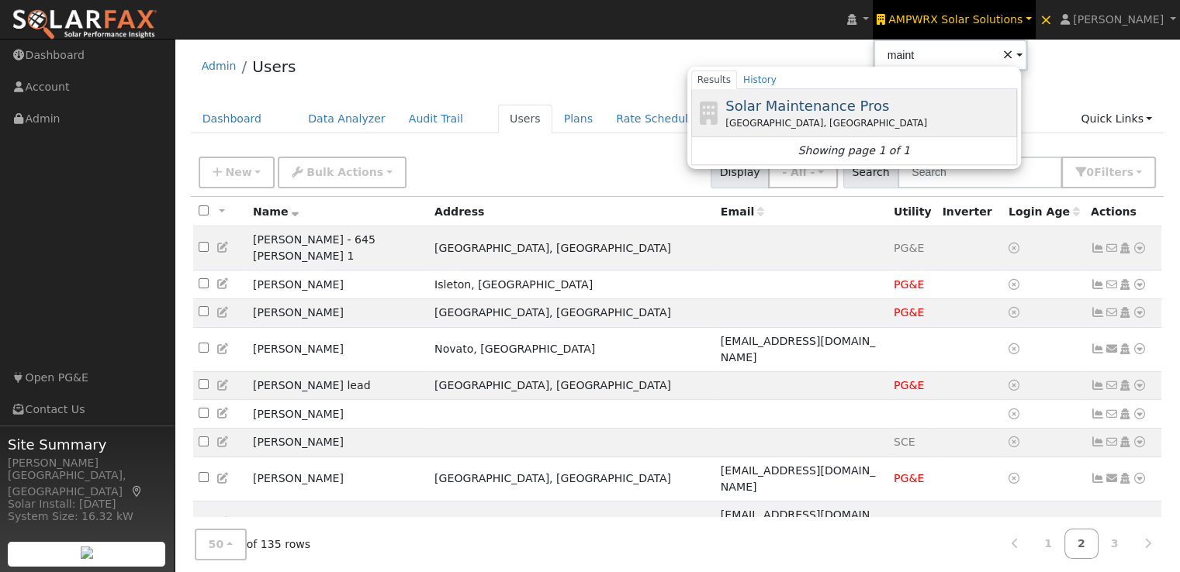
click at [855, 105] on span "Solar Maintenance Pros" at bounding box center [807, 106] width 164 height 16
type input "Solar Maintenance Pros"
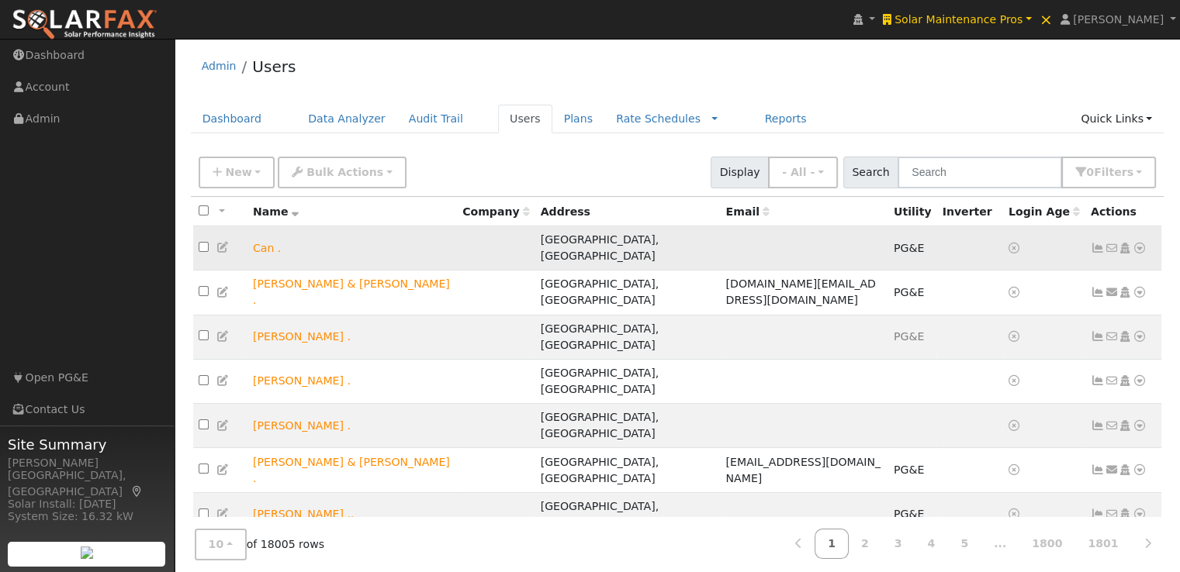
click at [1095, 243] on icon at bounding box center [1097, 248] width 14 height 11
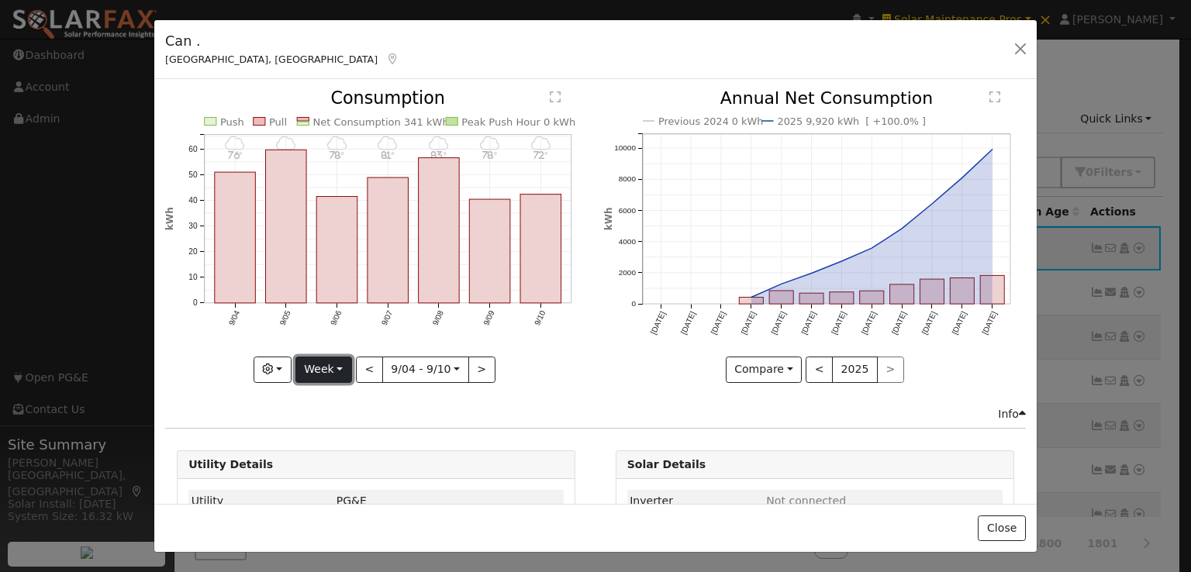
click at [334, 370] on button "Week" at bounding box center [323, 370] width 57 height 26
click at [339, 465] on link "Year" at bounding box center [350, 466] width 108 height 22
type input "[DATE]"
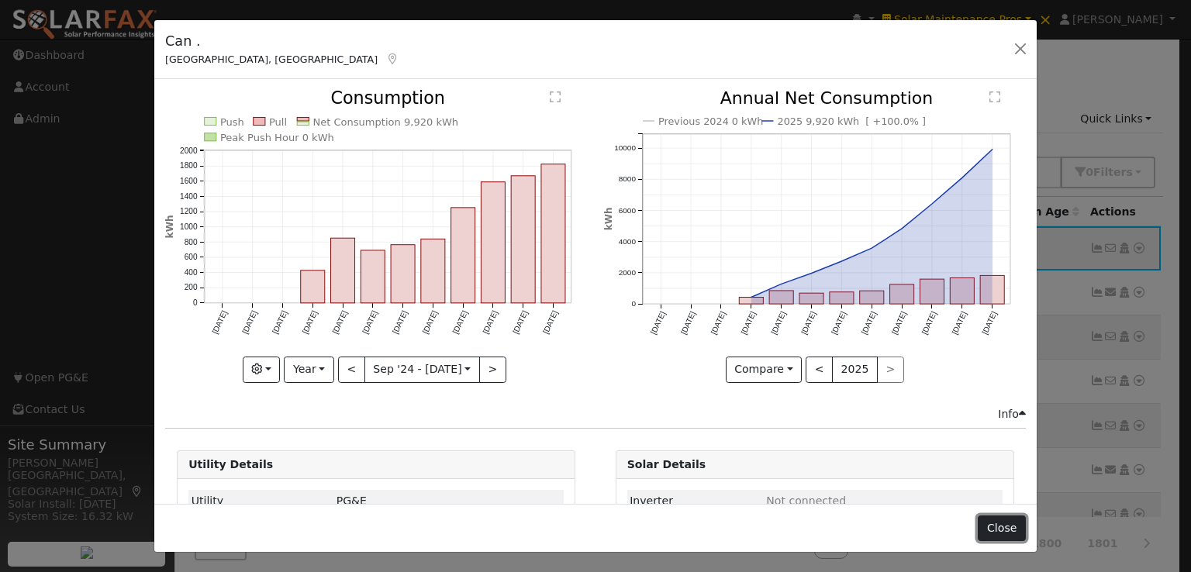
click at [1006, 534] on button "Close" at bounding box center [1001, 529] width 47 height 26
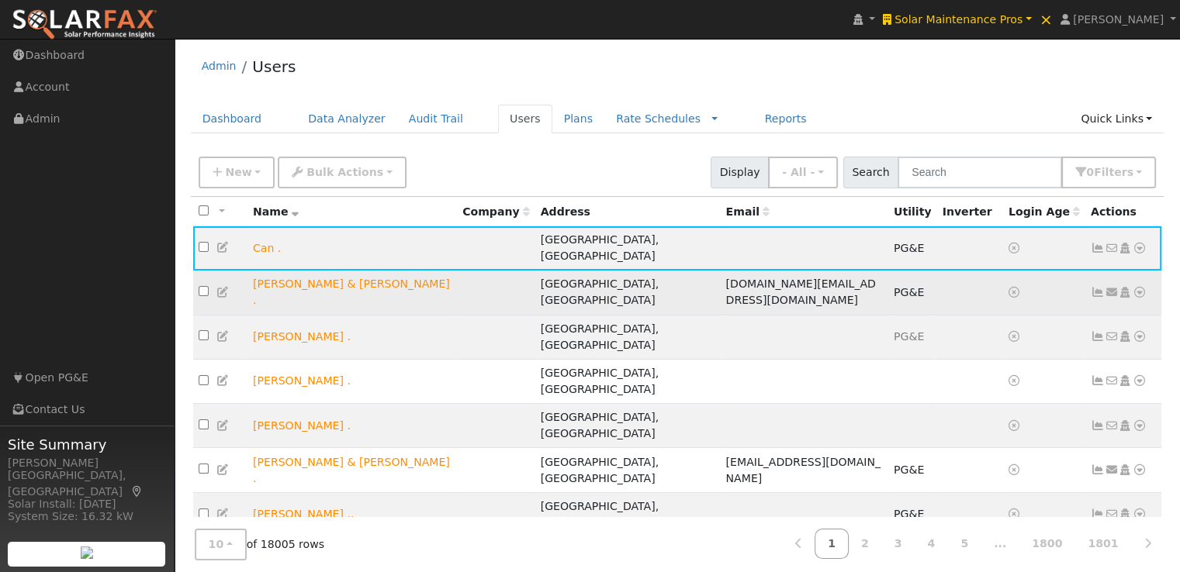
click at [1098, 287] on icon at bounding box center [1097, 292] width 14 height 11
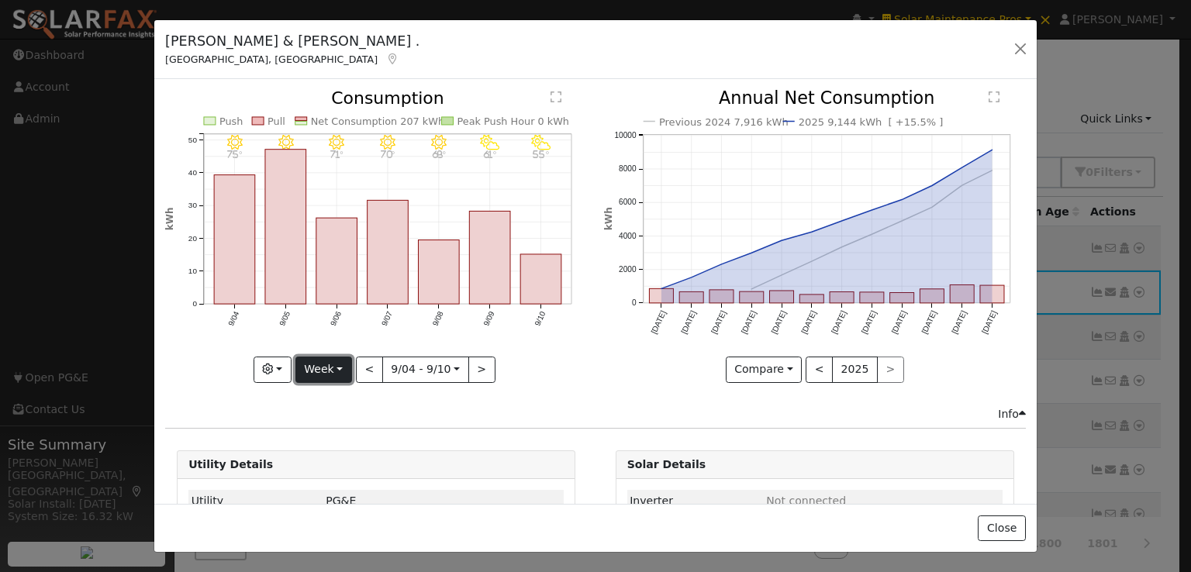
click at [324, 368] on button "Week" at bounding box center [323, 370] width 57 height 26
click at [338, 466] on link "Year" at bounding box center [350, 466] width 108 height 22
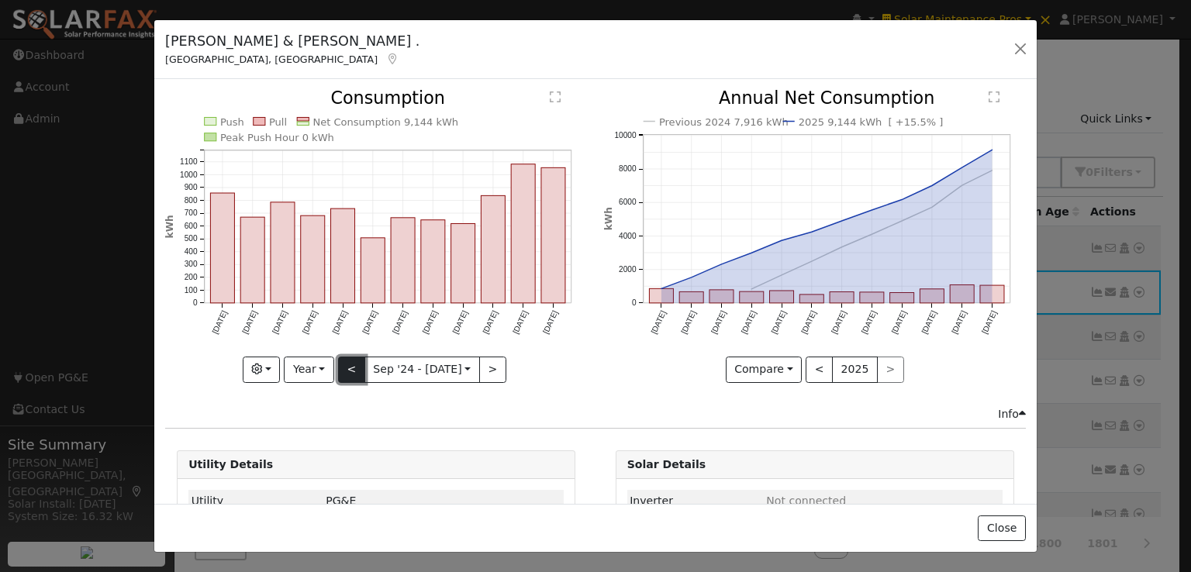
click at [346, 363] on button "<" at bounding box center [351, 370] width 27 height 26
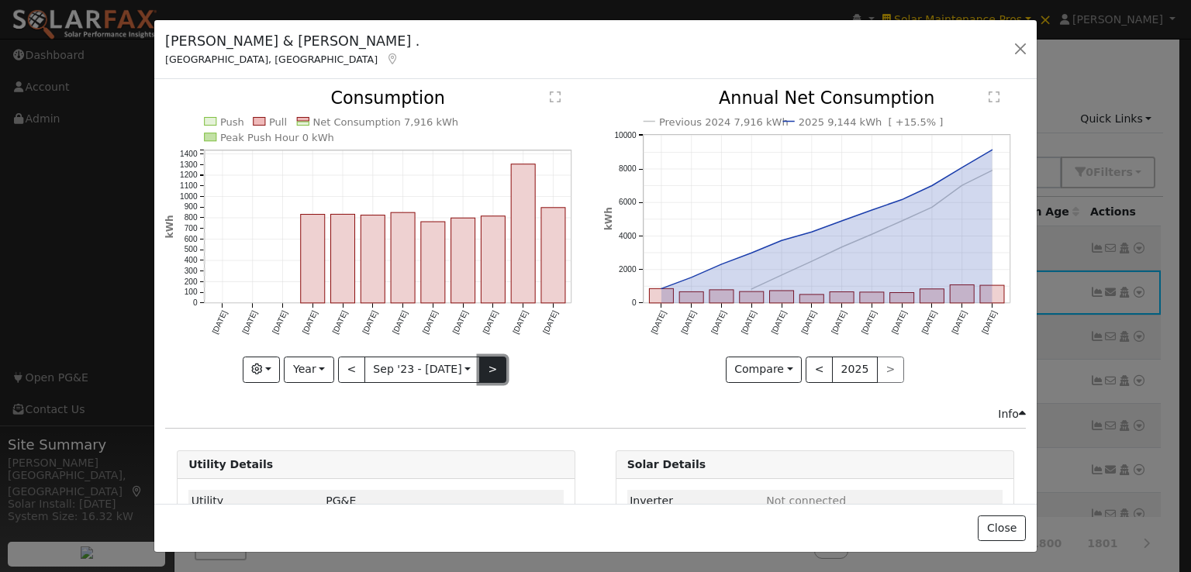
click at [484, 361] on button ">" at bounding box center [492, 370] width 27 height 26
type input "[DATE]"
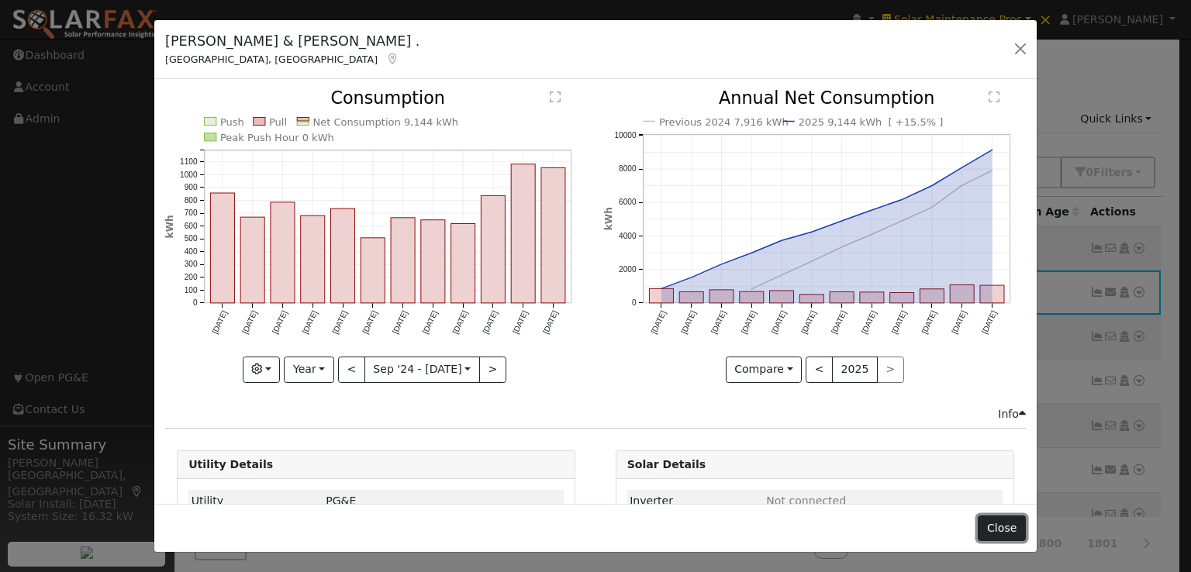
click at [1000, 525] on button "Close" at bounding box center [1001, 529] width 47 height 26
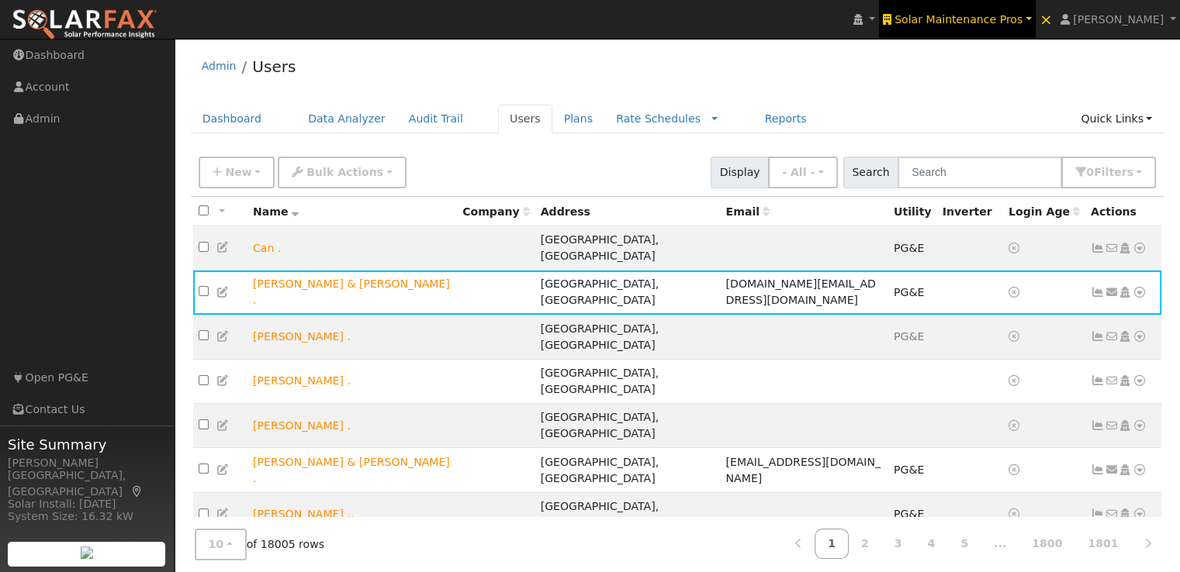
click at [986, 10] on link "Solar Maintenance Pros" at bounding box center [957, 19] width 157 height 39
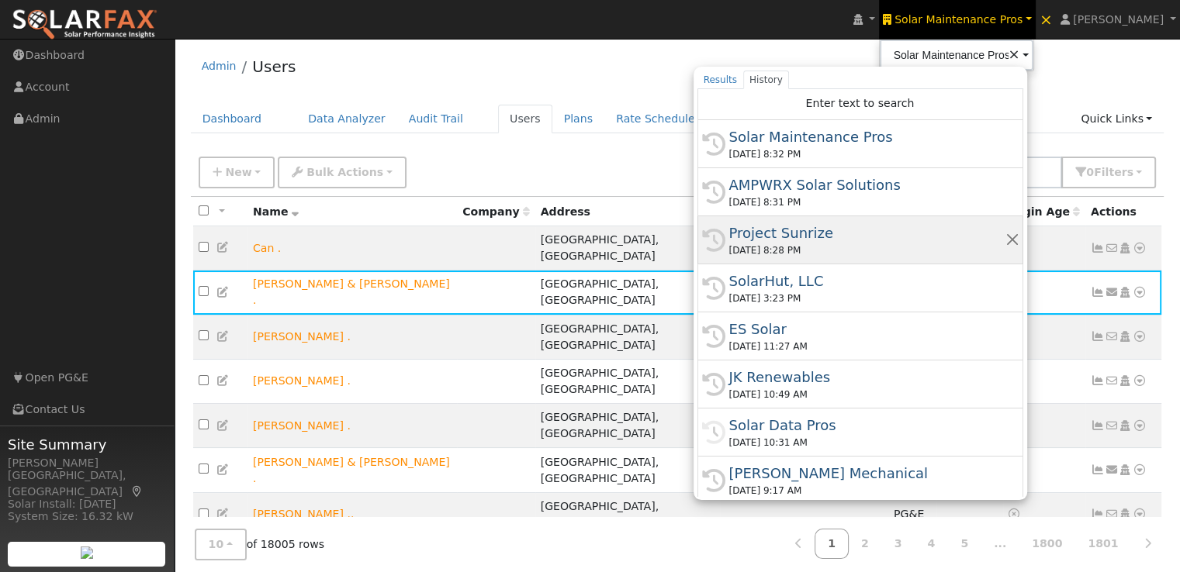
click at [841, 230] on div "Project Sunrize" at bounding box center [867, 233] width 276 height 21
type input "Project Sunrize"
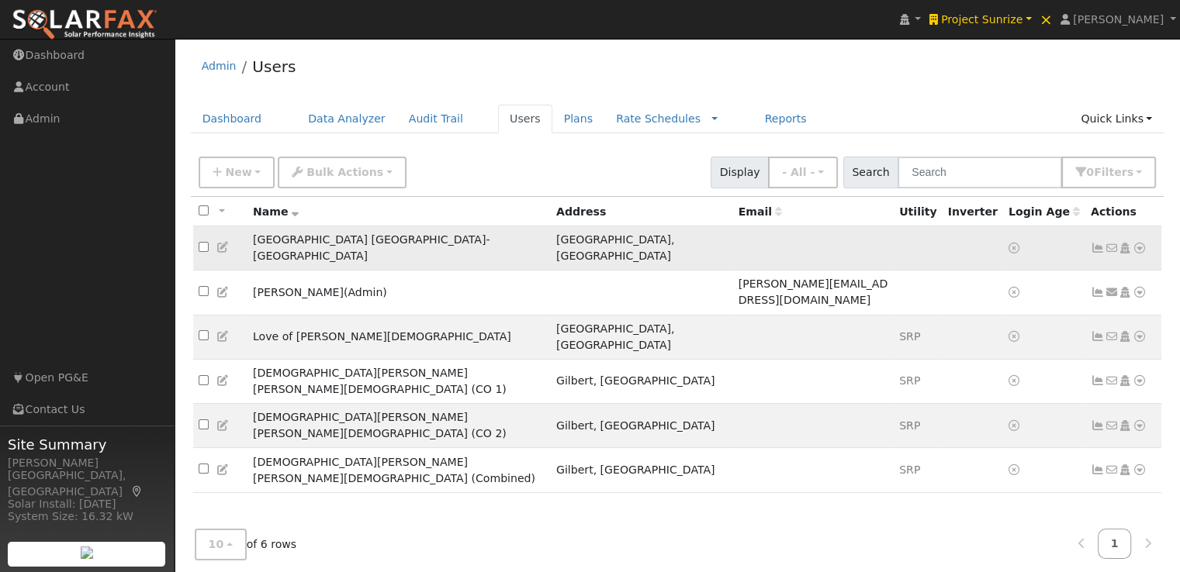
click at [1138, 243] on icon at bounding box center [1139, 248] width 14 height 11
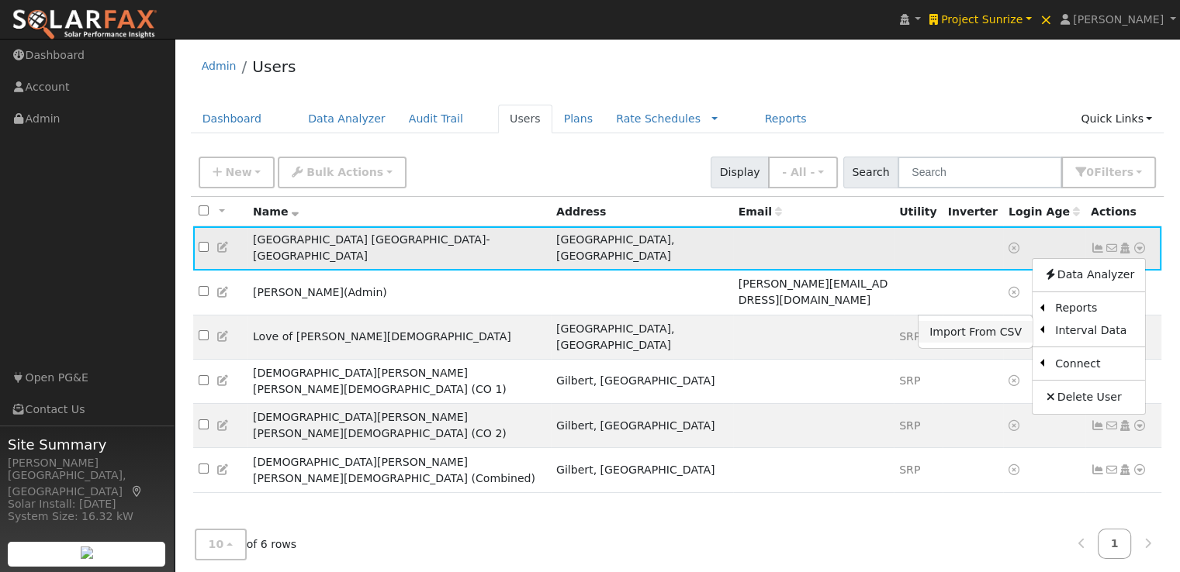
click at [962, 321] on link "Import From CSV" at bounding box center [975, 332] width 114 height 22
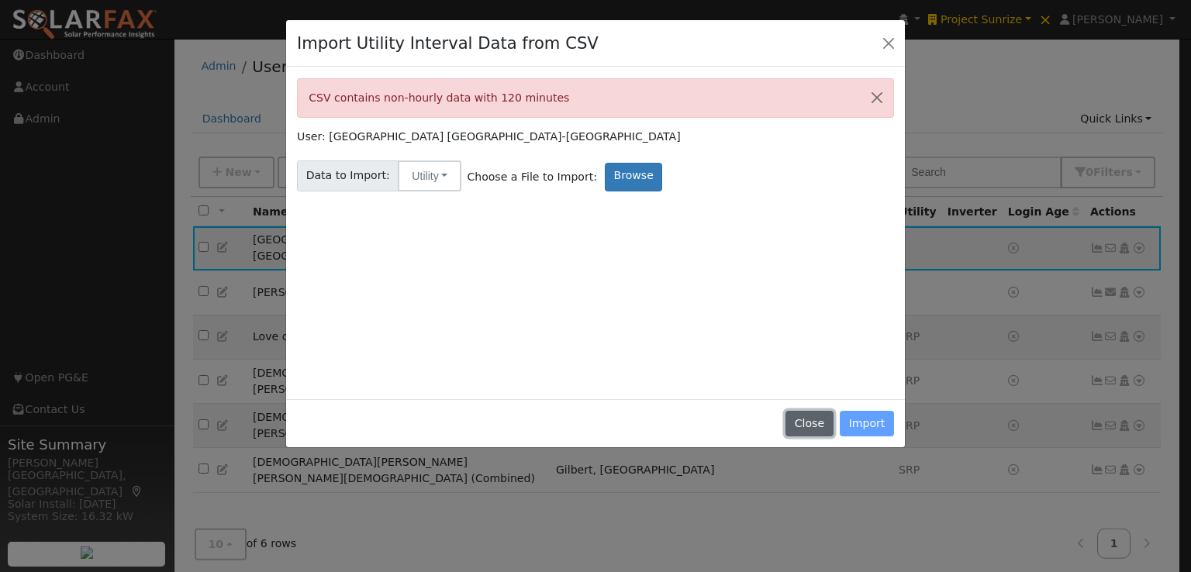
click at [803, 417] on button "Close" at bounding box center [809, 424] width 47 height 26
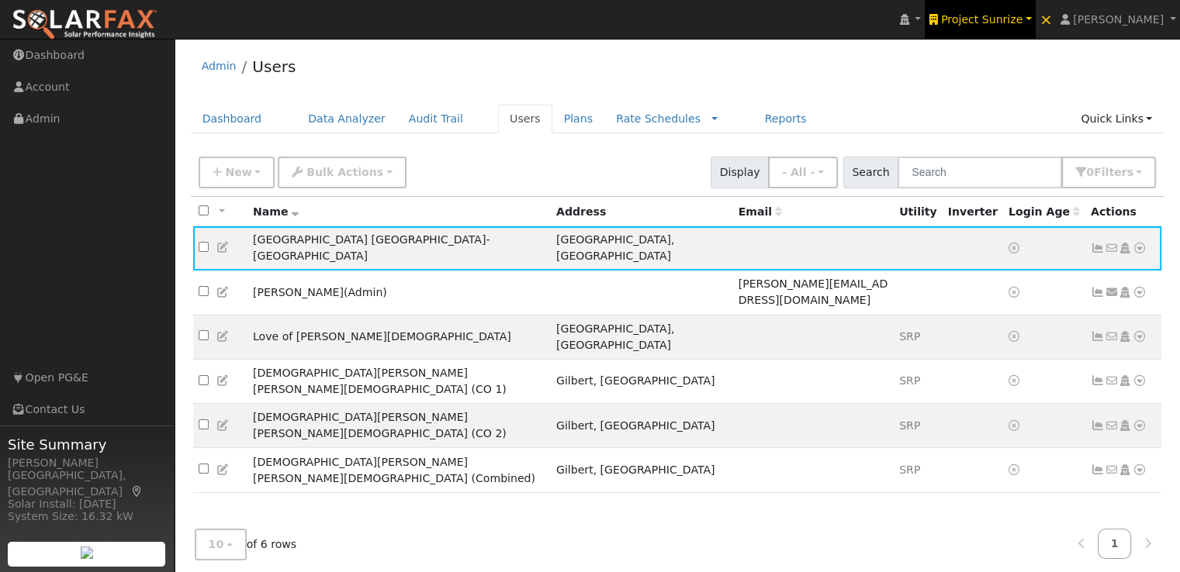
click at [1010, 20] on span "Project Sunrize" at bounding box center [981, 19] width 81 height 12
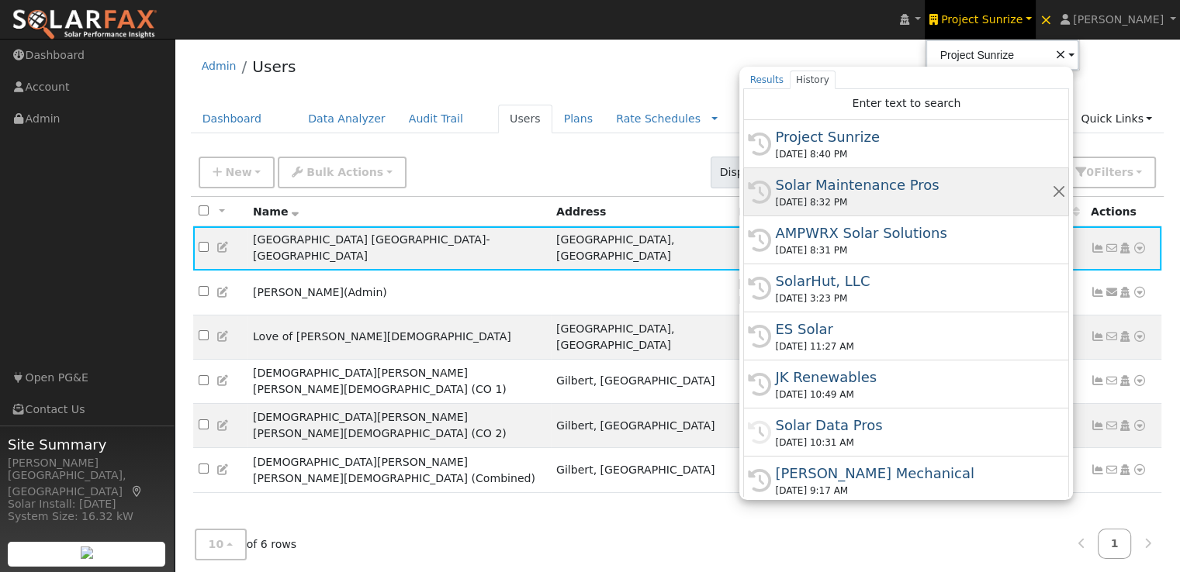
click at [886, 181] on div "Solar Maintenance Pros" at bounding box center [913, 184] width 276 height 21
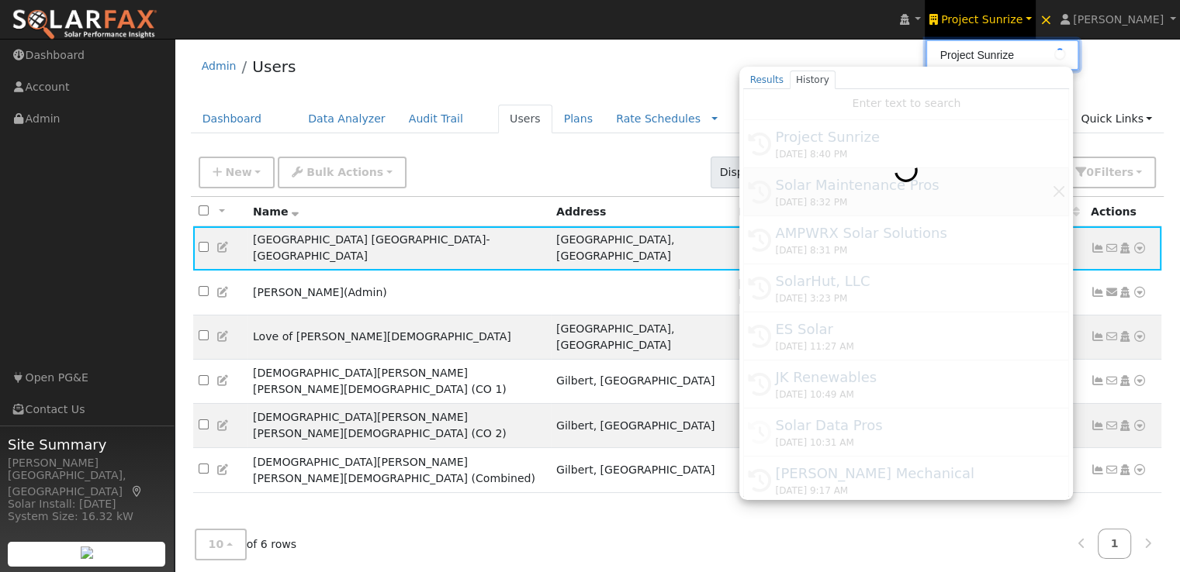
type input "Solar Maintenance Pros"
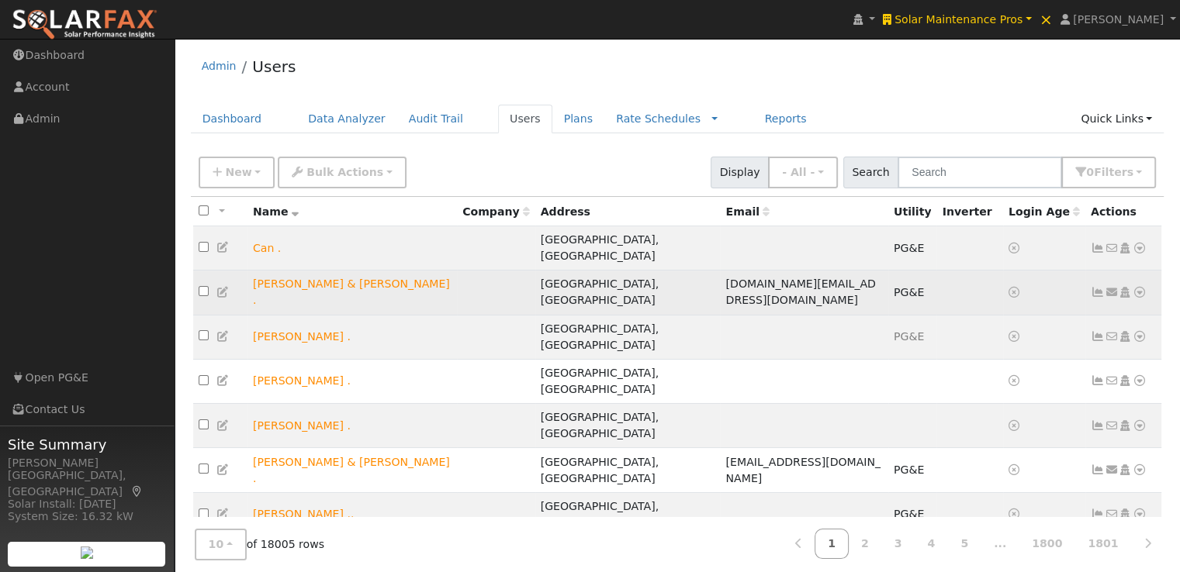
click at [1096, 287] on icon at bounding box center [1097, 292] width 14 height 11
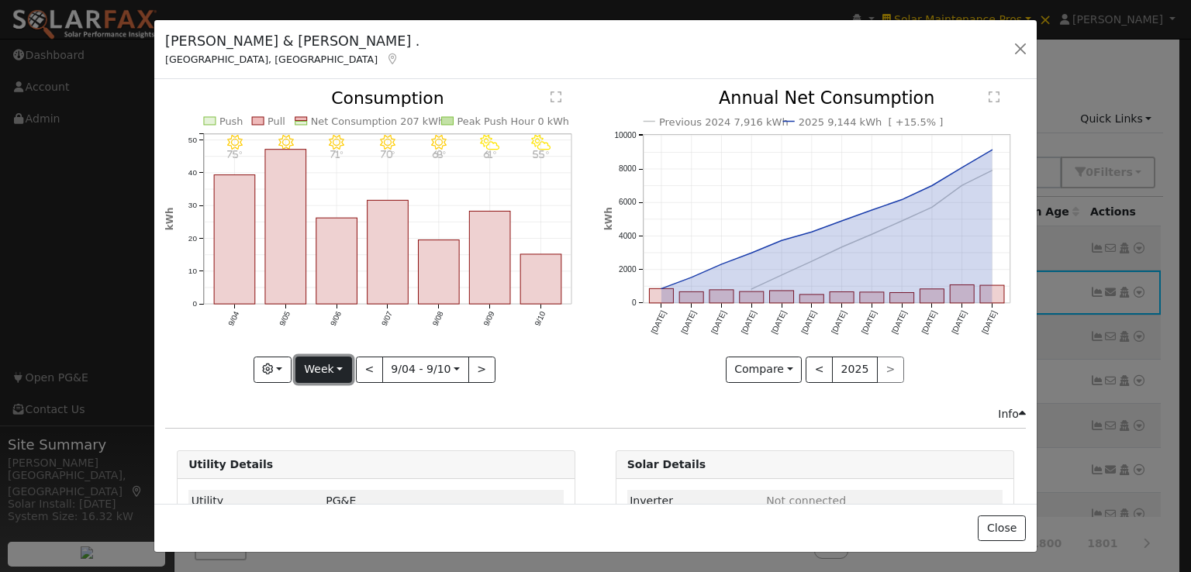
click at [329, 364] on button "Week" at bounding box center [323, 370] width 57 height 26
click at [329, 465] on link "Year" at bounding box center [350, 466] width 108 height 22
type input "2024-09-01"
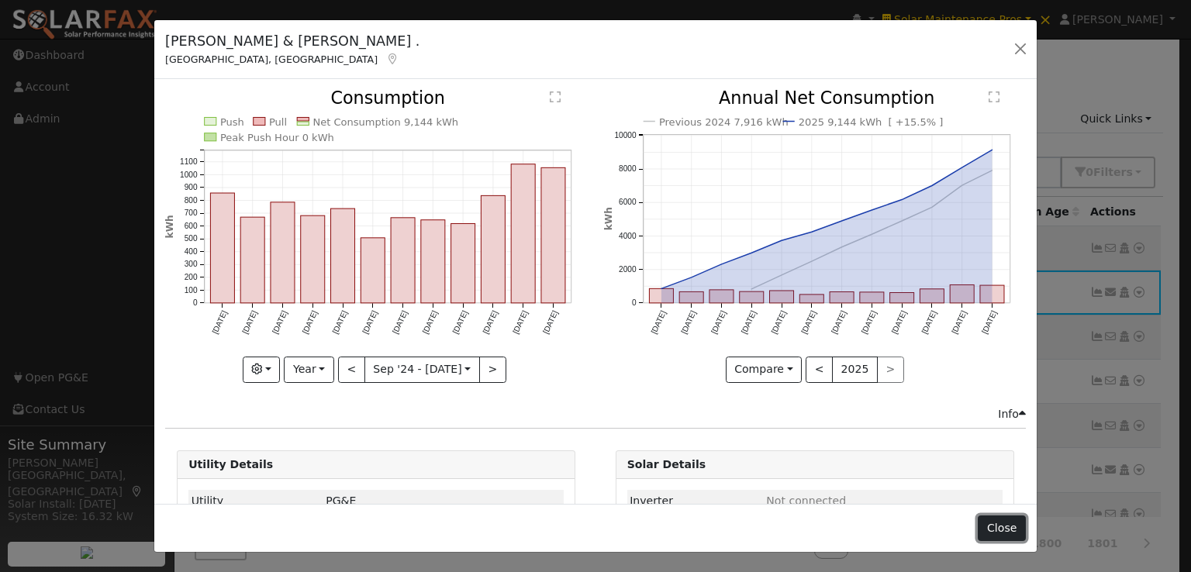
click at [1005, 530] on button "Close" at bounding box center [1001, 529] width 47 height 26
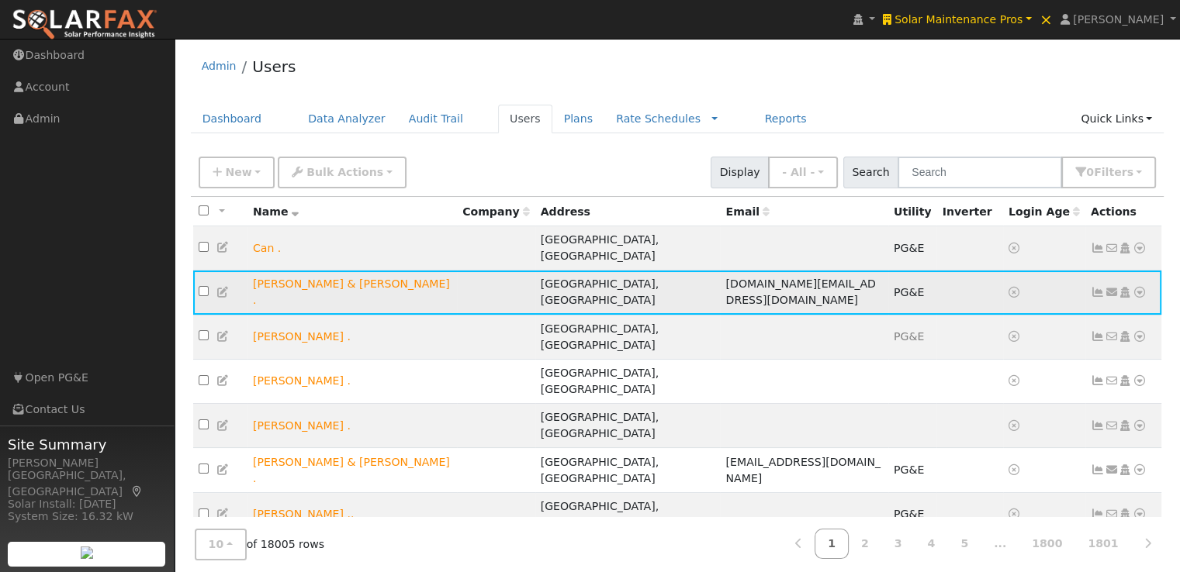
click at [1138, 287] on icon at bounding box center [1139, 292] width 14 height 11
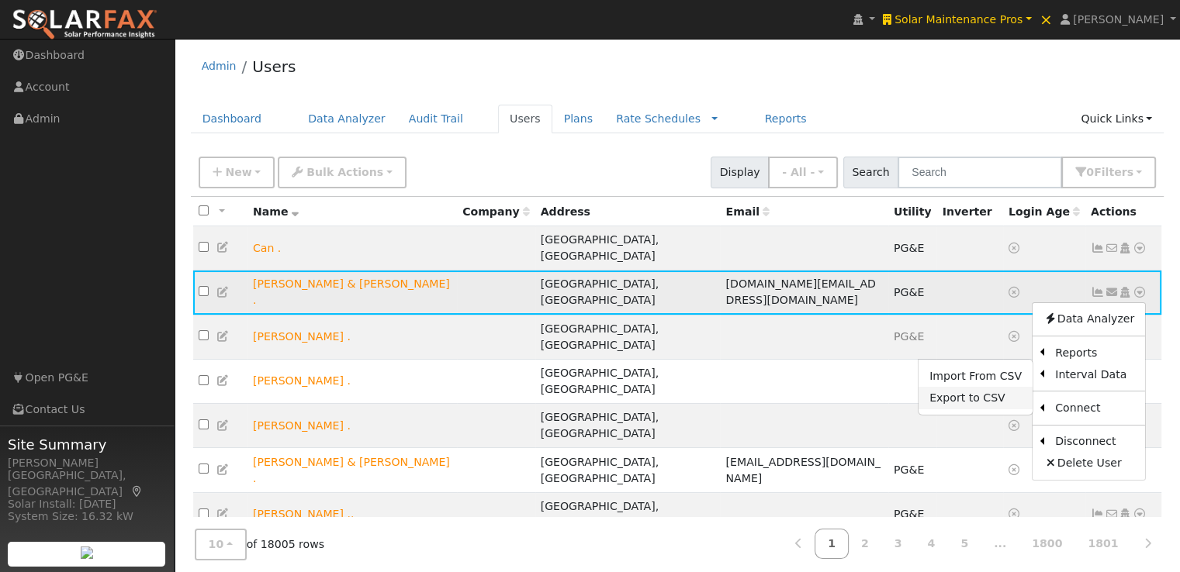
click at [972, 387] on link "Export to CSV" at bounding box center [975, 398] width 114 height 22
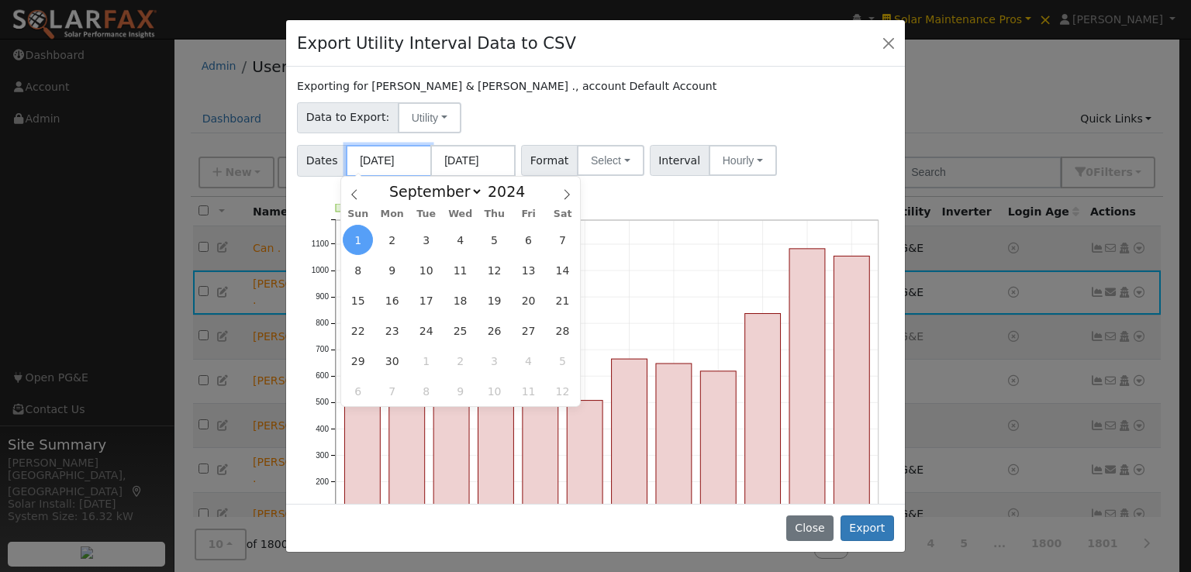
click at [388, 162] on input "09/01/2024" at bounding box center [388, 161] width 85 height 32
click at [566, 194] on icon at bounding box center [566, 194] width 11 height 11
select select "9"
click at [424, 235] on span "1" at bounding box center [426, 240] width 30 height 30
type input "10/01/2024"
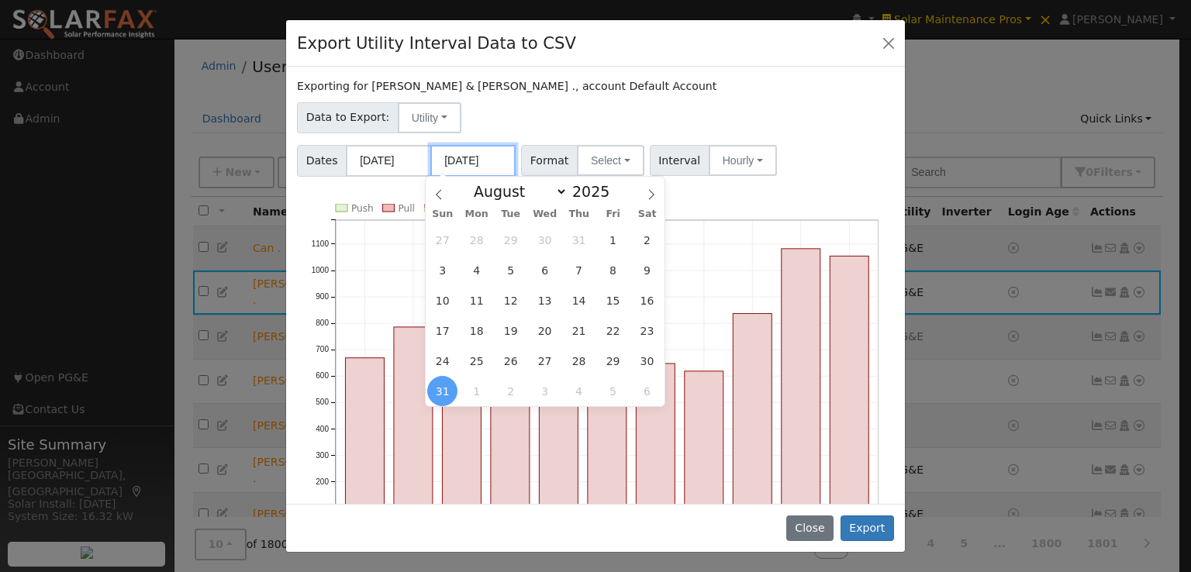
click at [475, 168] on input "08/31/2025" at bounding box center [472, 161] width 85 height 32
click at [650, 365] on span "30" at bounding box center [647, 361] width 30 height 30
type input "08/30/2025"
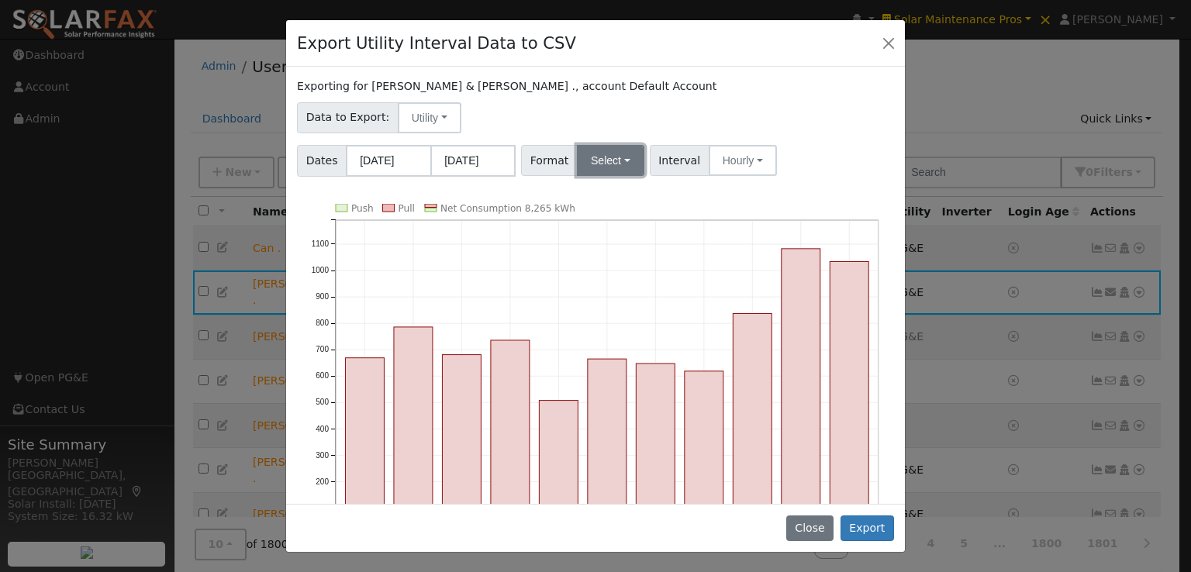
click at [591, 166] on button "Select" at bounding box center [610, 160] width 67 height 31
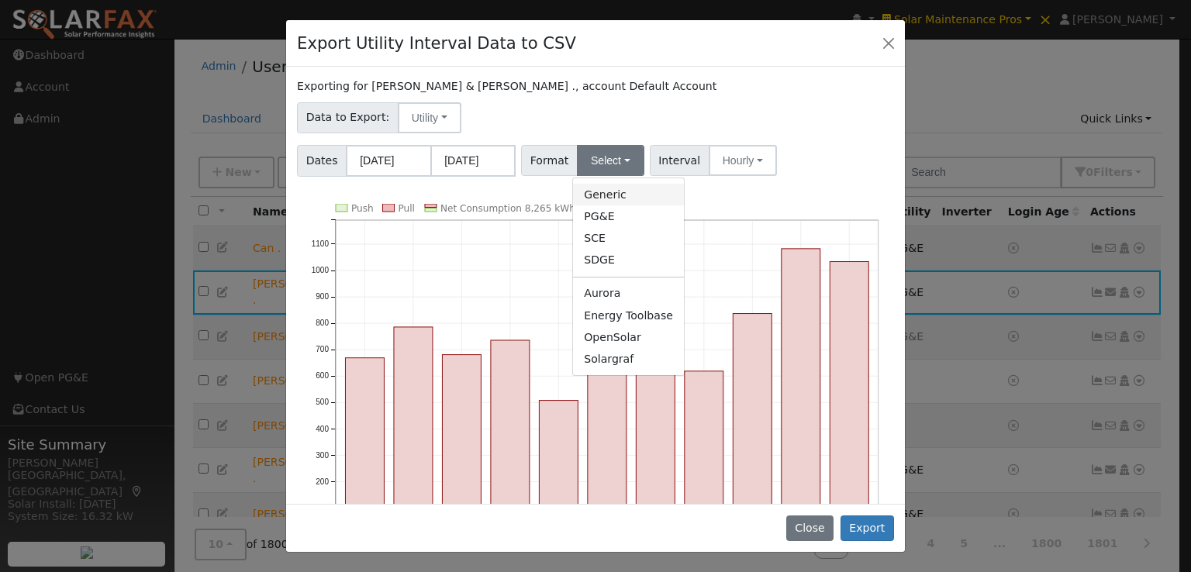
click at [593, 195] on link "Generic" at bounding box center [628, 195] width 111 height 22
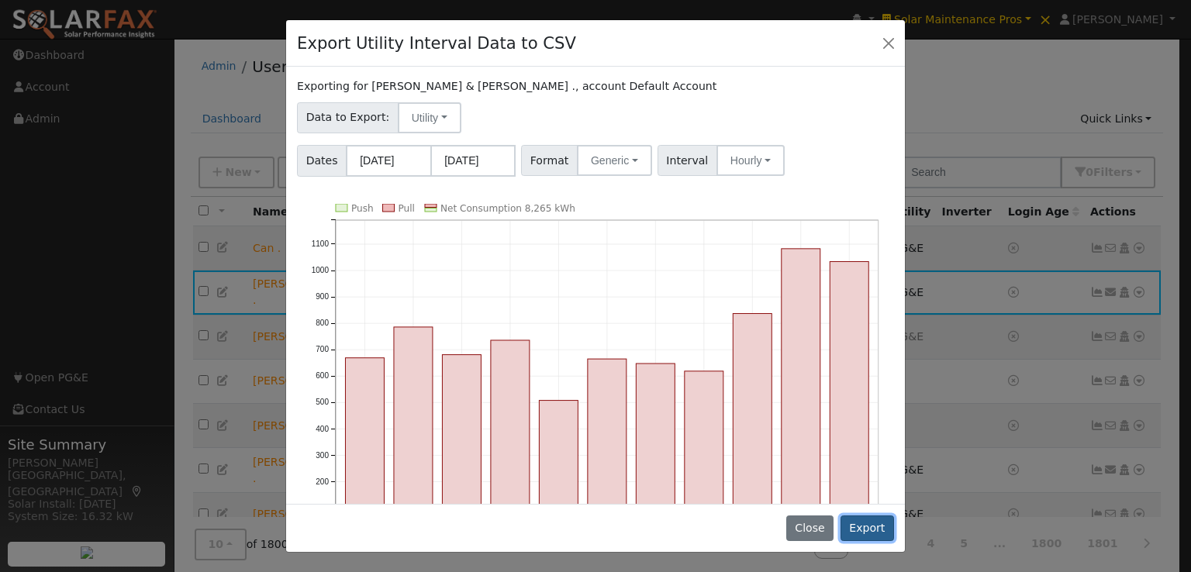
click at [866, 531] on button "Export" at bounding box center [868, 529] width 54 height 26
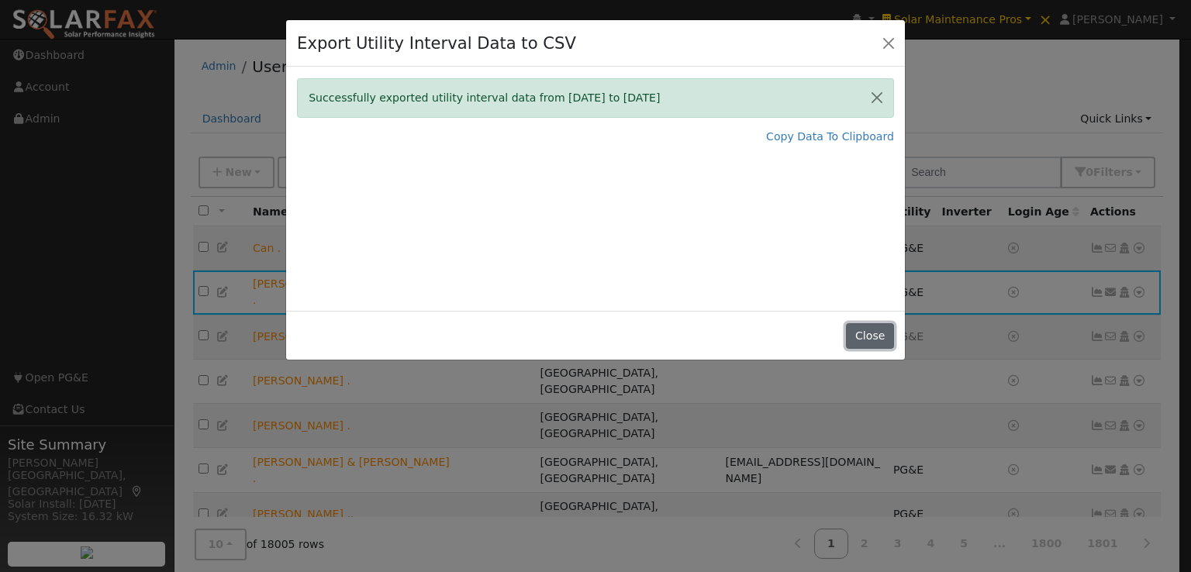
click at [869, 333] on button "Close" at bounding box center [869, 336] width 47 height 26
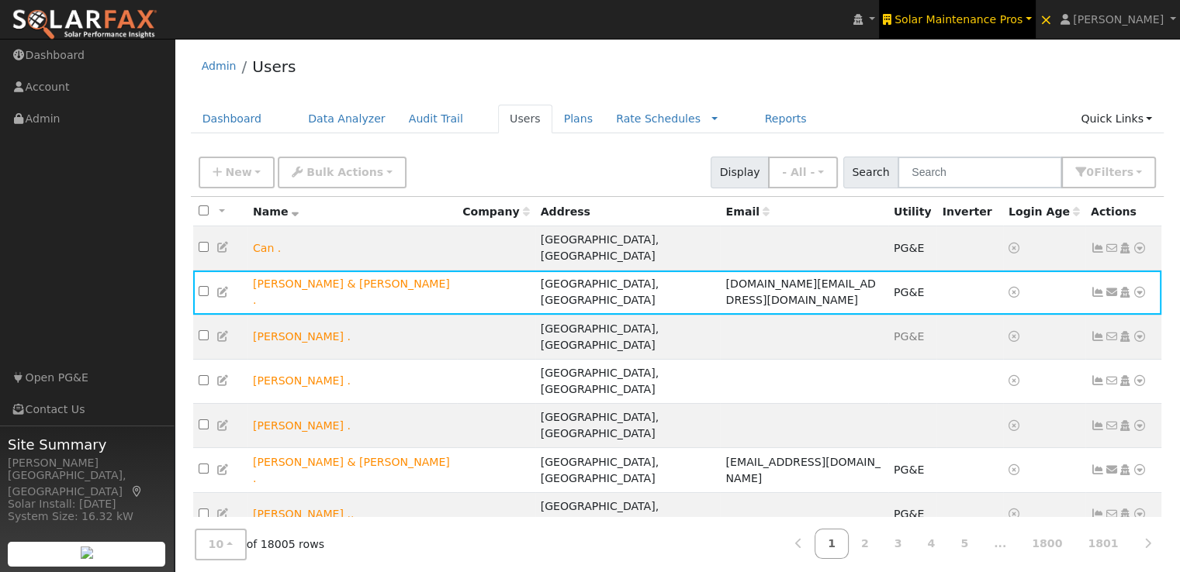
click at [977, 11] on link "Solar Maintenance Pros" at bounding box center [957, 19] width 157 height 39
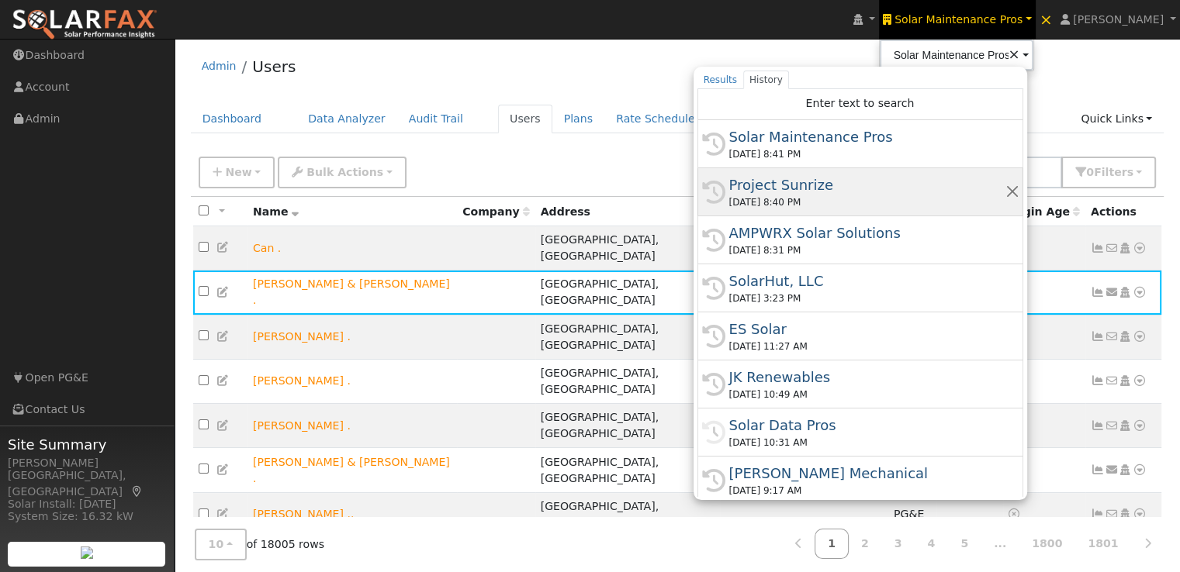
click at [829, 182] on div "Project Sunrize" at bounding box center [867, 184] width 276 height 21
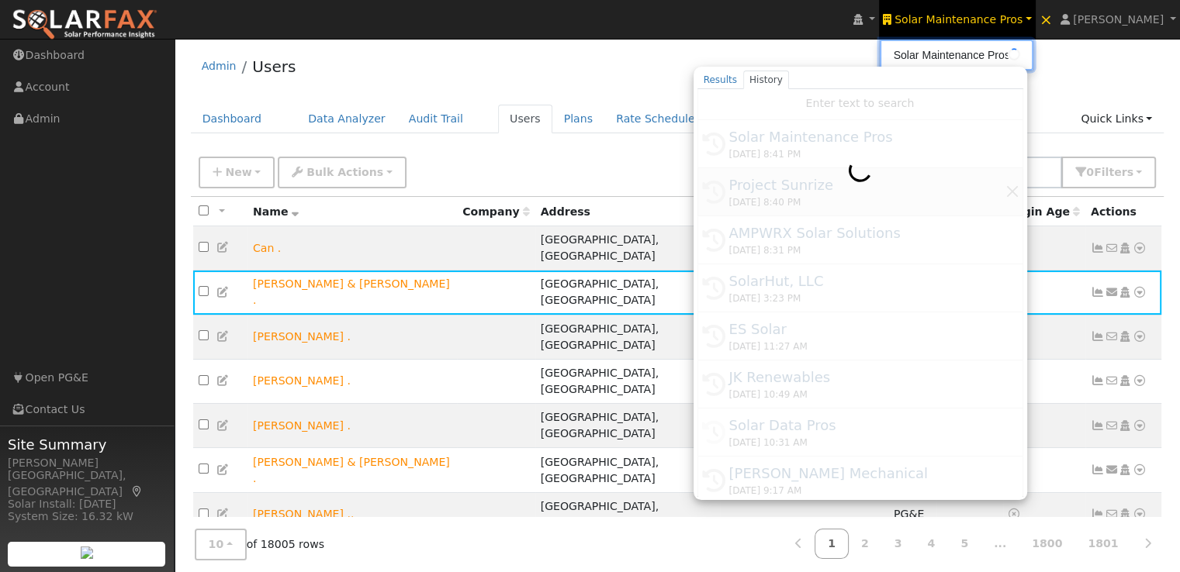
type input "Project Sunrize"
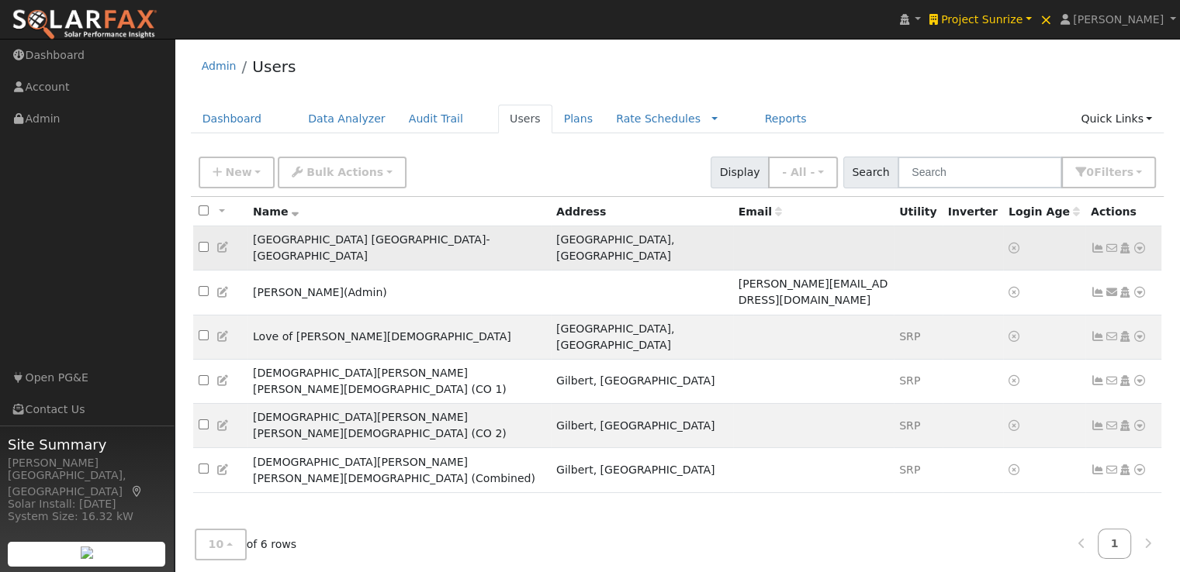
click at [1143, 243] on icon at bounding box center [1139, 248] width 14 height 11
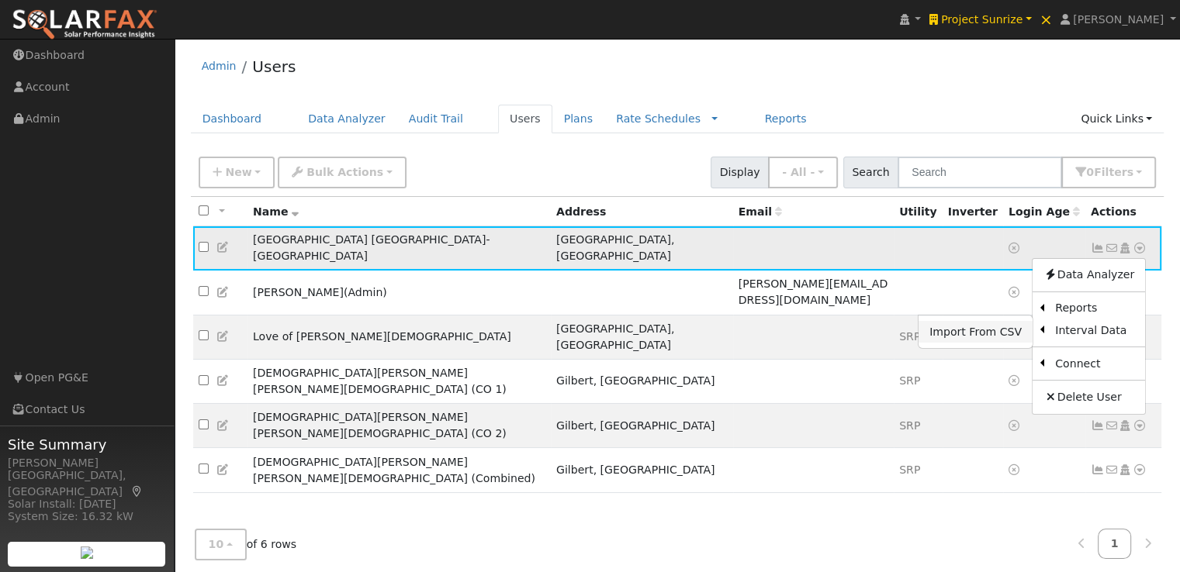
click at [1011, 329] on link "Import From CSV" at bounding box center [975, 332] width 114 height 22
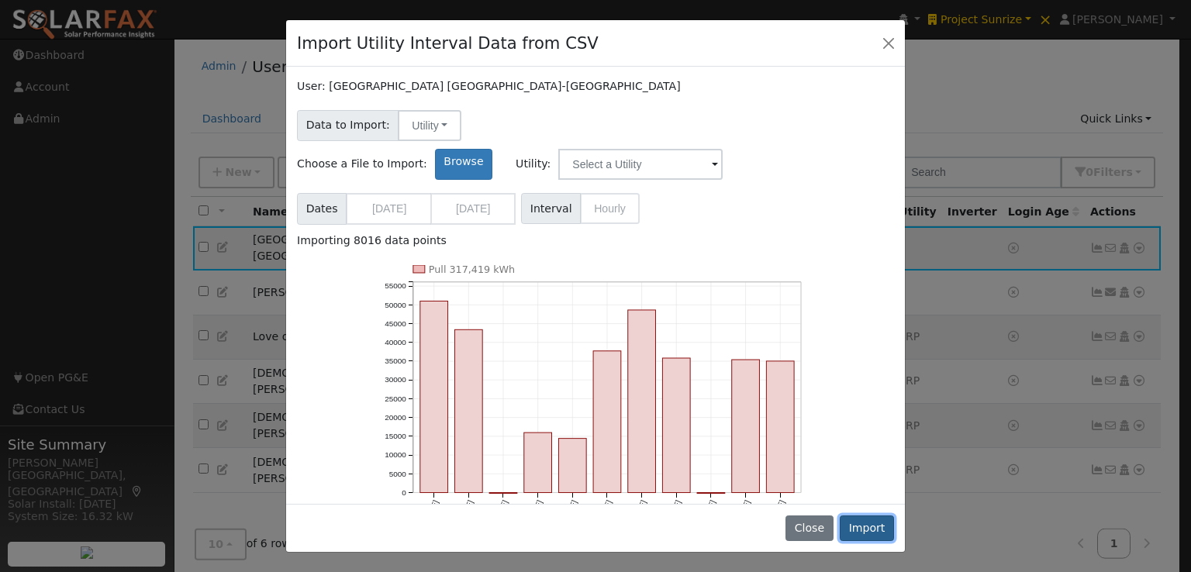
click at [866, 523] on button "Import" at bounding box center [867, 529] width 54 height 26
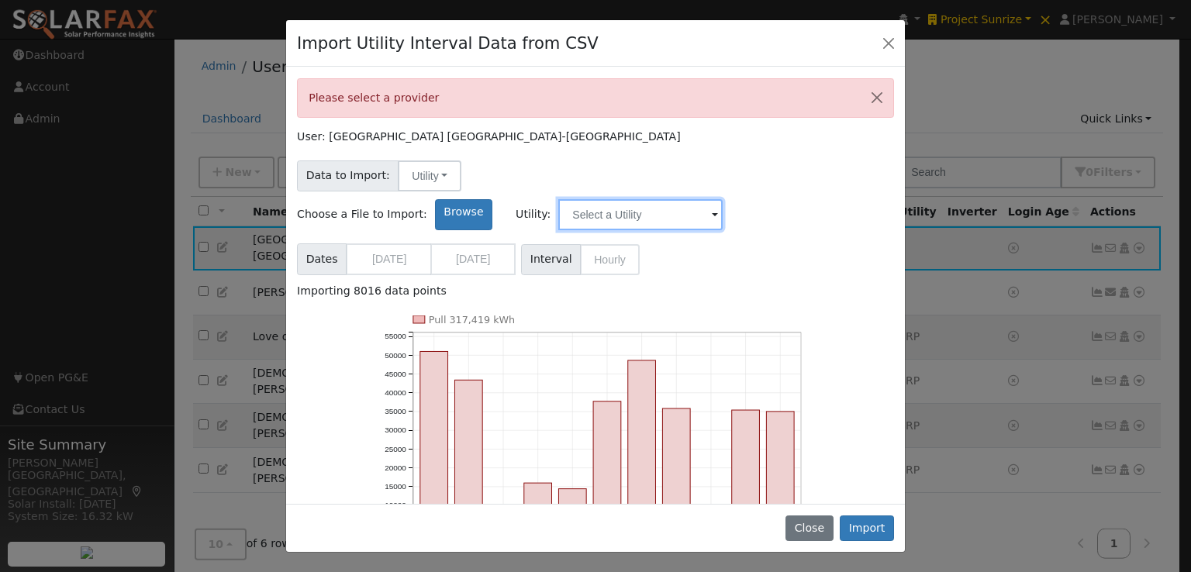
click at [723, 199] on input "text" at bounding box center [640, 214] width 164 height 31
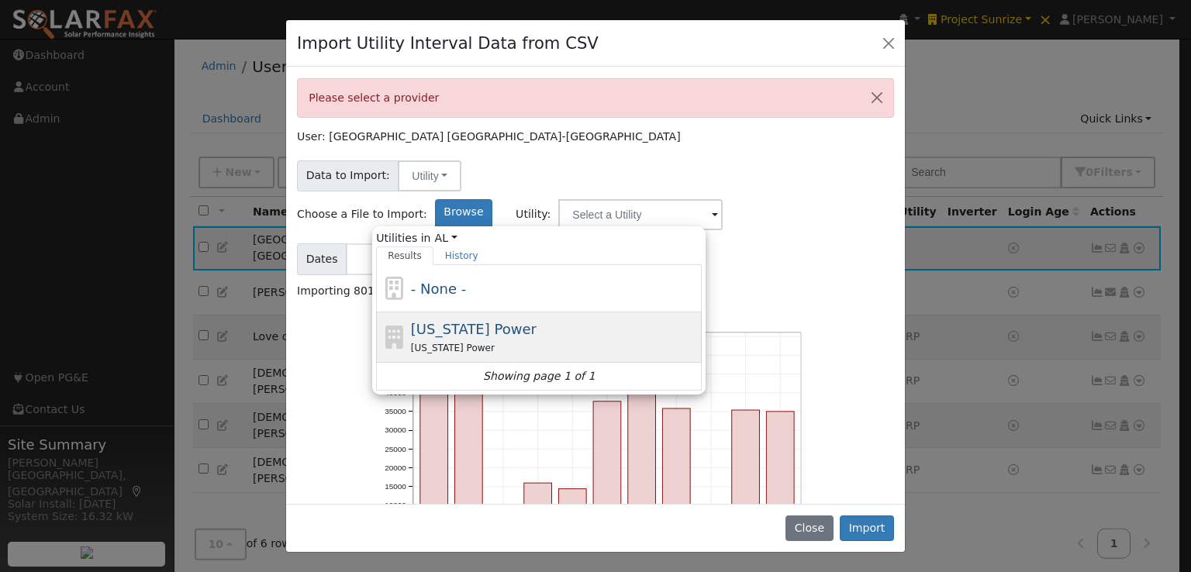
click at [537, 321] on span "[US_STATE] Power" at bounding box center [474, 329] width 126 height 16
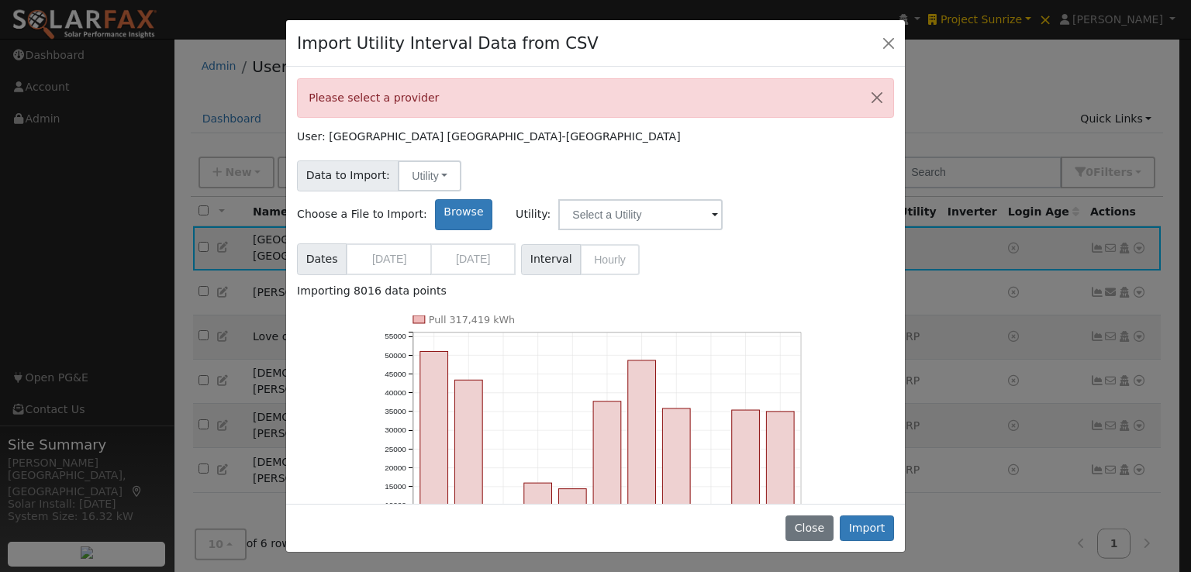
type input "[US_STATE] Power"
click at [875, 524] on button "Import" at bounding box center [867, 529] width 54 height 26
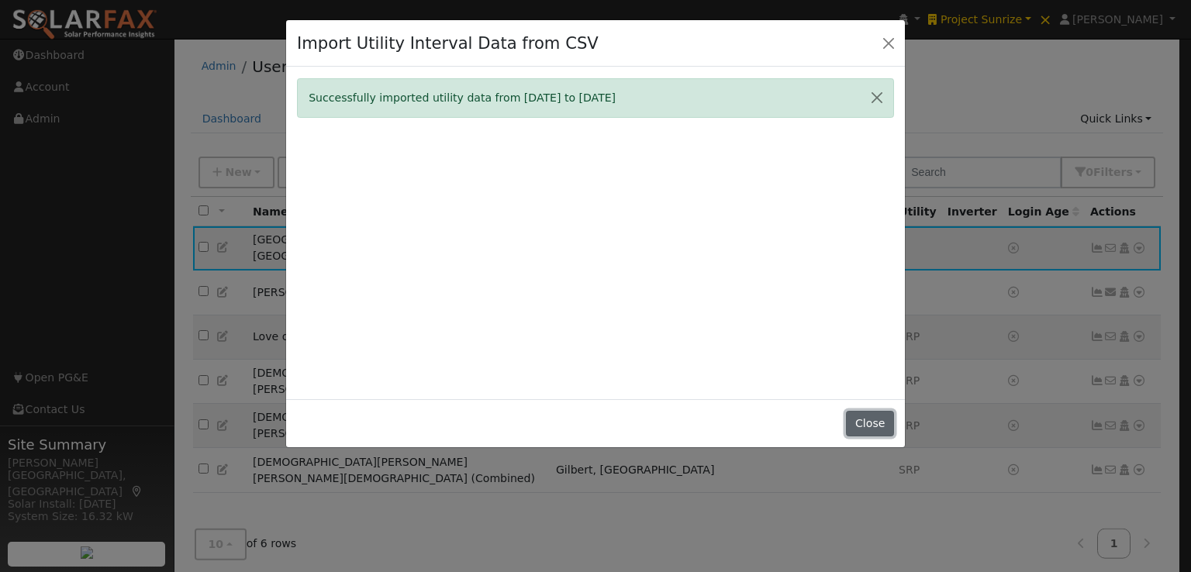
click at [867, 427] on button "Close" at bounding box center [869, 424] width 47 height 26
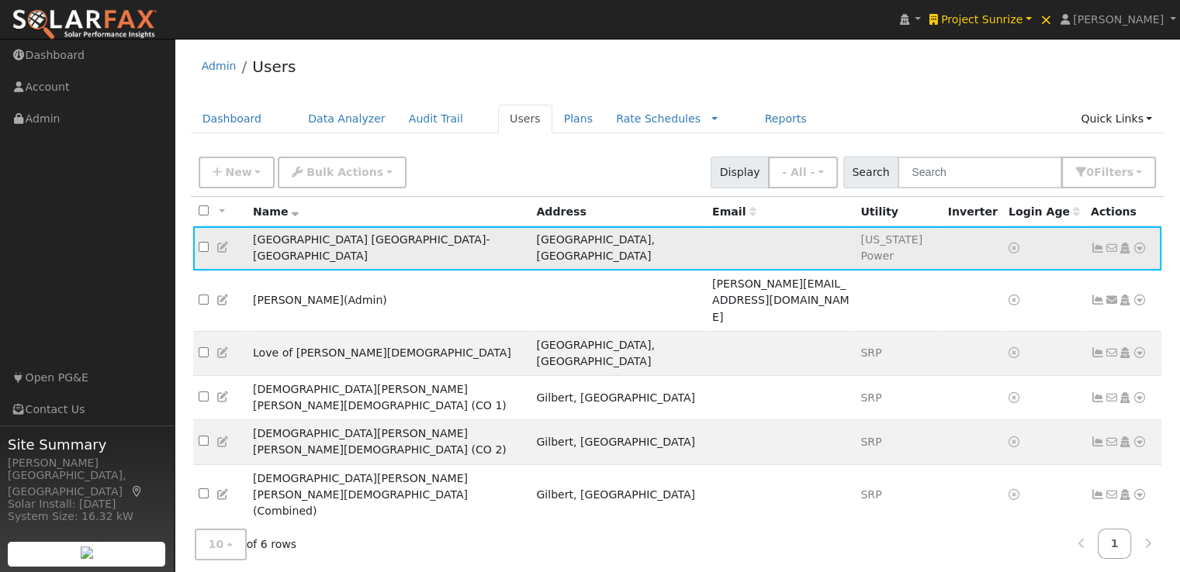
click at [1140, 243] on icon at bounding box center [1139, 248] width 14 height 11
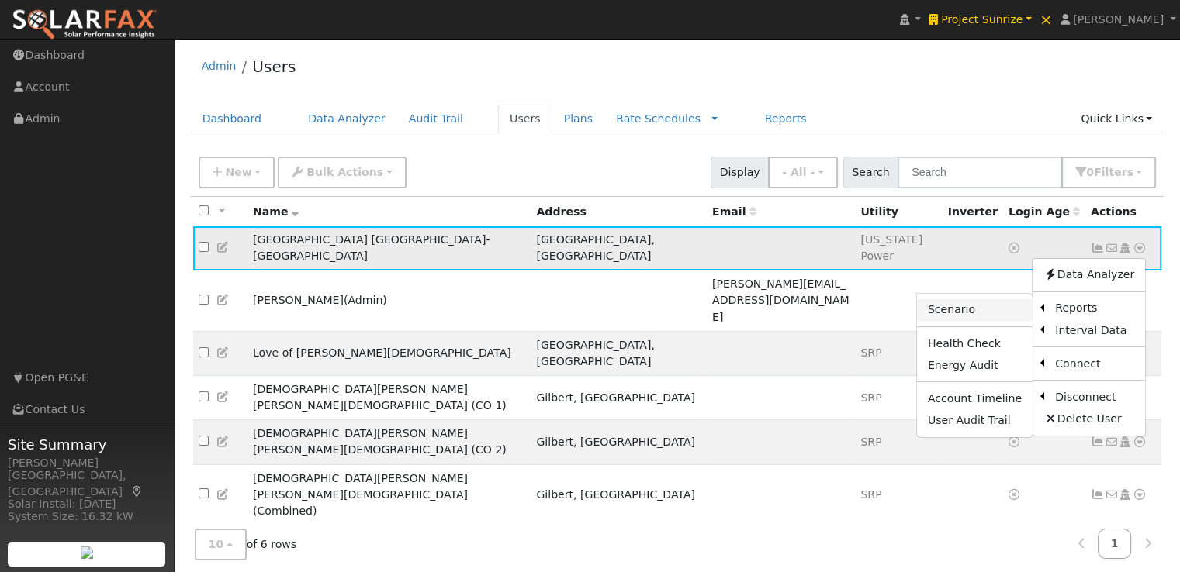
click at [969, 302] on link "Scenario" at bounding box center [975, 310] width 116 height 22
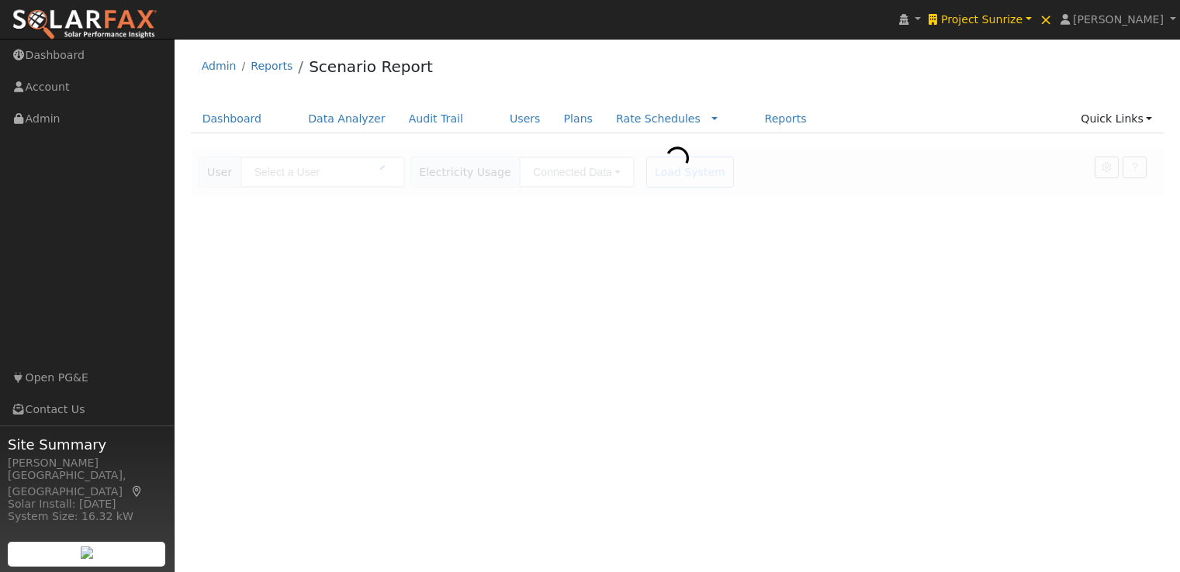
type input "[GEOGRAPHIC_DATA] [GEOGRAPHIC_DATA]-[GEOGRAPHIC_DATA]"
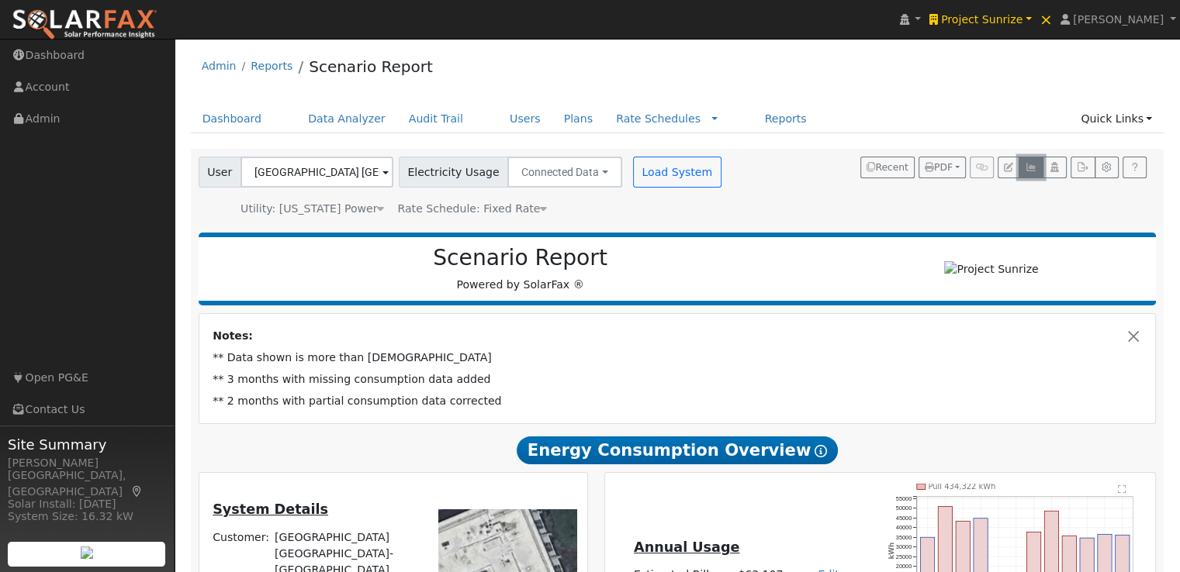
click at [1034, 164] on icon "button" at bounding box center [1030, 167] width 12 height 9
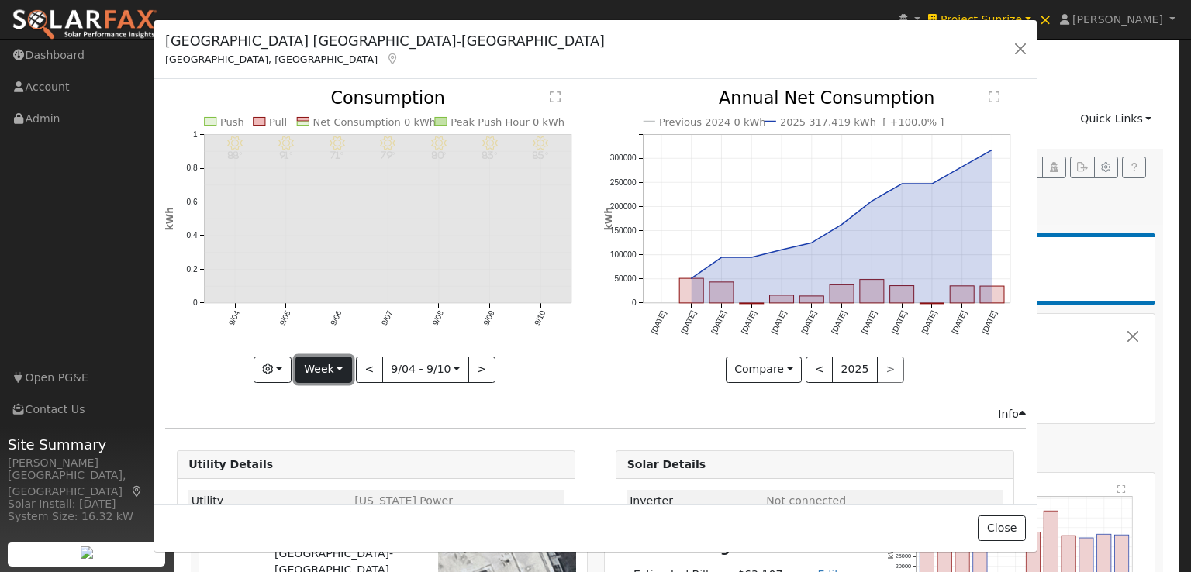
click at [319, 361] on button "Week" at bounding box center [323, 370] width 57 height 26
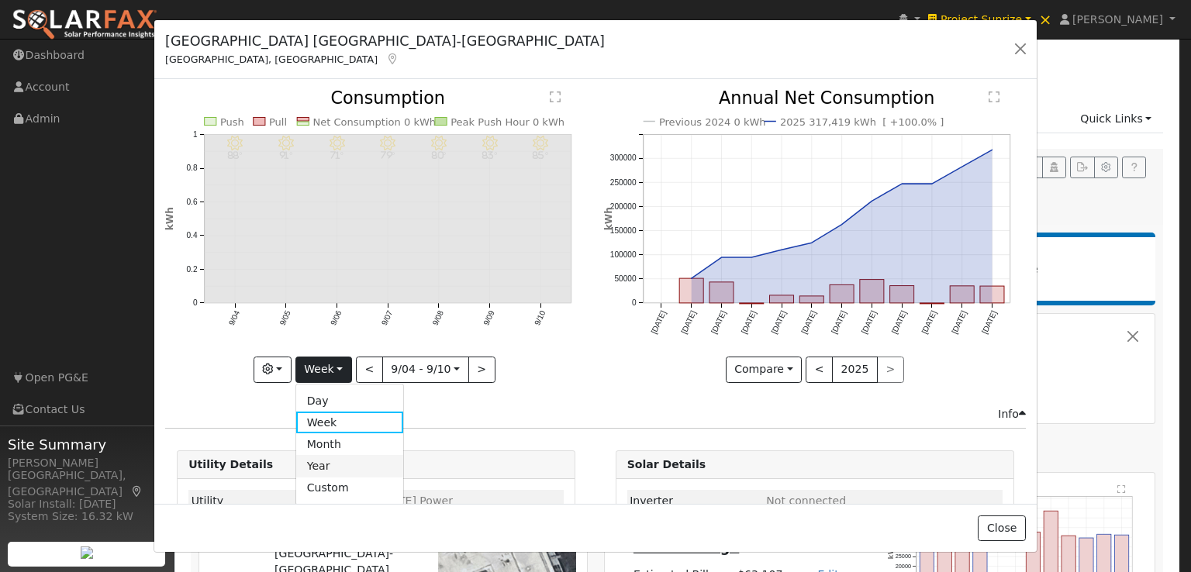
click at [337, 459] on link "Year" at bounding box center [350, 466] width 108 height 22
type input "[DATE]"
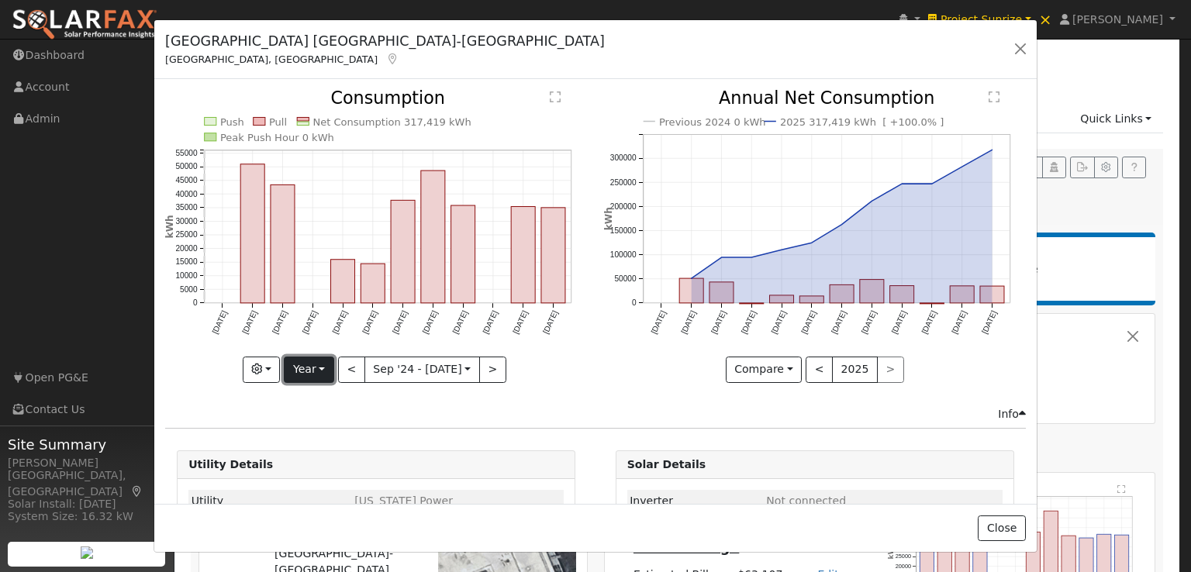
click at [313, 365] on button "Year" at bounding box center [309, 370] width 50 height 26
click at [329, 486] on link "Custom" at bounding box center [339, 489] width 108 height 22
click at [517, 369] on button "month" at bounding box center [510, 370] width 61 height 26
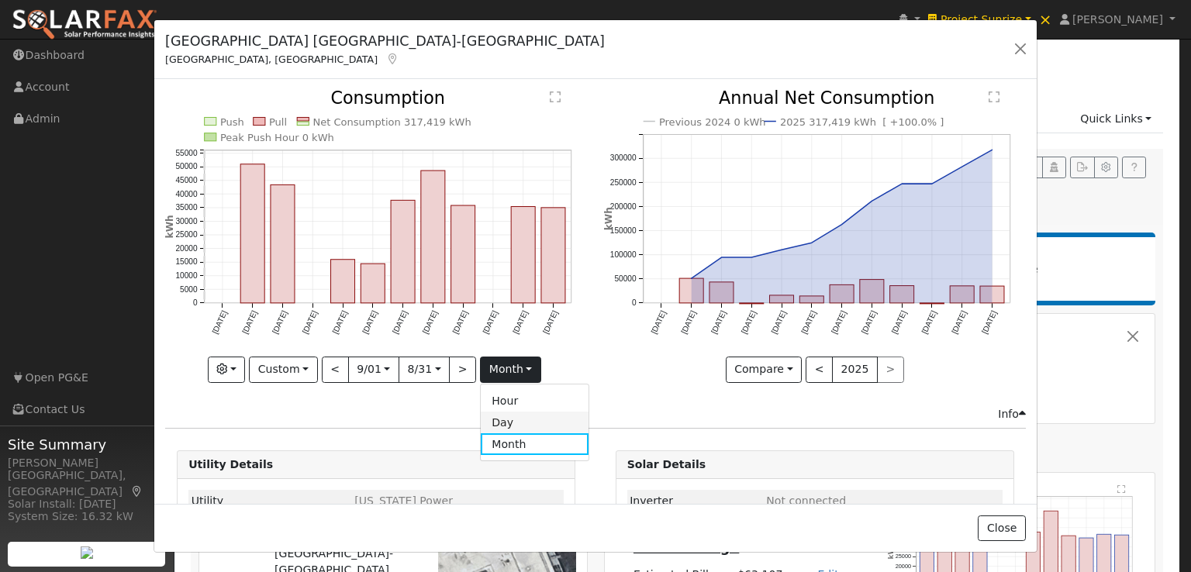
click at [503, 415] on link "Day" at bounding box center [535, 423] width 108 height 22
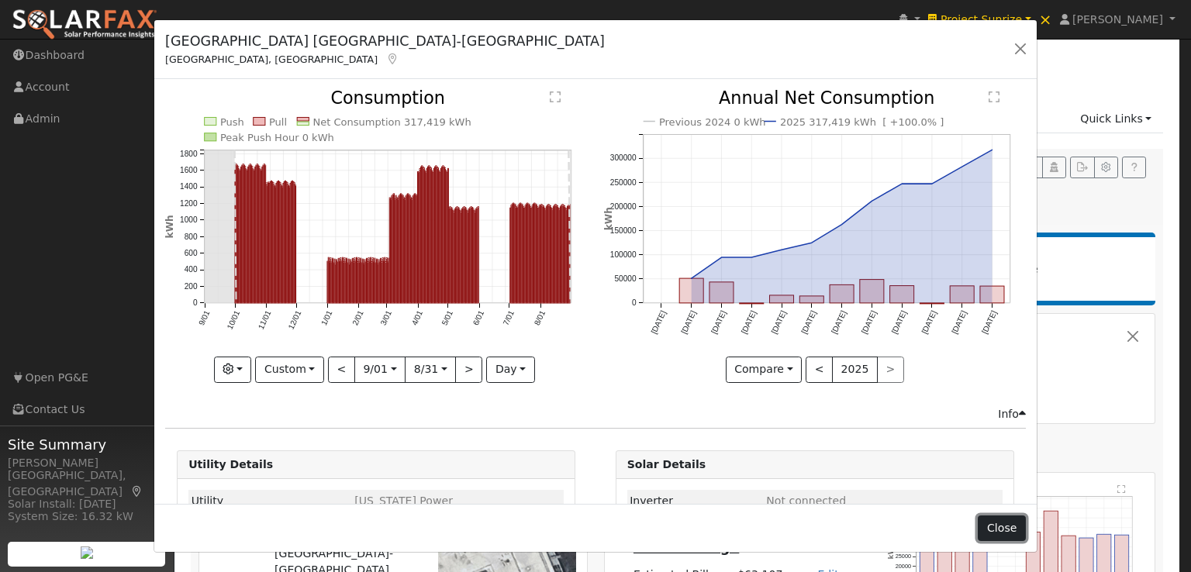
click at [1002, 534] on button "Close" at bounding box center [1001, 529] width 47 height 26
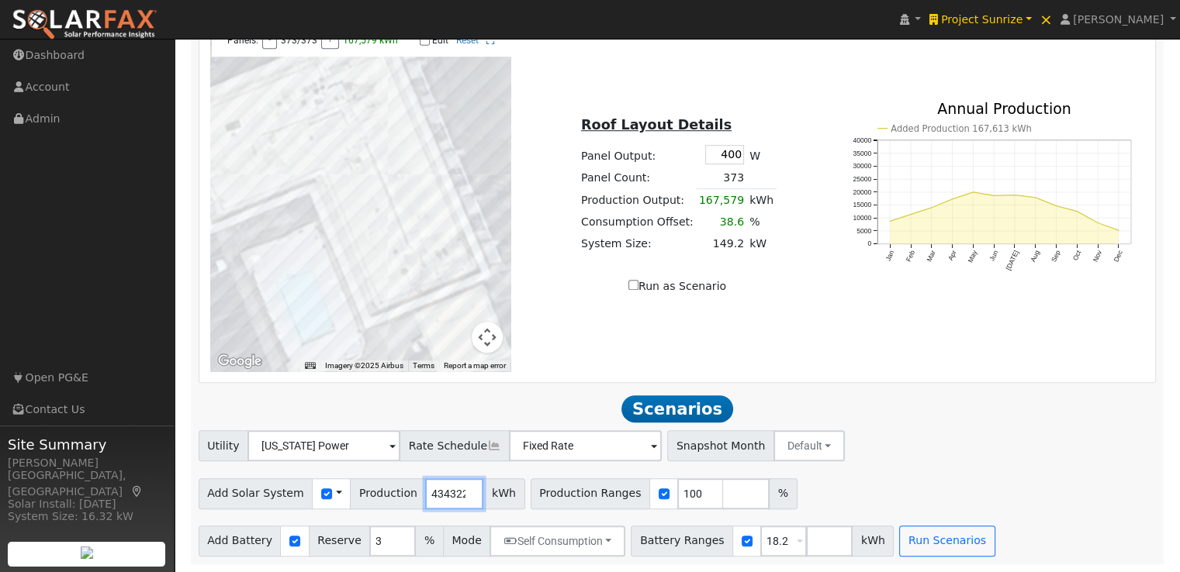
scroll to position [0, 2]
drag, startPoint x: 411, startPoint y: 494, endPoint x: 488, endPoint y: 490, distance: 76.9
click at [488, 490] on div "Add Solar System Use CSV Data Production 434322 kWh" at bounding box center [362, 493] width 326 height 31
type input "187500"
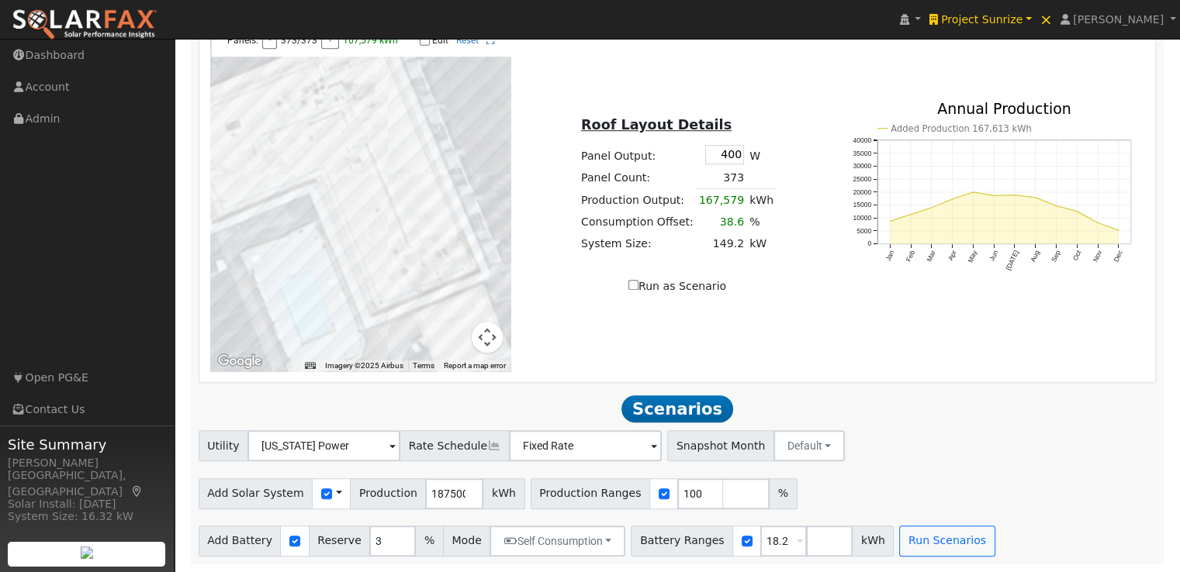
click at [869, 407] on h2 "Scenarios Scenario" at bounding box center [678, 409] width 958 height 29
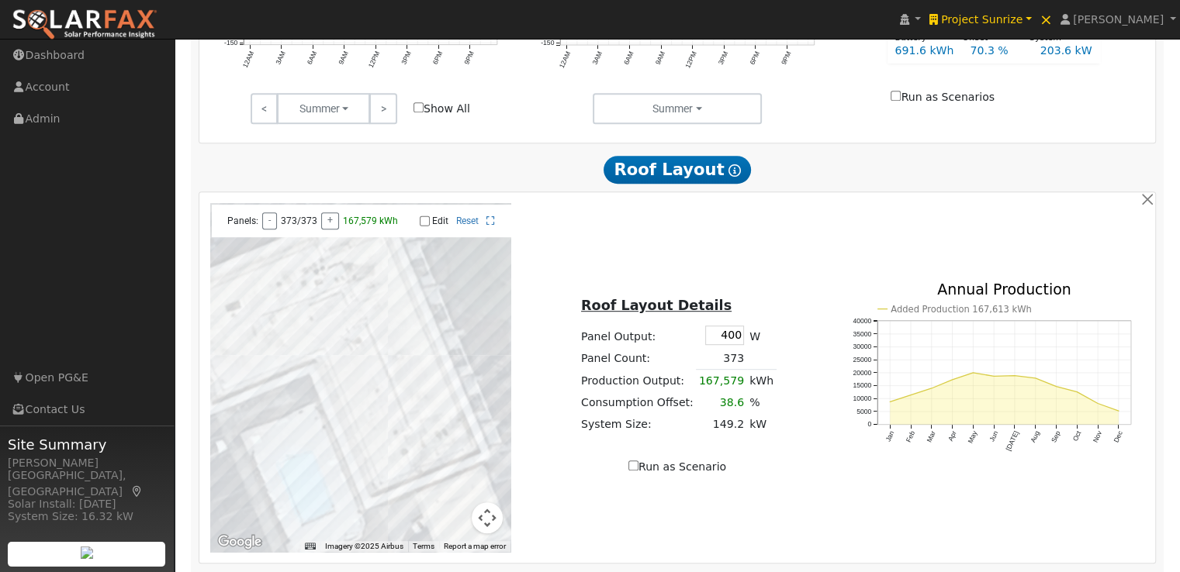
scroll to position [1030, 0]
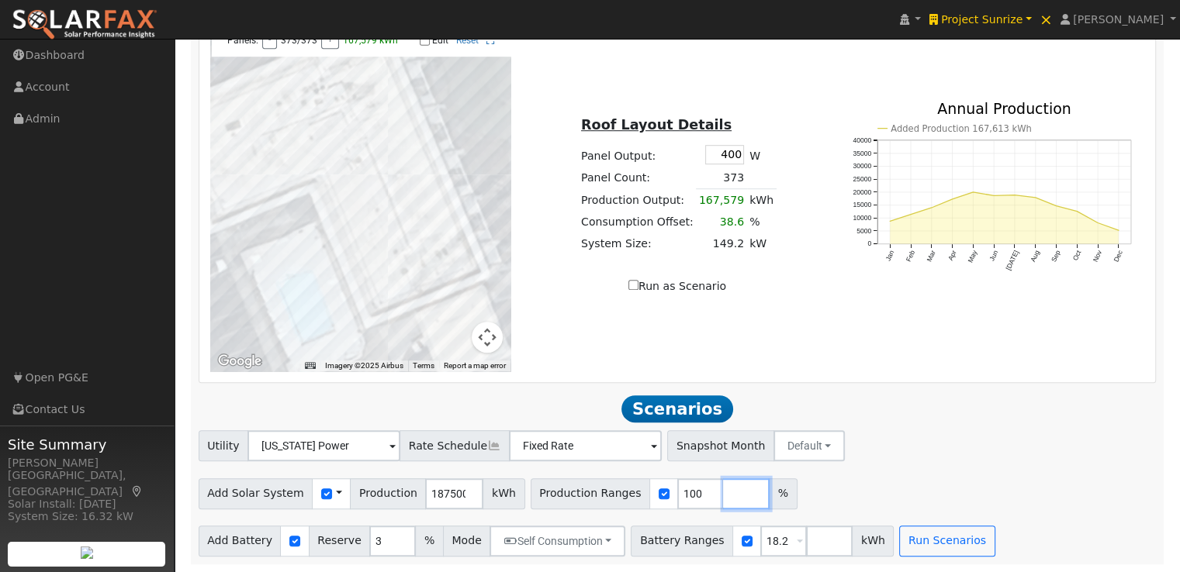
click at [723, 495] on input "number" at bounding box center [746, 493] width 47 height 31
type input "176"
click at [869, 451] on div "Utility [US_STATE] Power NEM NBT Rate Schedule Fixed Rate - None - Snapshot Mon…" at bounding box center [676, 443] width 963 height 36
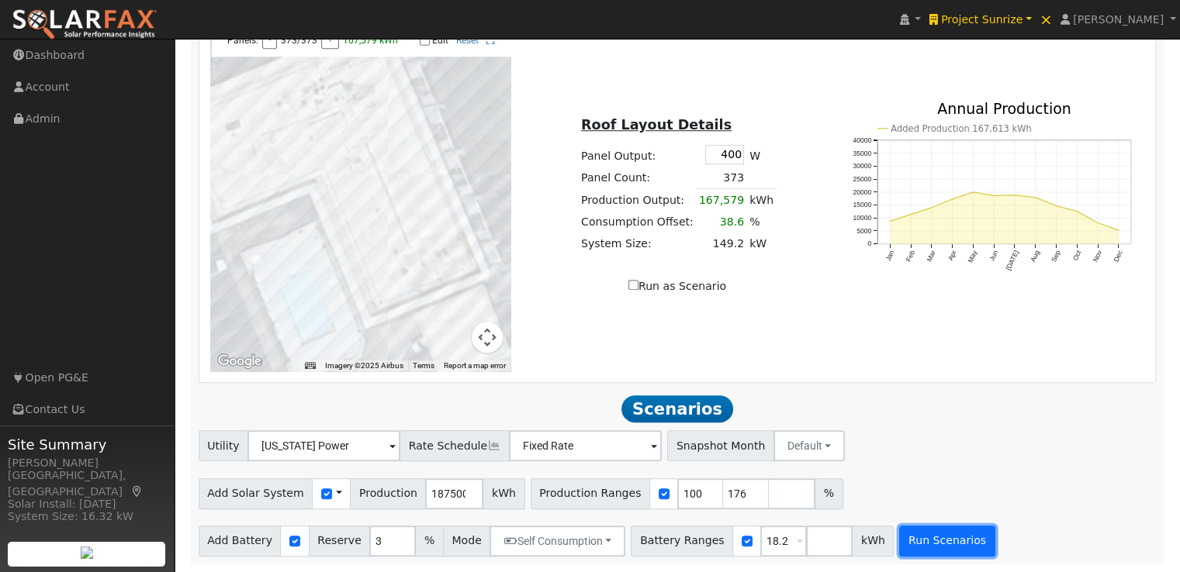
click at [927, 540] on button "Run Scenarios" at bounding box center [946, 541] width 95 height 31
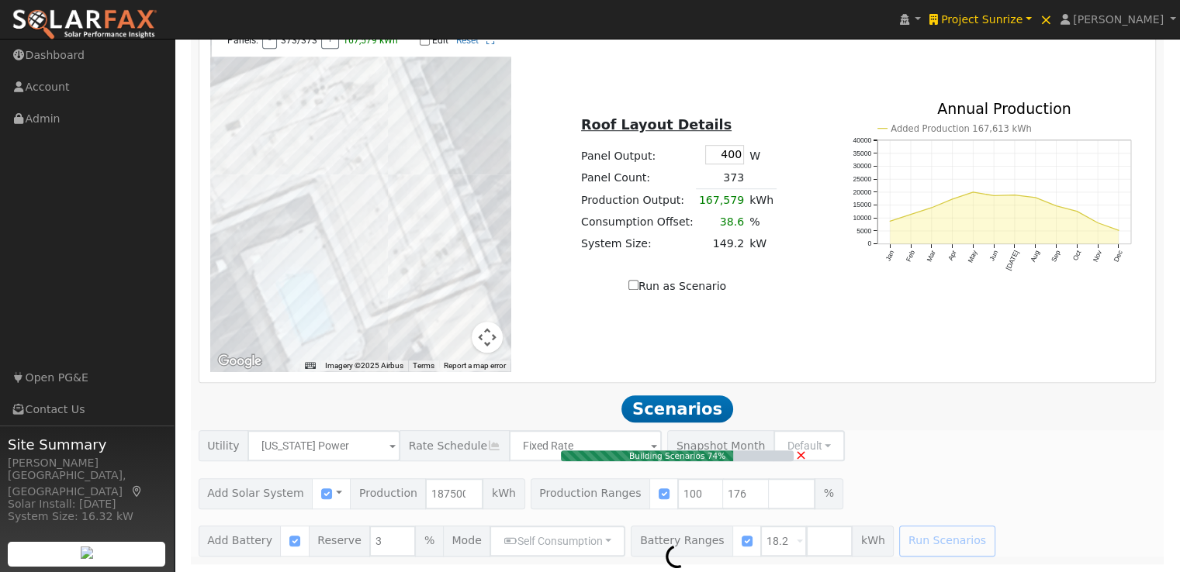
type input "220.0"
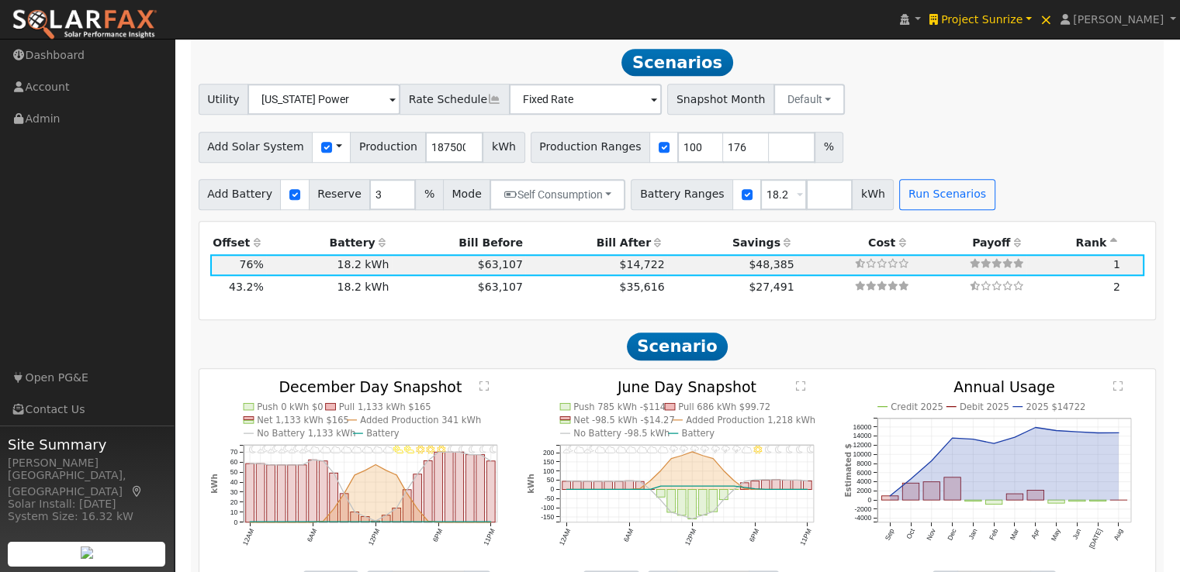
scroll to position [1376, 0]
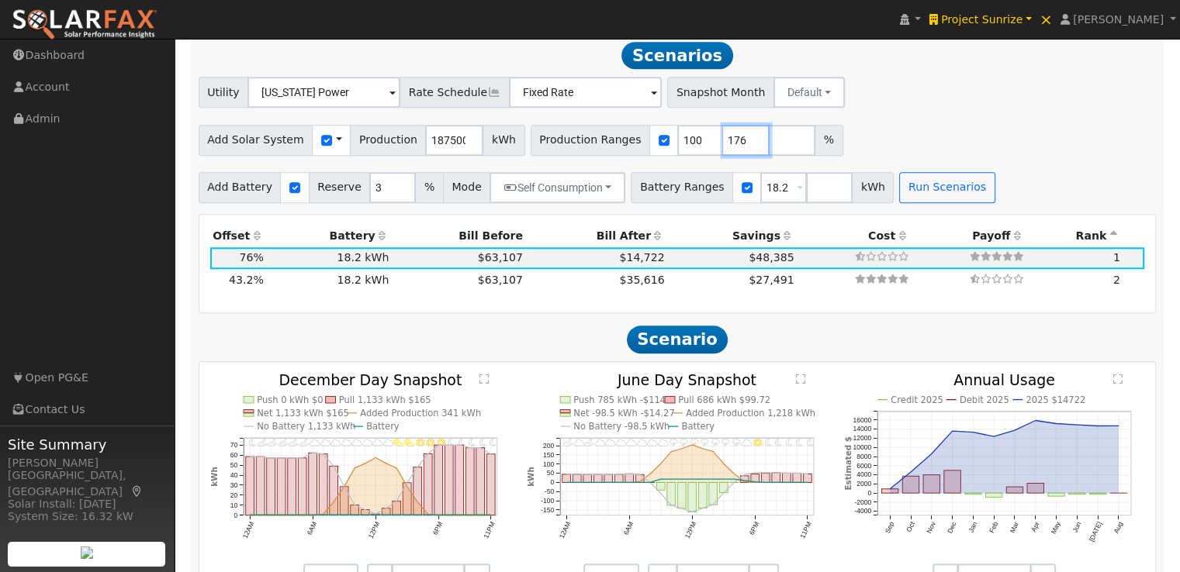
click at [723, 147] on input "176" at bounding box center [746, 140] width 47 height 31
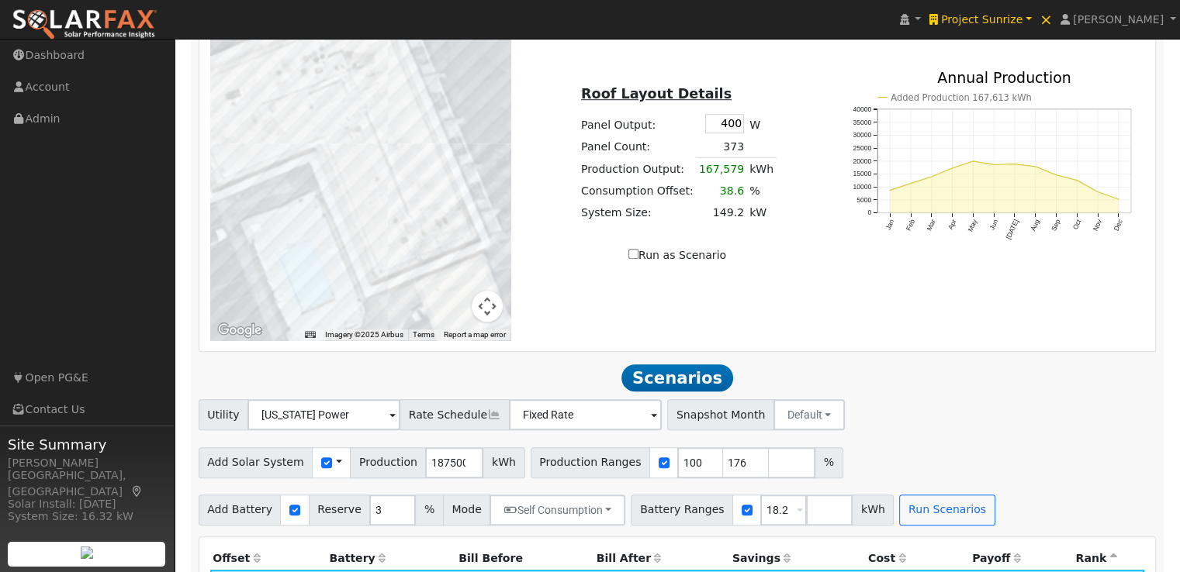
scroll to position [1121, 0]
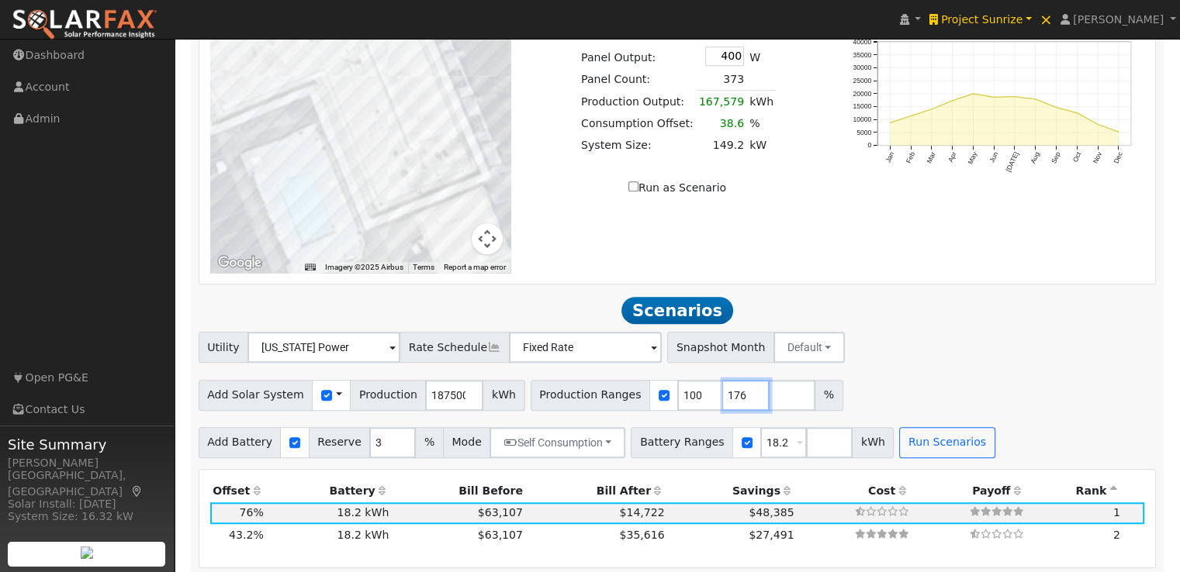
click at [723, 402] on input "176" at bounding box center [746, 395] width 47 height 31
type input "376"
click at [919, 447] on button "Run Scenarios" at bounding box center [946, 442] width 95 height 31
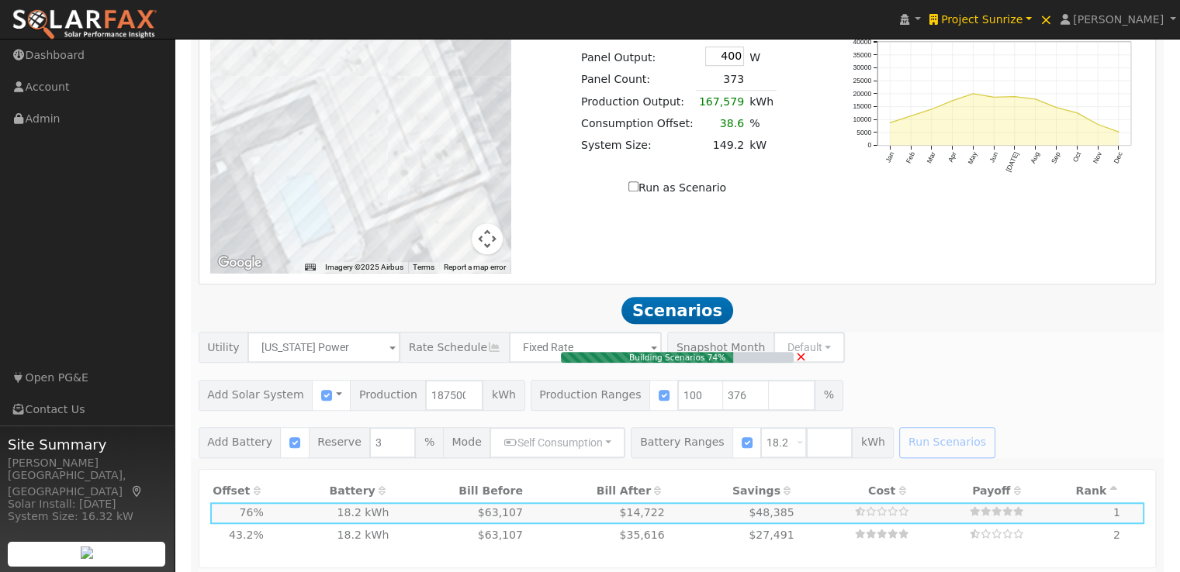
type input "125.0"
type input "$437,500"
type input "$137,802"
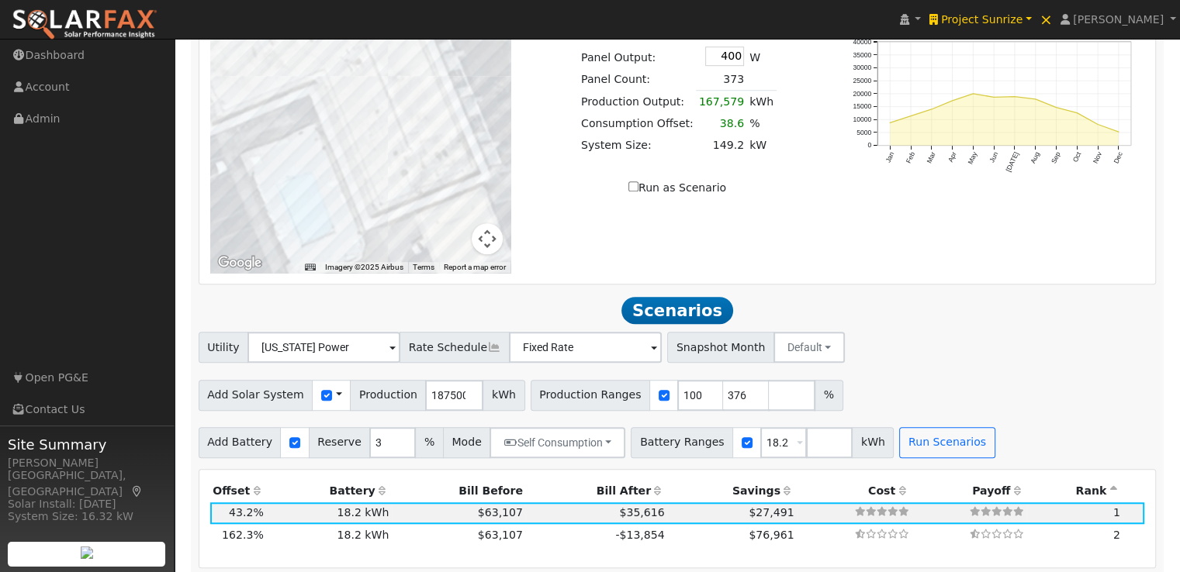
scroll to position [1376, 0]
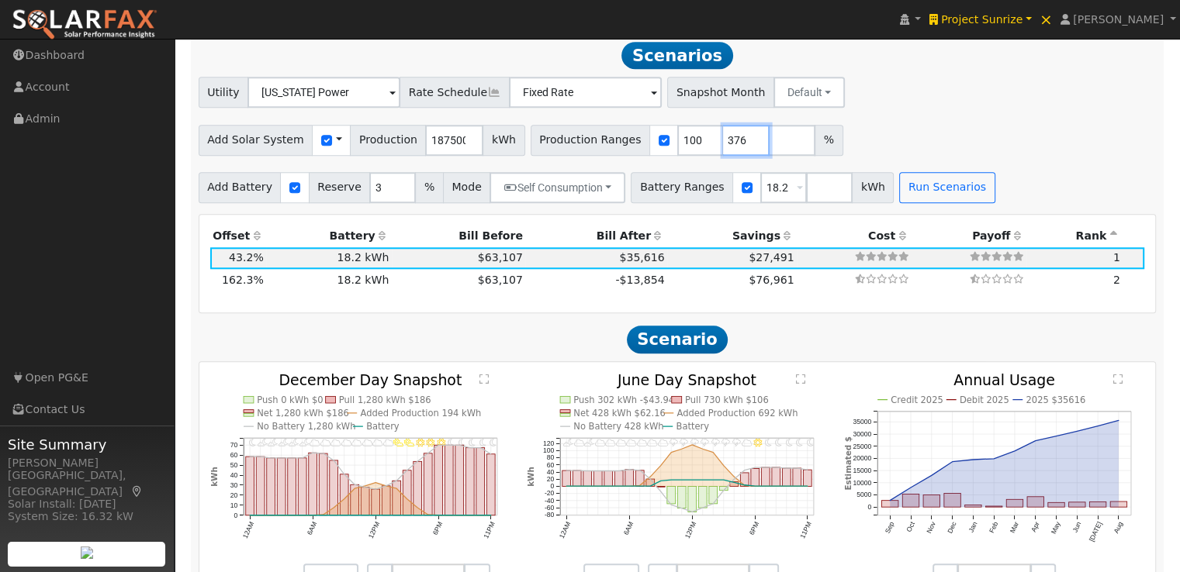
click at [723, 142] on input "376" at bounding box center [746, 140] width 47 height 31
type input "276"
click at [918, 195] on button "Run Scenarios" at bounding box center [946, 187] width 95 height 31
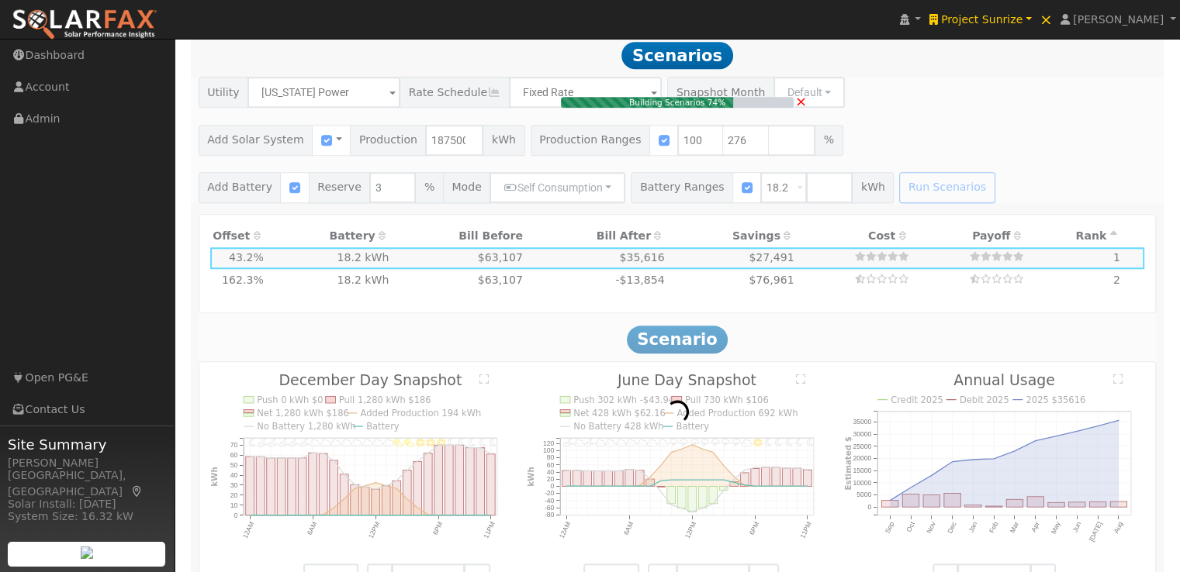
click at [1010, 137] on div "Add Solar System Use CSV Data Production 187500 kWh Production Ranges 100 276 %" at bounding box center [676, 137] width 963 height 36
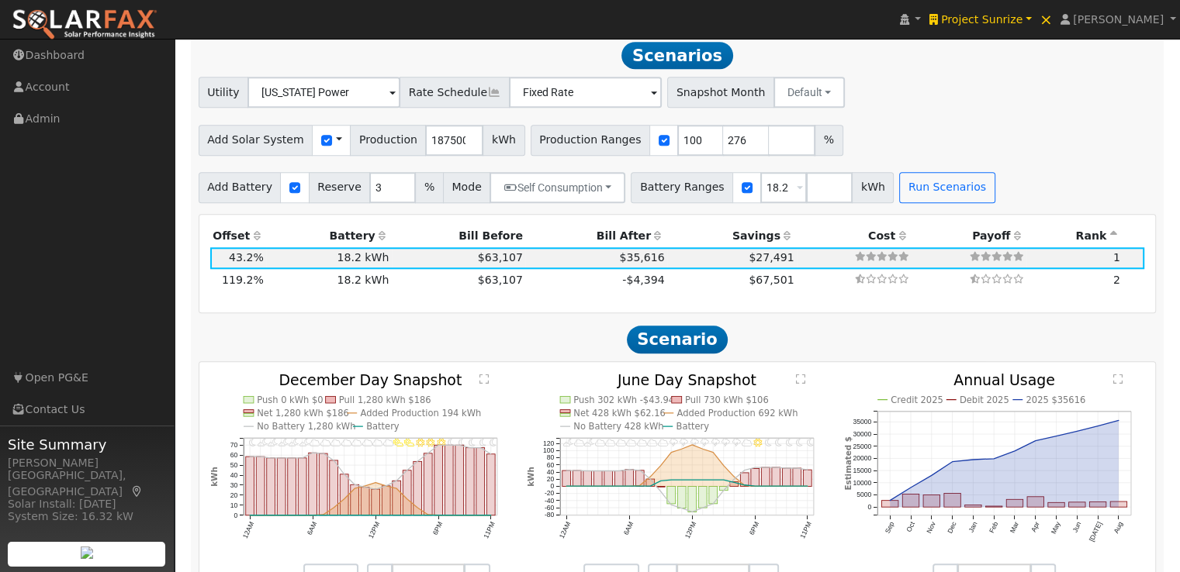
click at [807, 370] on div "11PM - MostlyClear 10PM - Clear 9PM - Clear 8PM - Clear 7PM - MostlyClear 6PM -…" at bounding box center [677, 484] width 956 height 244
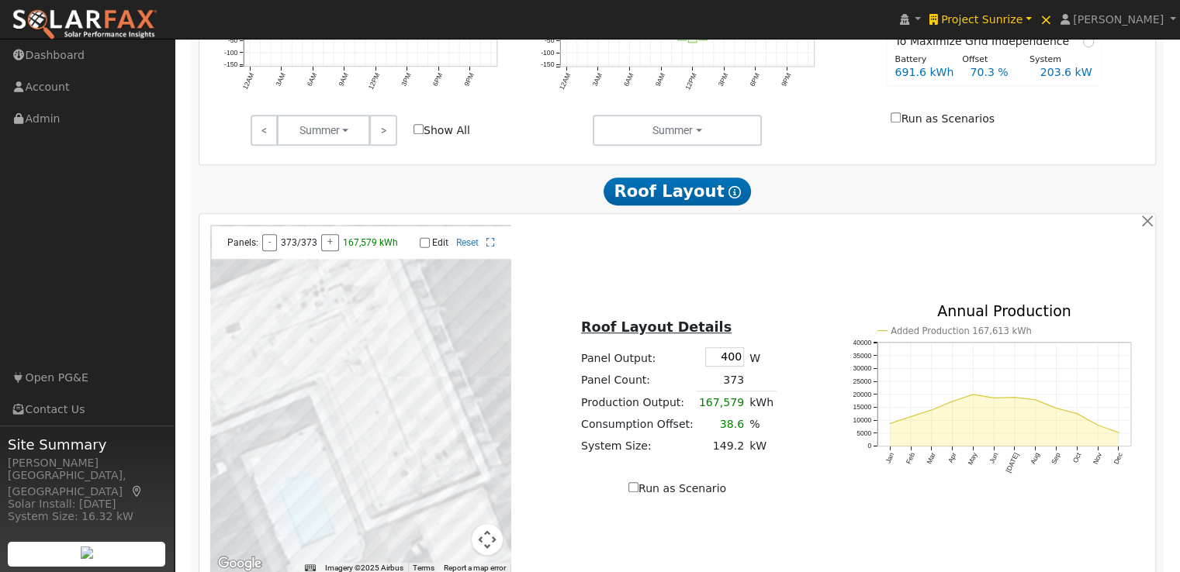
scroll to position [821, 0]
click at [1152, 225] on button "button" at bounding box center [1146, 220] width 16 height 16
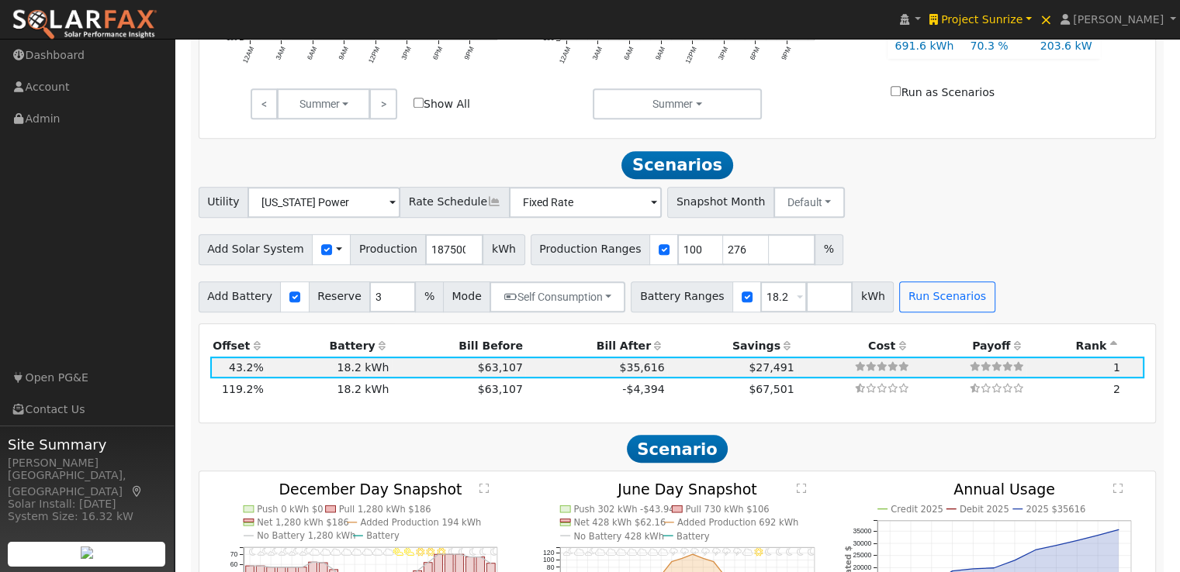
scroll to position [882, 0]
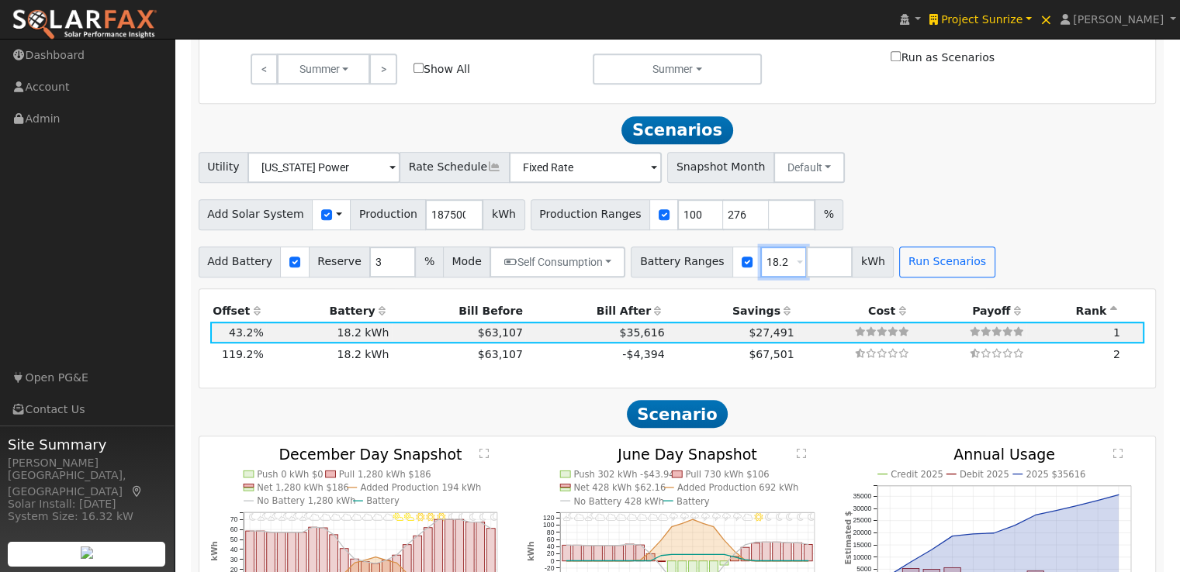
click at [760, 269] on input "18.2" at bounding box center [783, 262] width 47 height 31
type input "1"
type input "50"
type input "100"
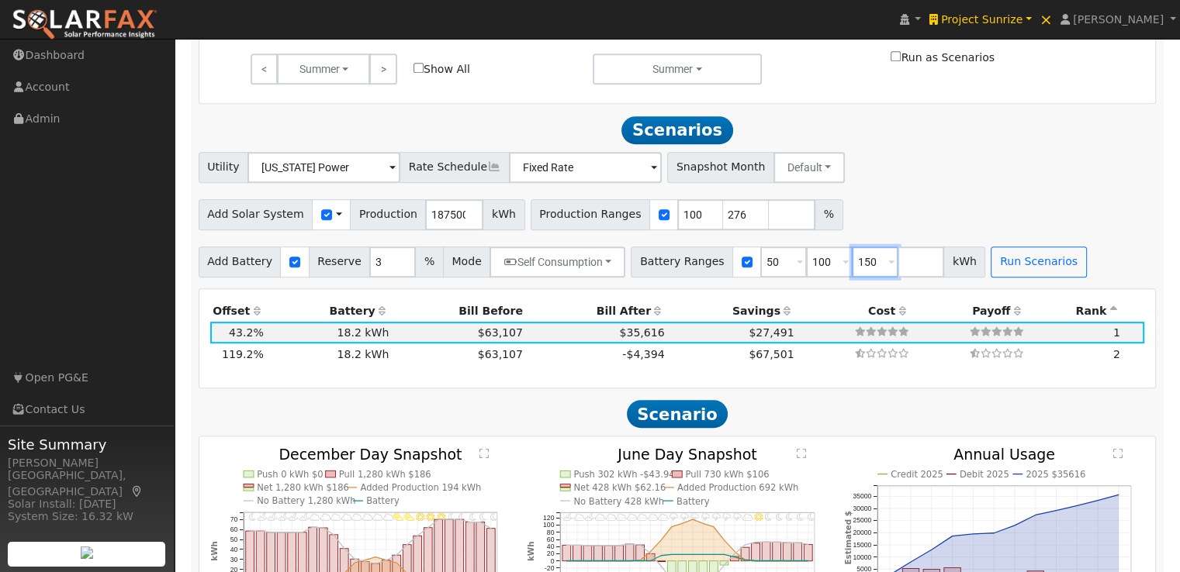
type input "150"
type input "200"
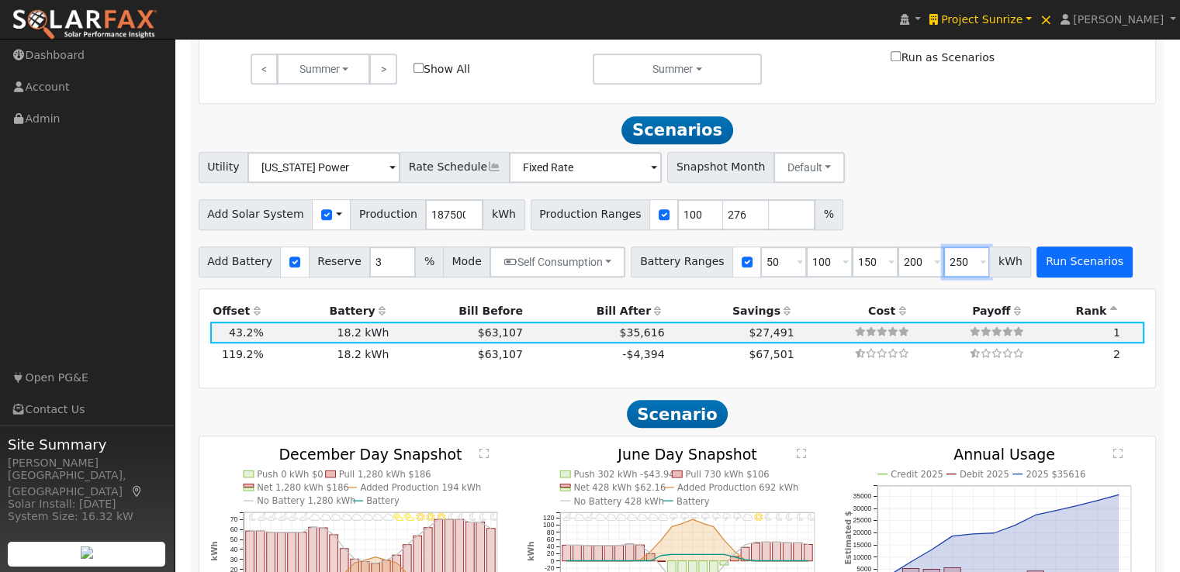
type input "250"
click at [1039, 268] on button "Run Scenarios" at bounding box center [1083, 262] width 95 height 31
